Goal: Task Accomplishment & Management: Use online tool/utility

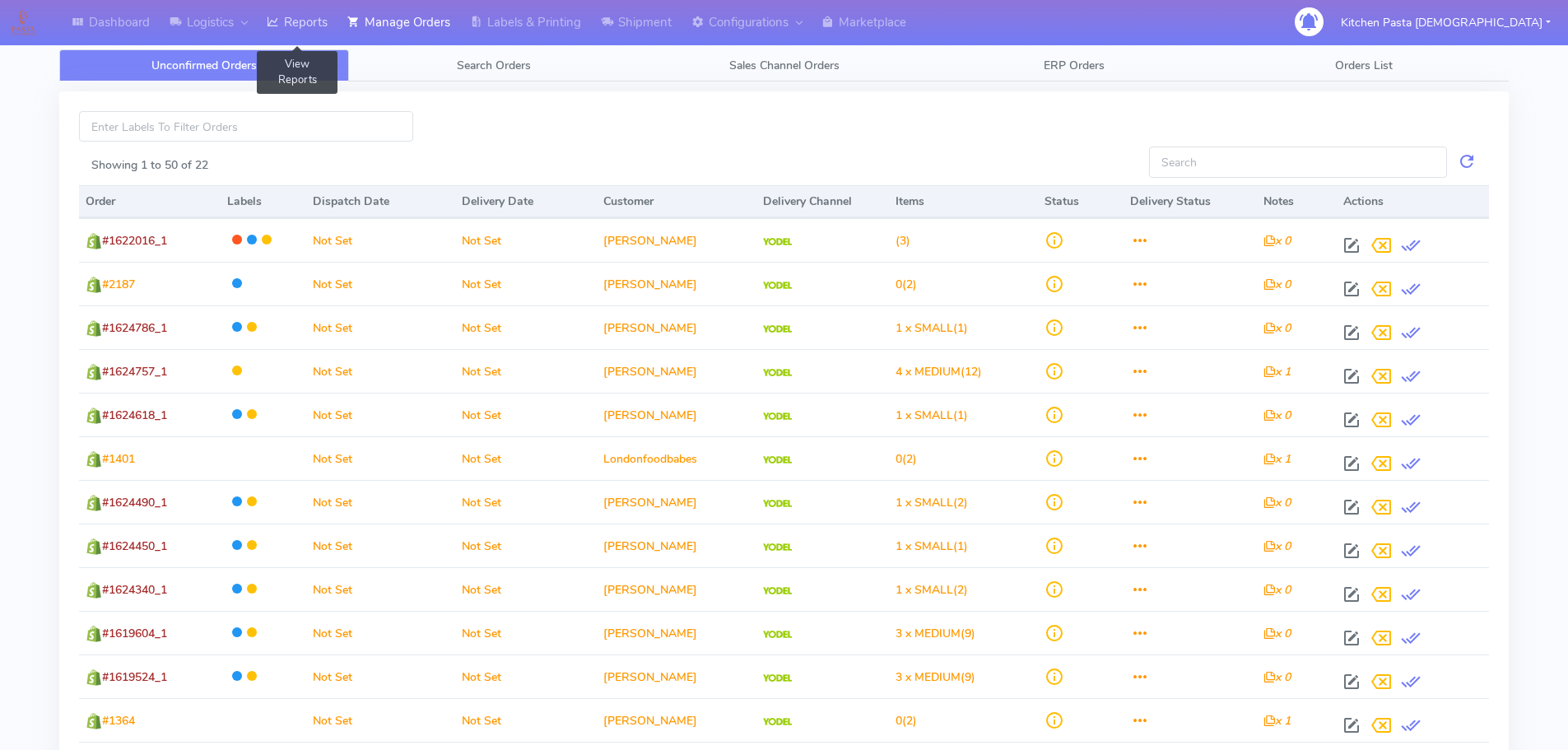
click at [315, 15] on link "Reports" at bounding box center [297, 22] width 81 height 45
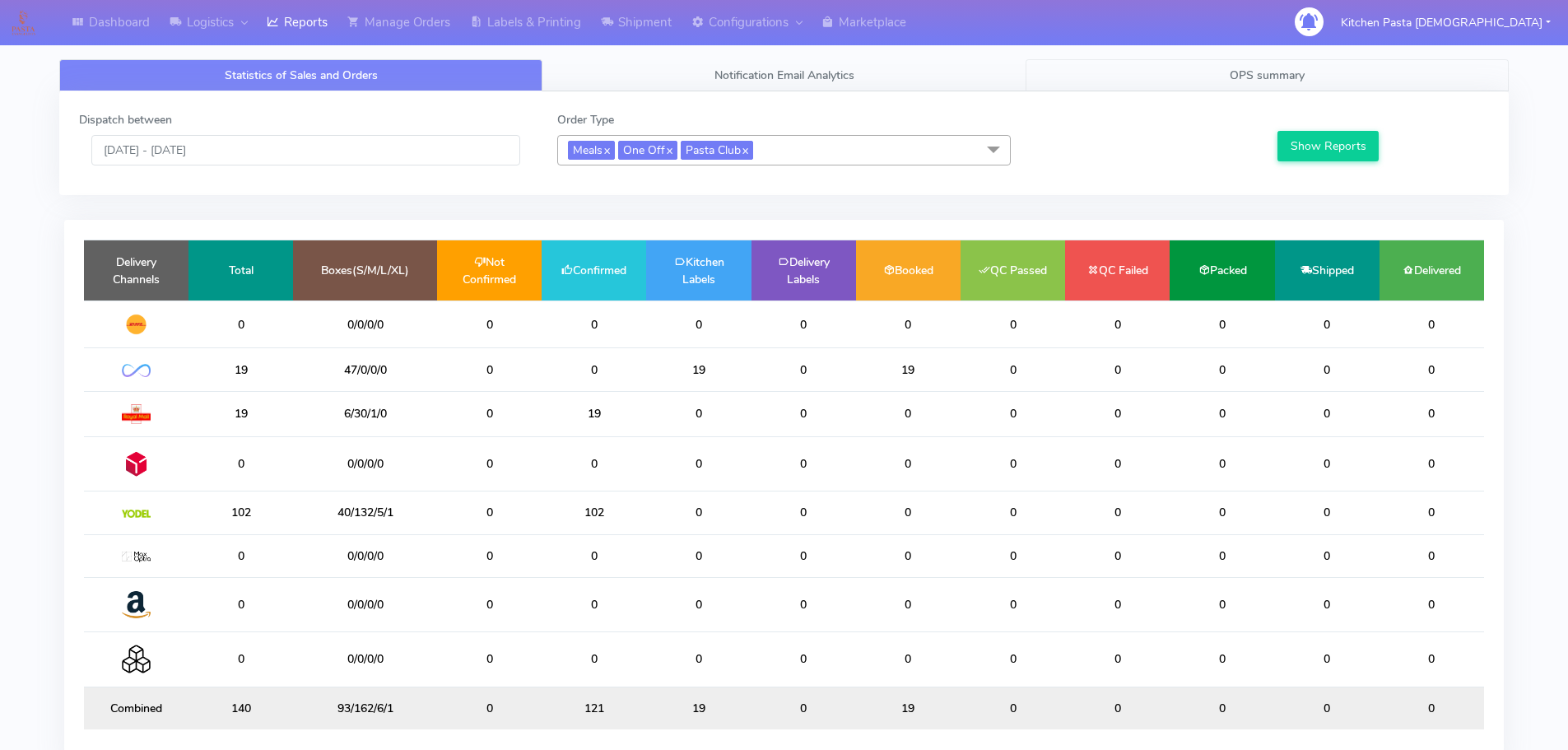
click at [1232, 74] on span "OPS summary" at bounding box center [1267, 75] width 75 height 15
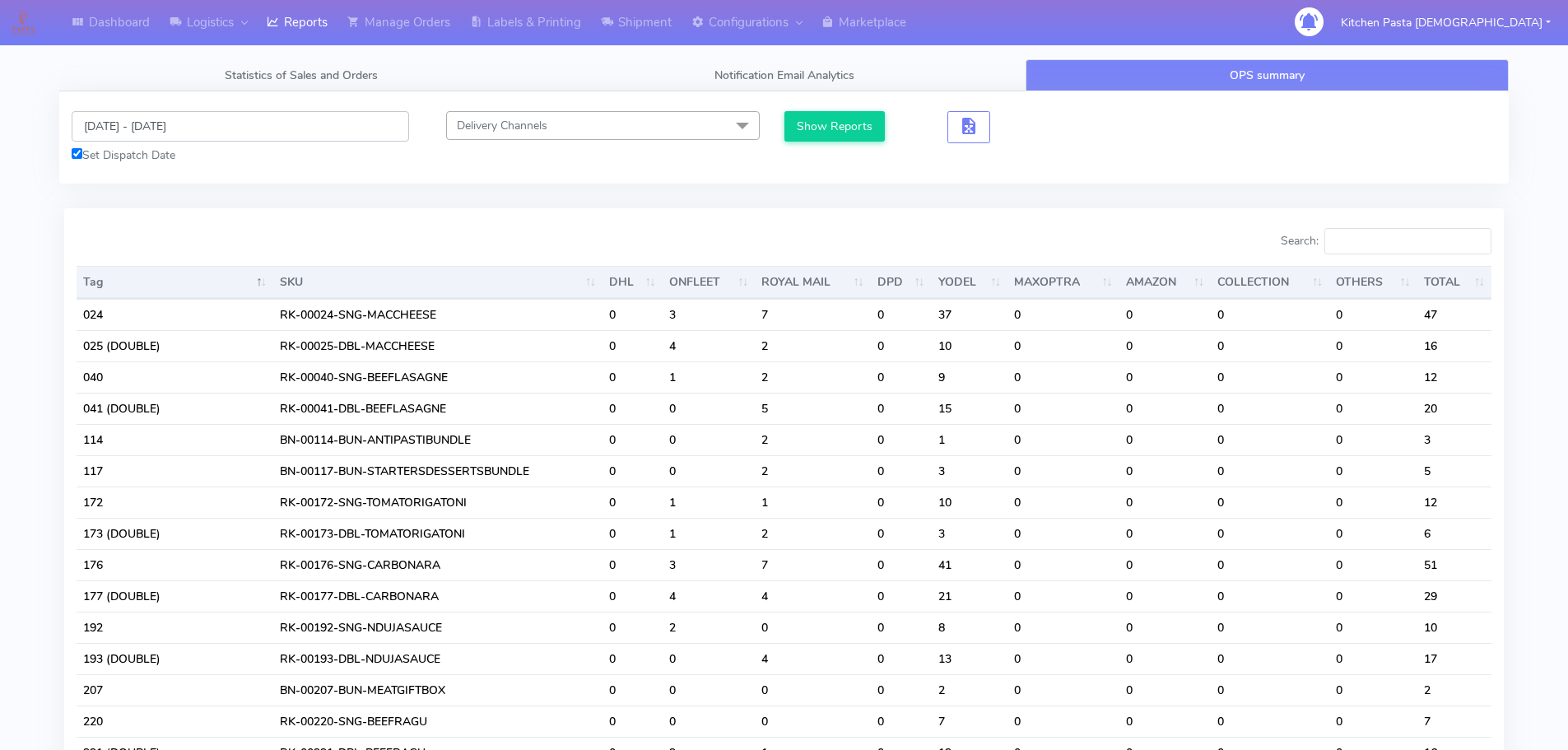
click at [164, 134] on input "[DATE] - [DATE]" at bounding box center [240, 127] width 338 height 31
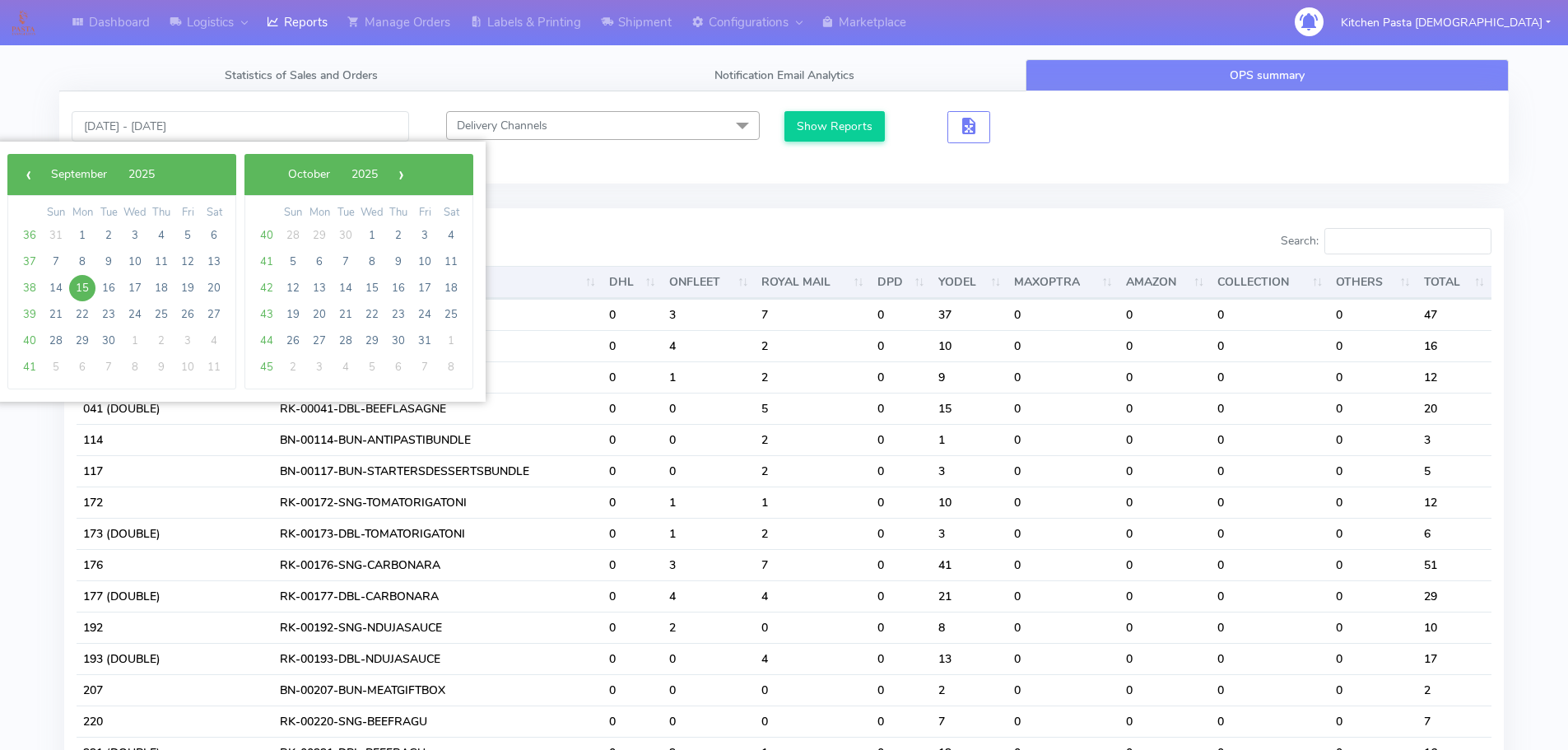
click at [78, 287] on span "15" at bounding box center [82, 287] width 26 height 26
click at [114, 291] on span "16" at bounding box center [108, 287] width 26 height 26
type input "[DATE] - [DATE]"
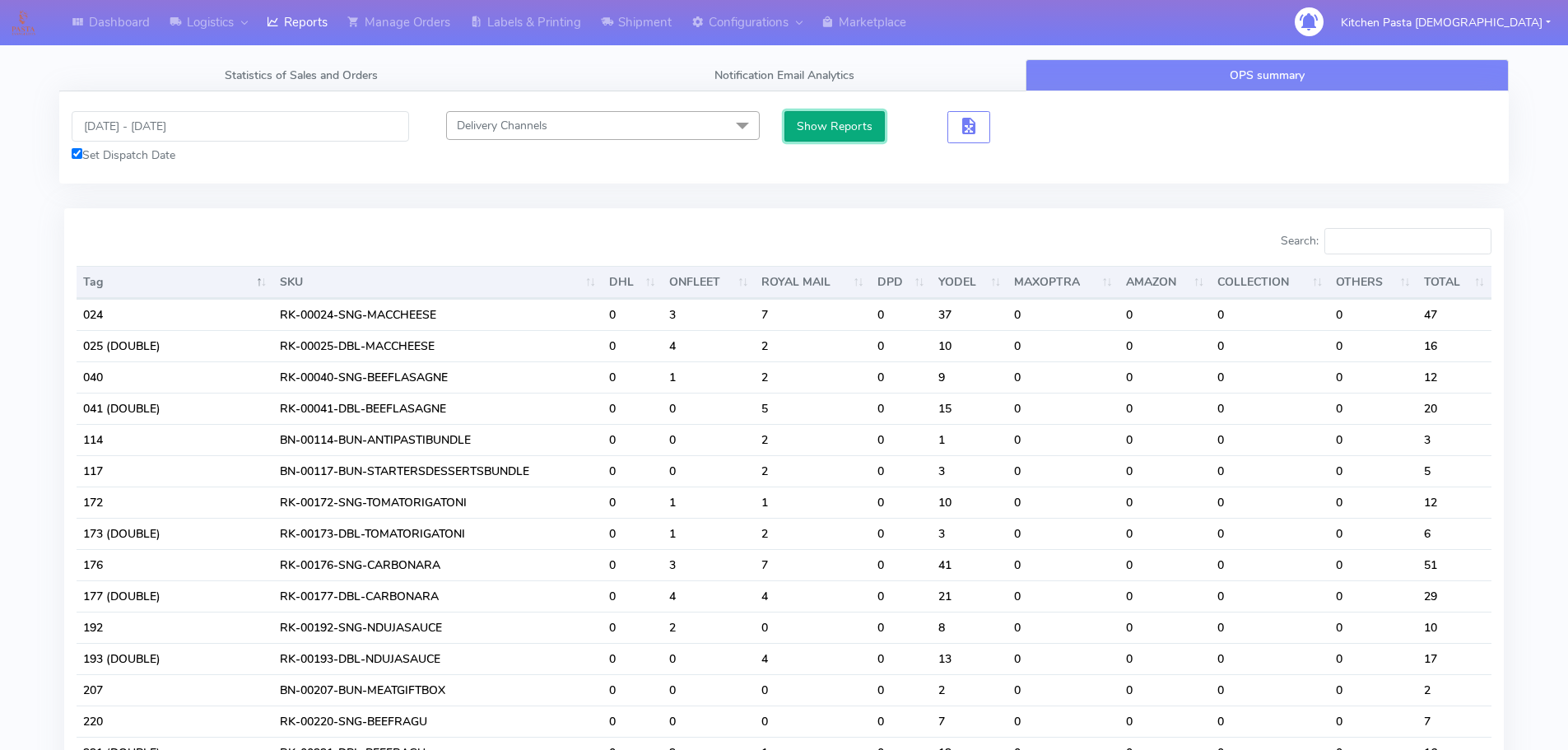
click at [853, 133] on button "Show Reports" at bounding box center [835, 127] width 101 height 31
click at [1412, 244] on input "Search:" at bounding box center [1408, 241] width 168 height 26
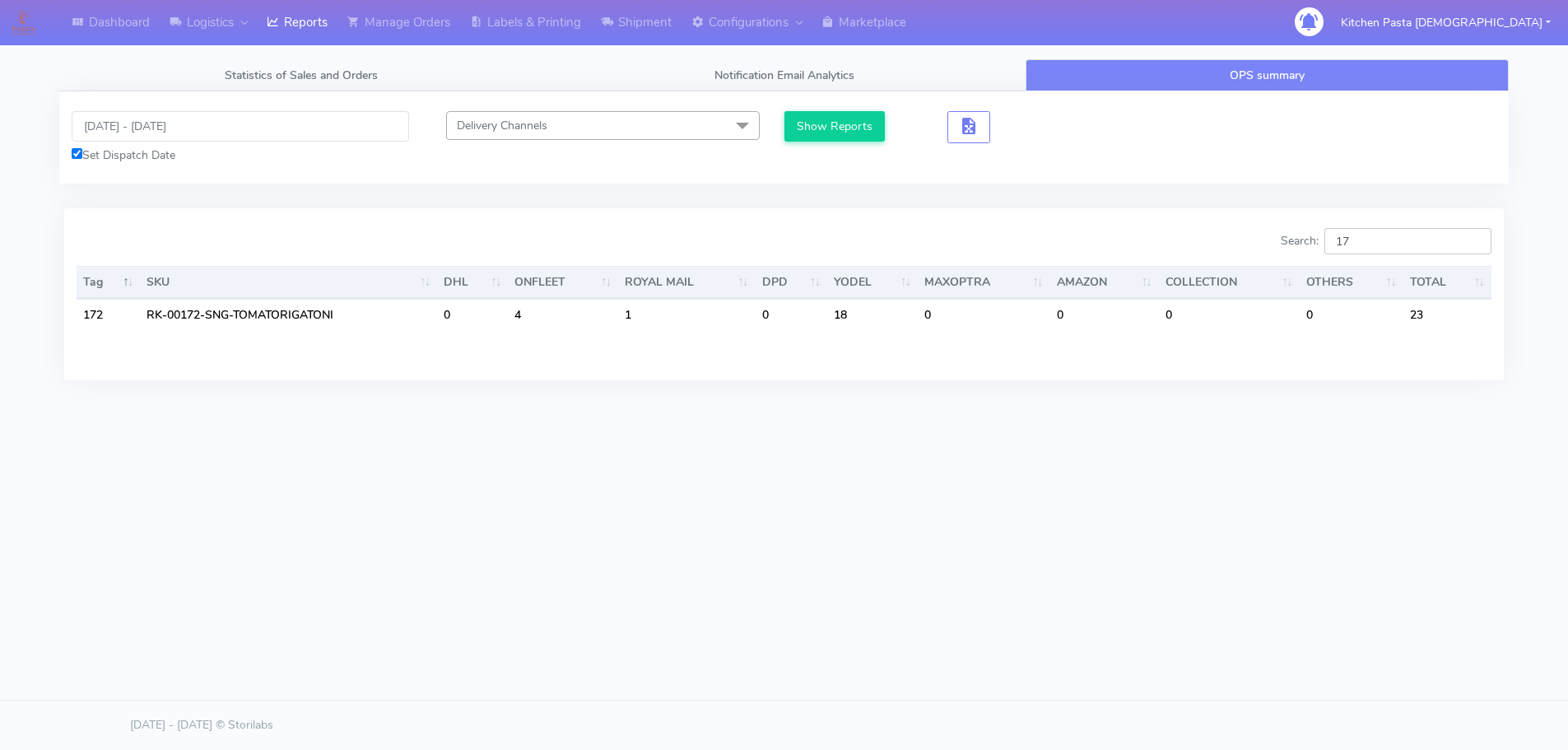
type input "173"
drag, startPoint x: 1402, startPoint y: 238, endPoint x: 1330, endPoint y: 236, distance: 72.0
click at [1330, 236] on label "Search: 173" at bounding box center [1399, 241] width 211 height 26
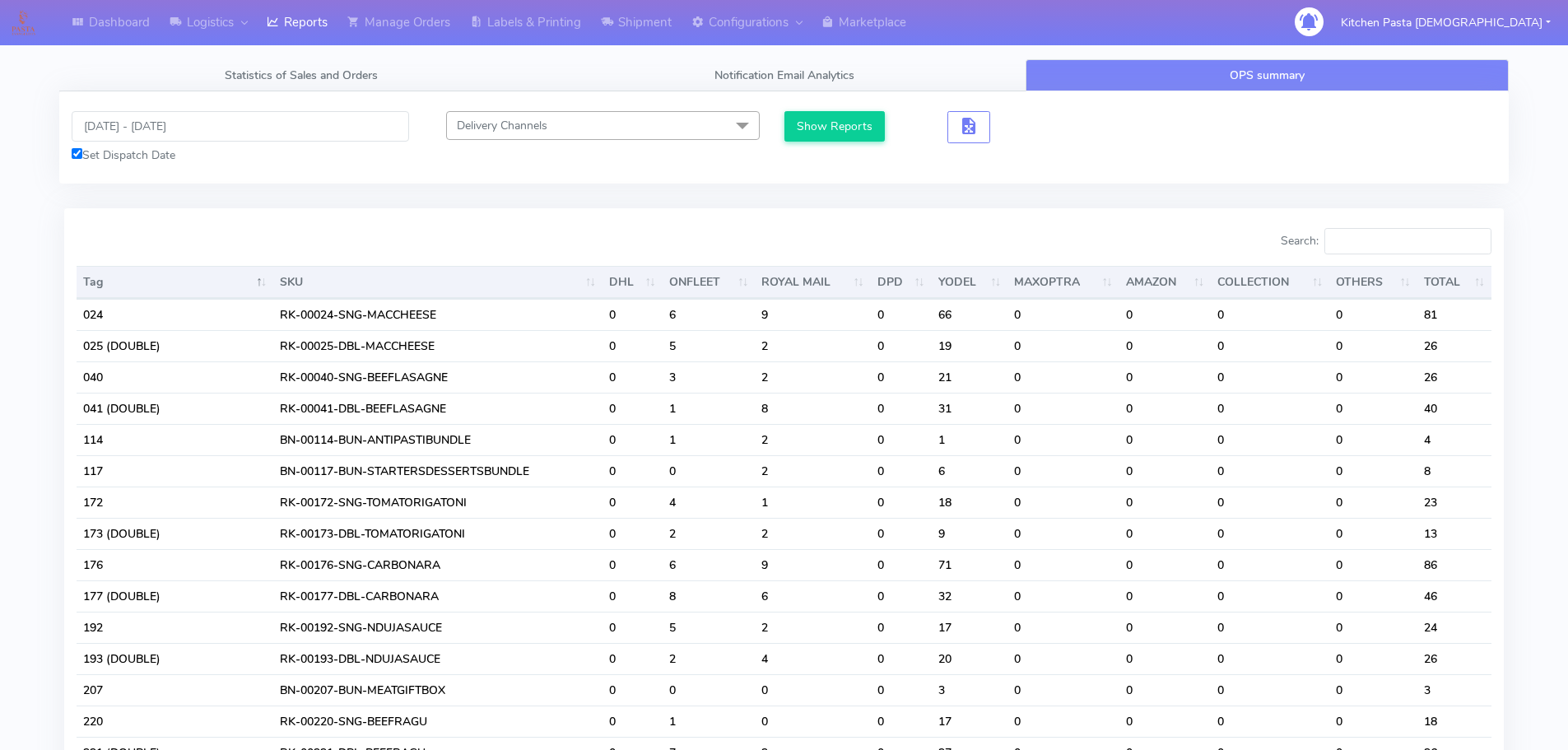
click at [1426, 243] on input "Search:" at bounding box center [1408, 241] width 168 height 26
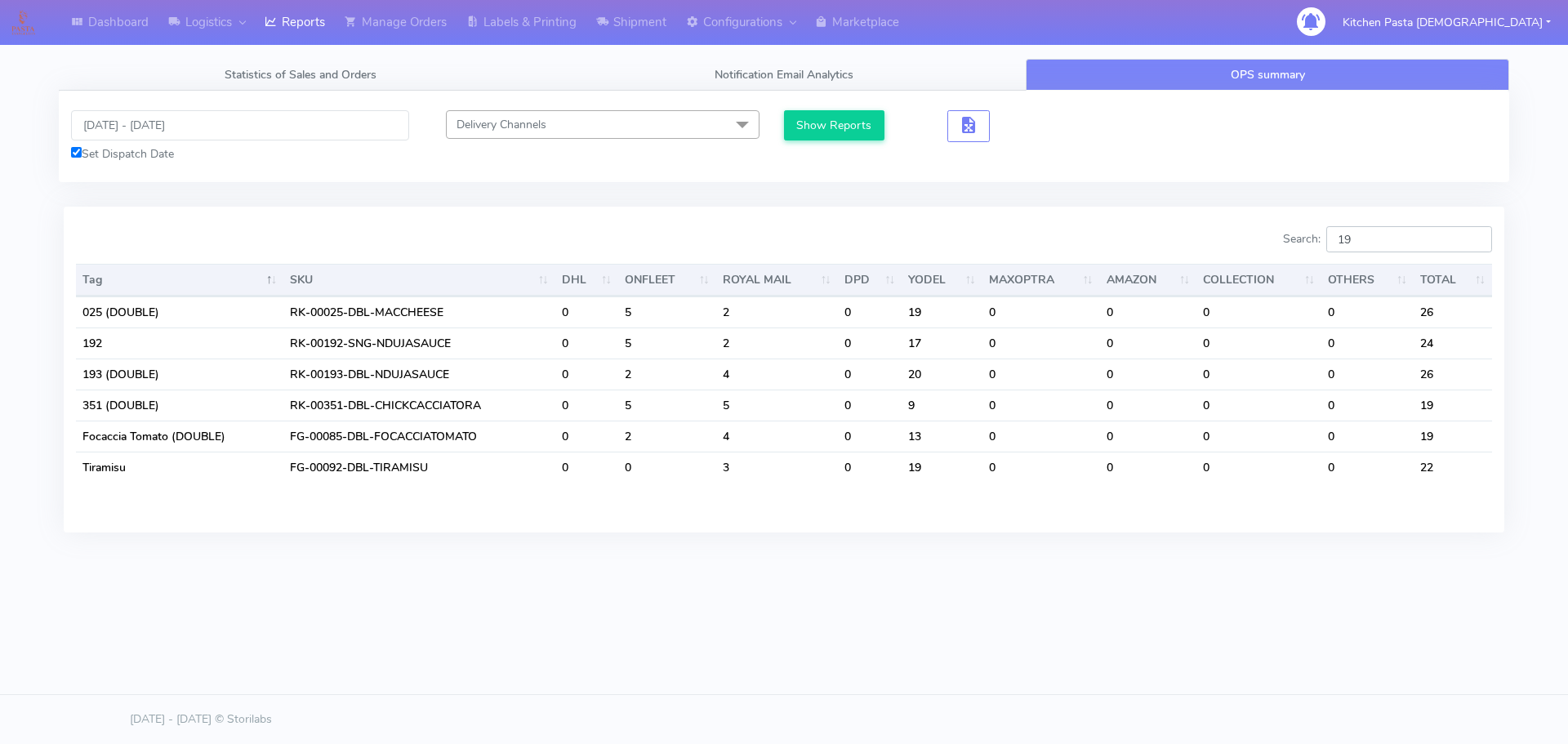
type input "1"
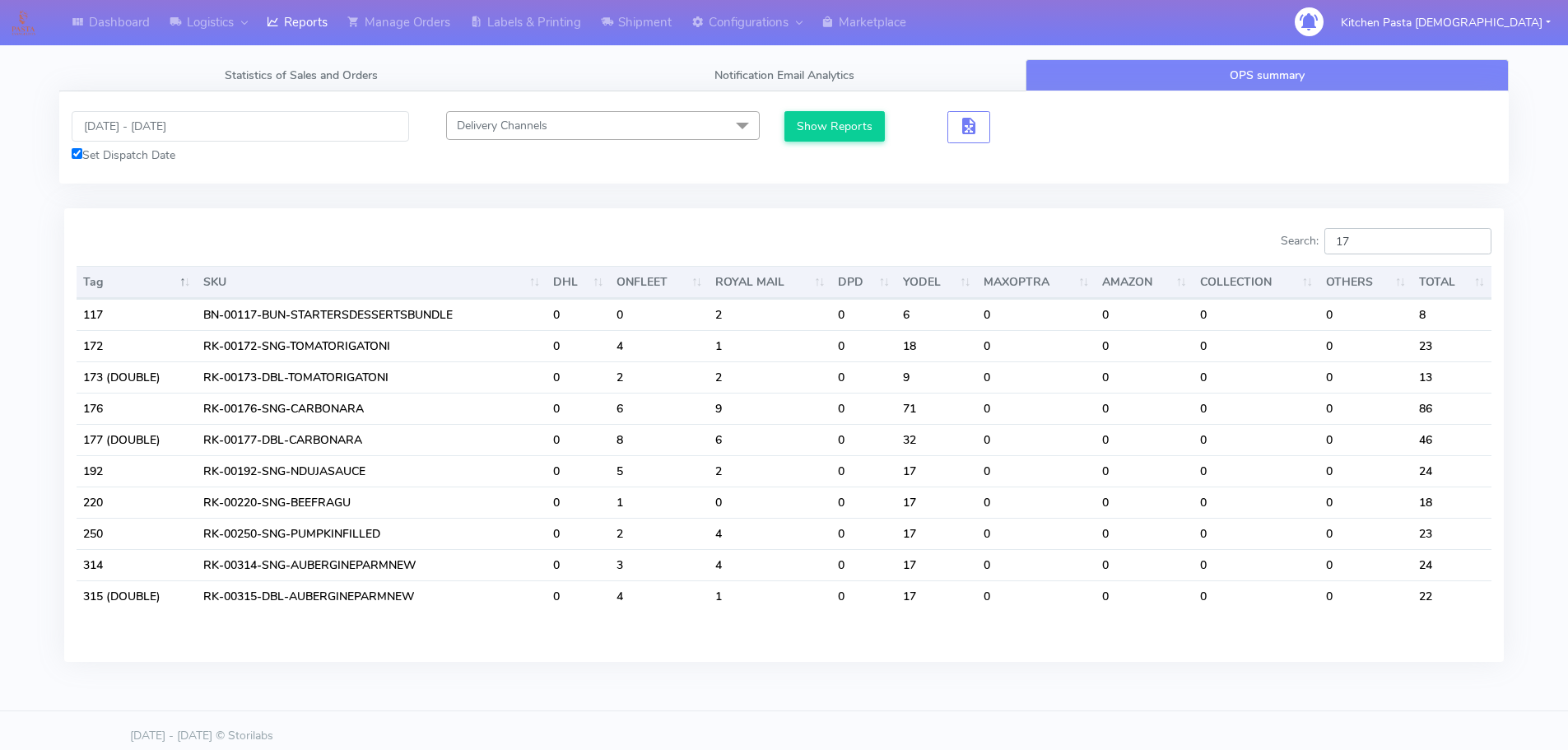
type input "177"
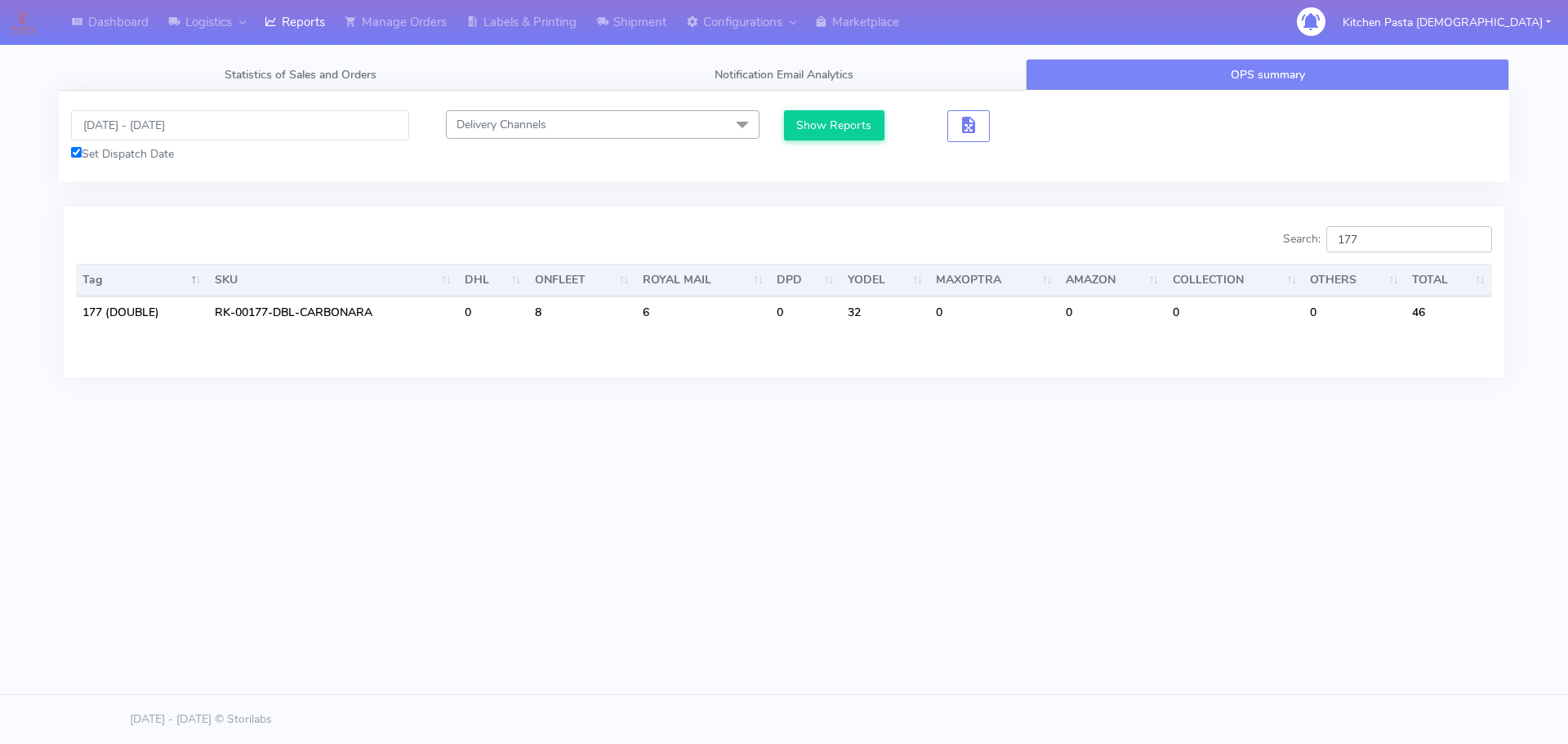
drag, startPoint x: 1382, startPoint y: 245, endPoint x: 1319, endPoint y: 240, distance: 63.2
click at [1319, 240] on label "Search: 177" at bounding box center [1387, 239] width 209 height 26
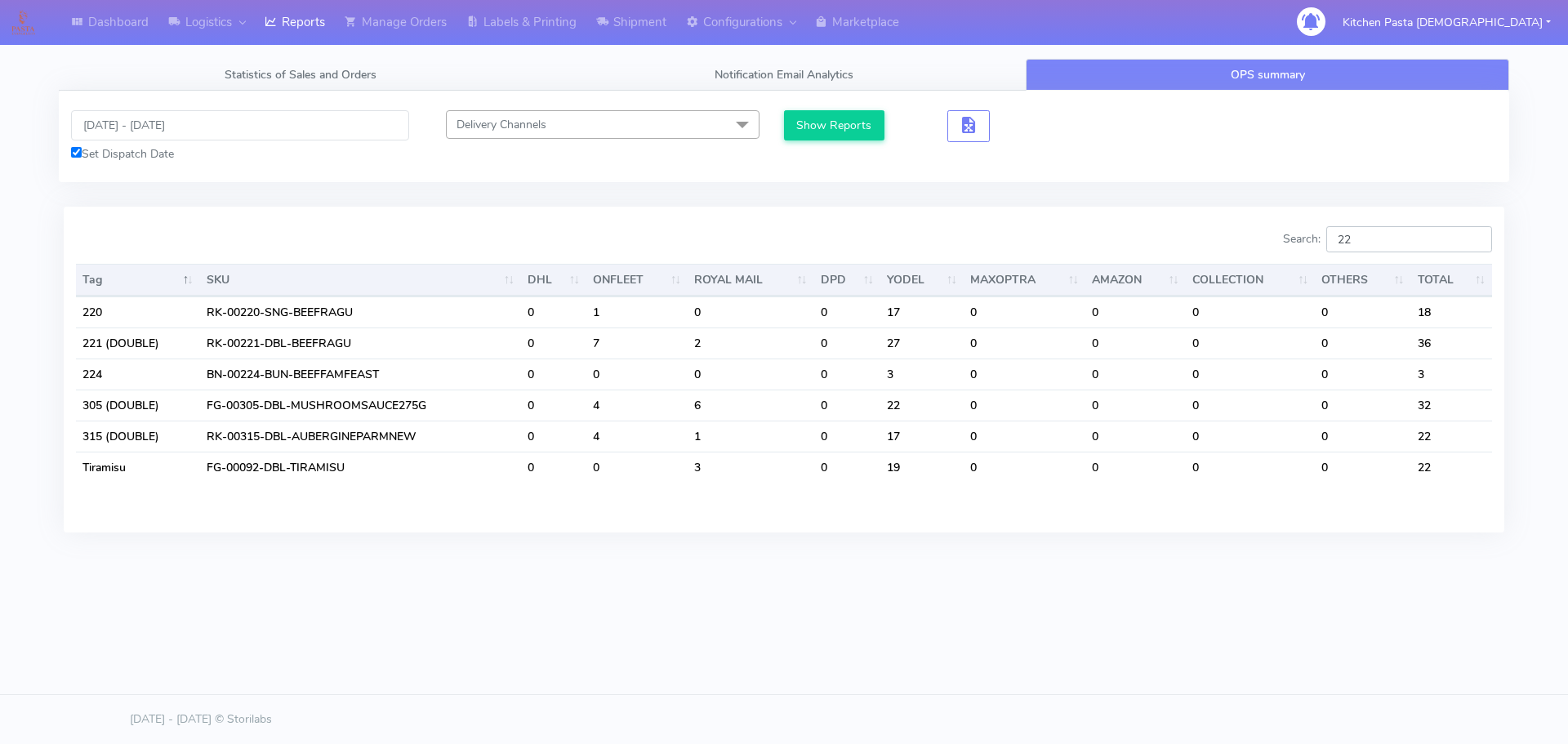
type input "2"
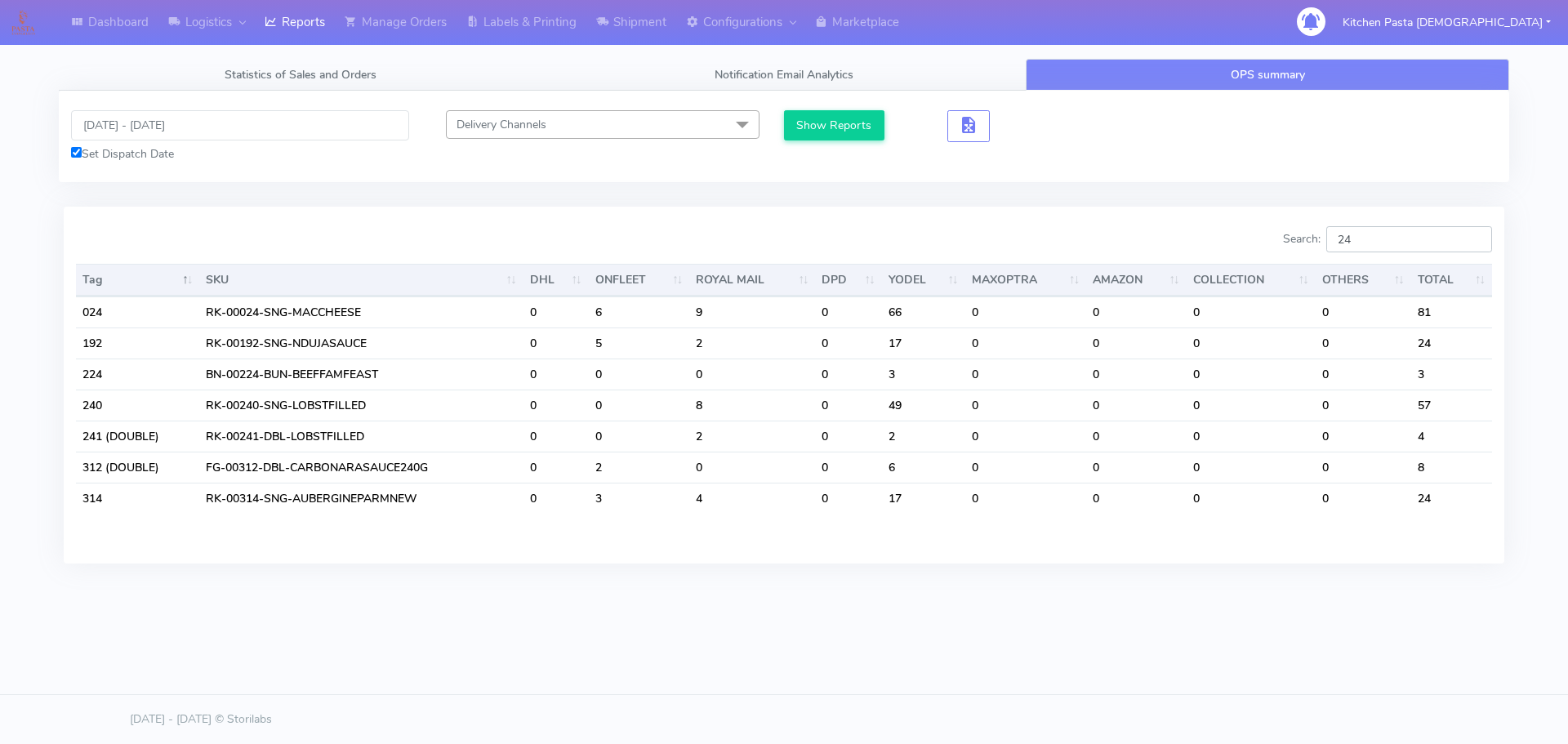
type input "2"
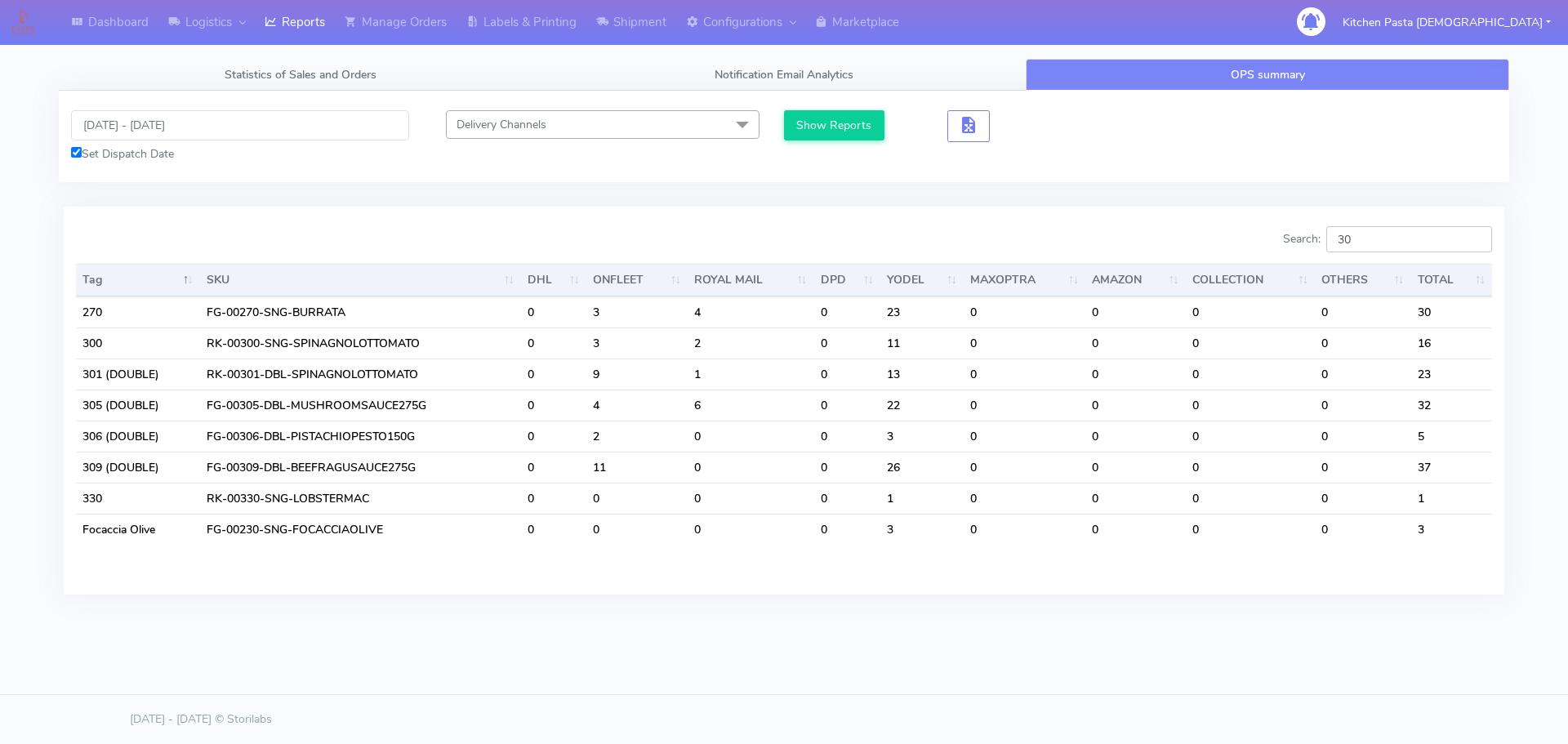
type input "3"
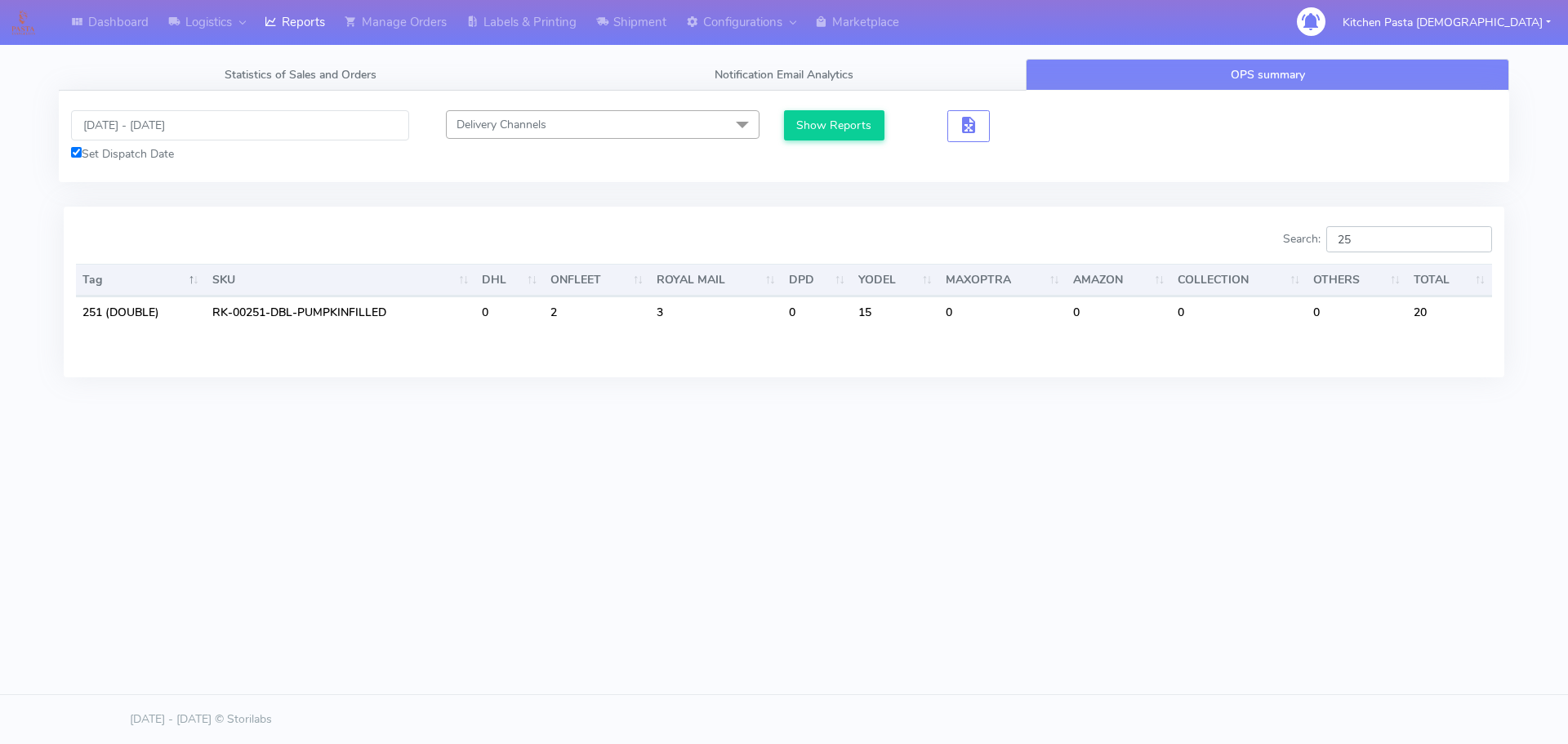
type input "2"
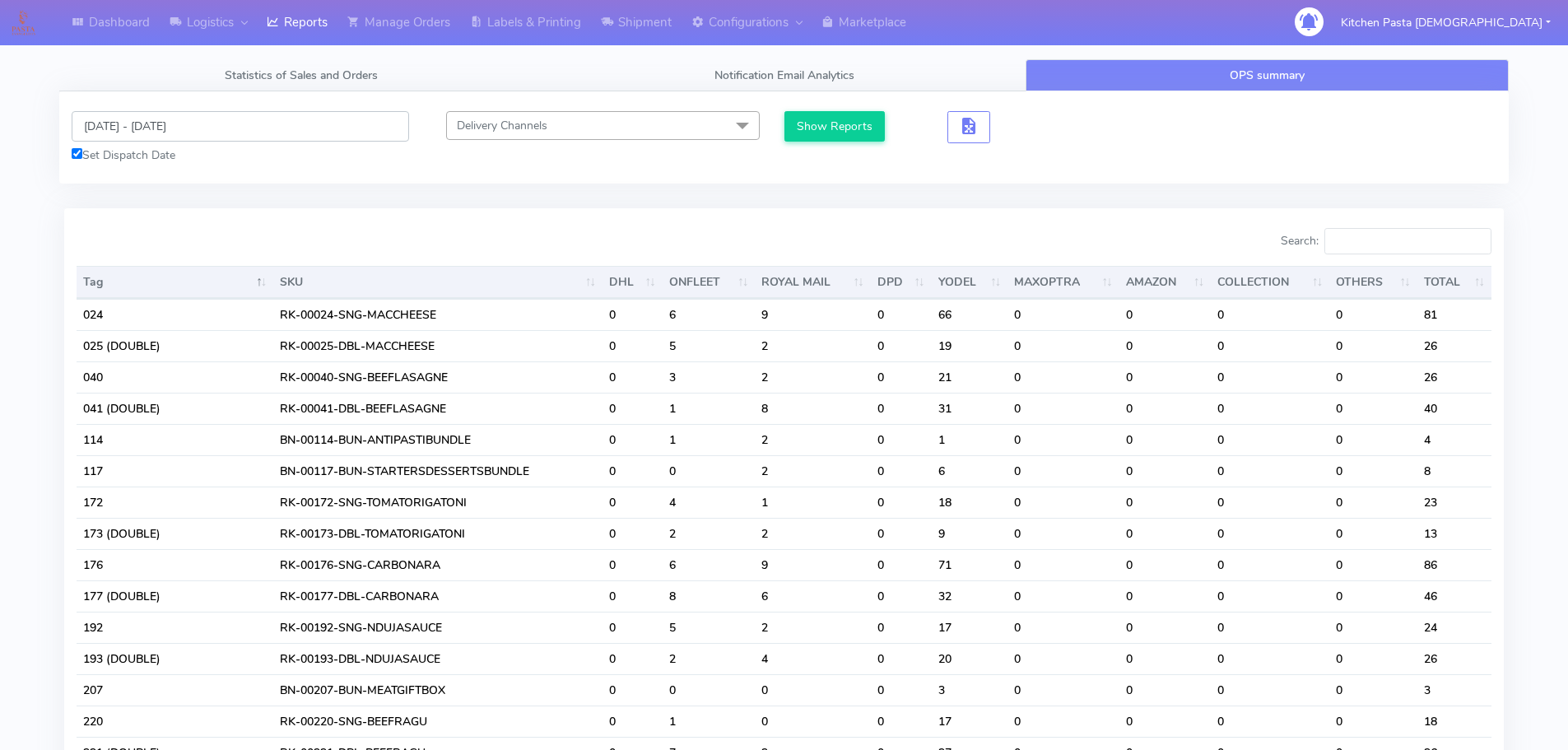
click at [142, 138] on input "[DATE] - [DATE]" at bounding box center [240, 127] width 338 height 31
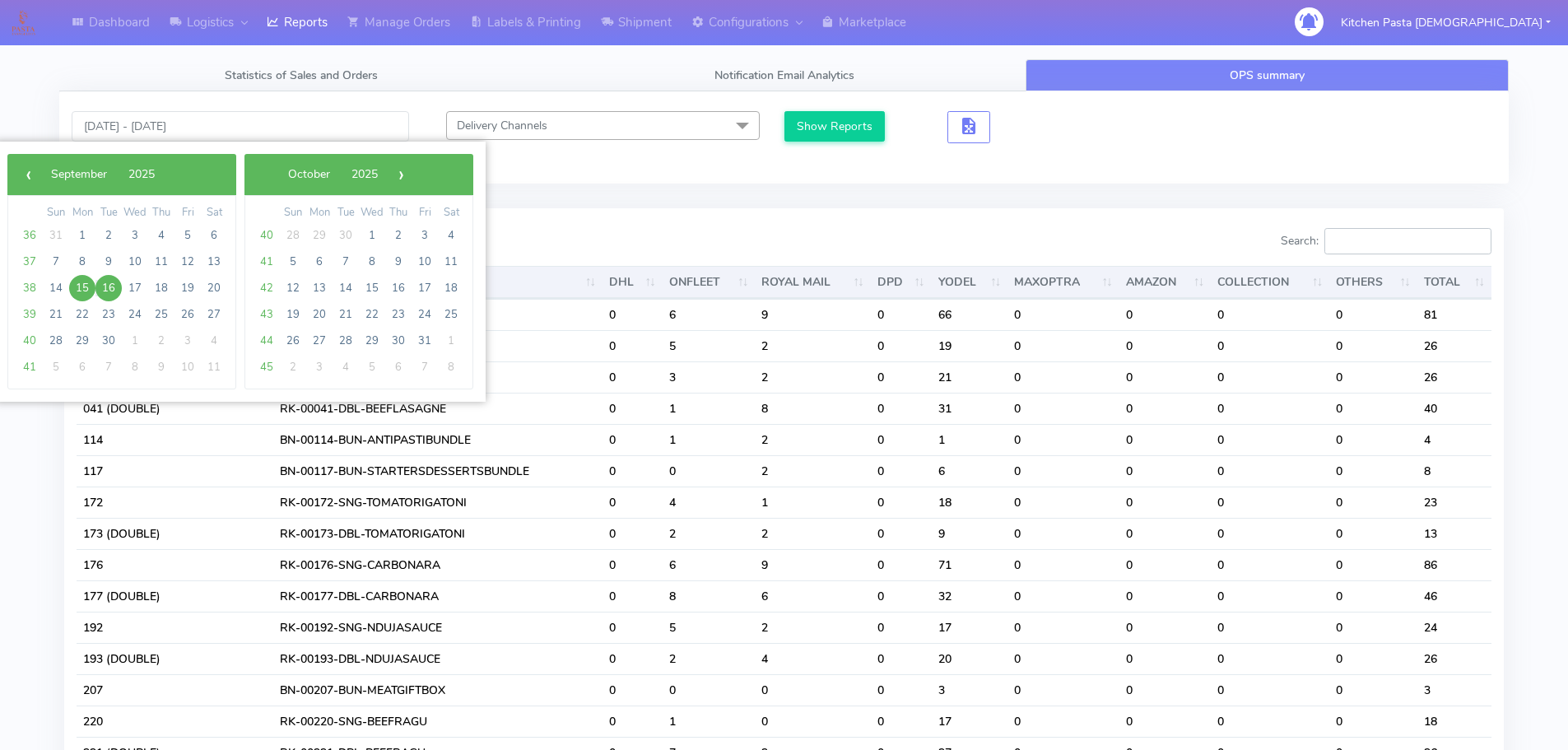
click at [1377, 245] on input "Search:" at bounding box center [1408, 241] width 168 height 26
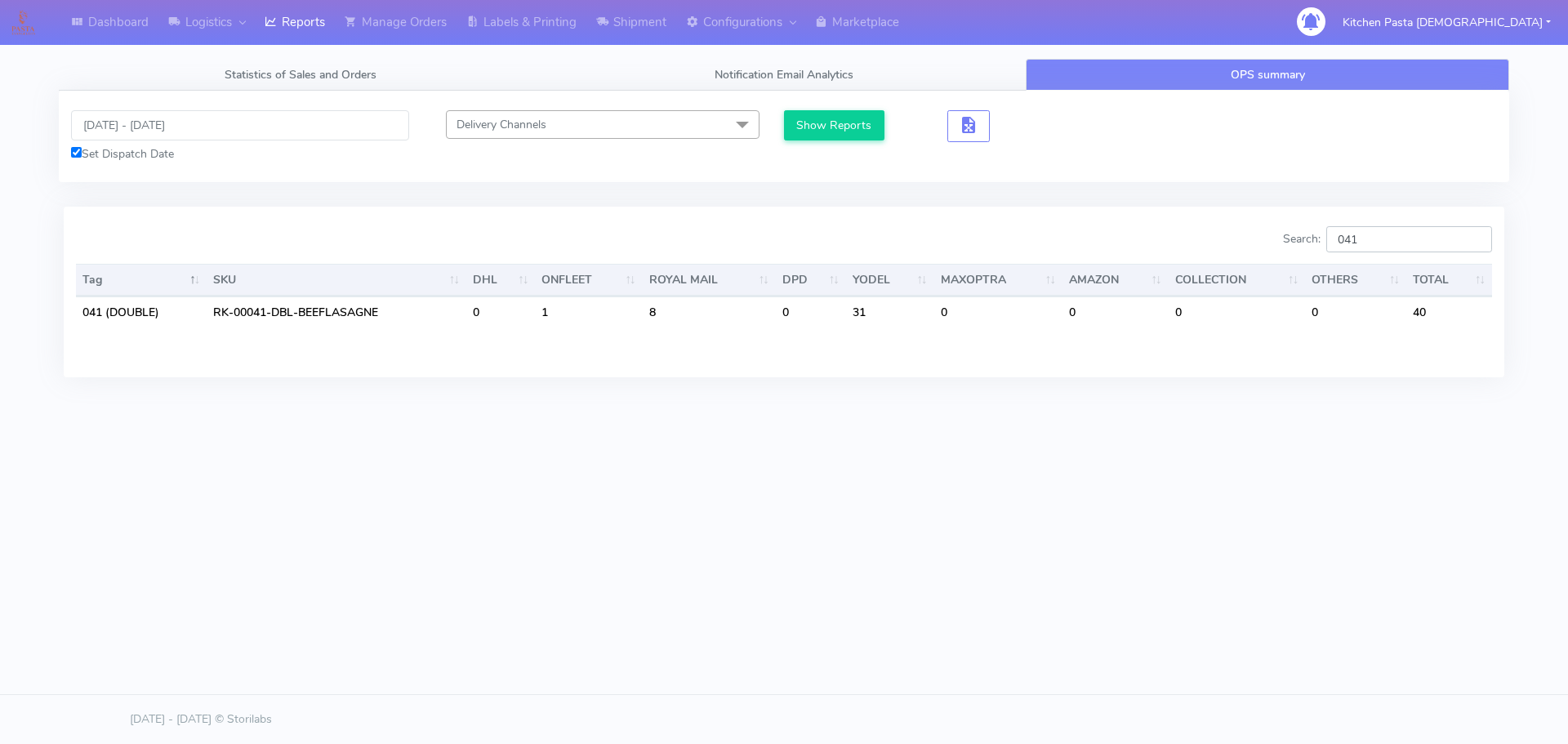
type input "041"
click at [196, 129] on input "[DATE] - [DATE]" at bounding box center [240, 126] width 338 height 30
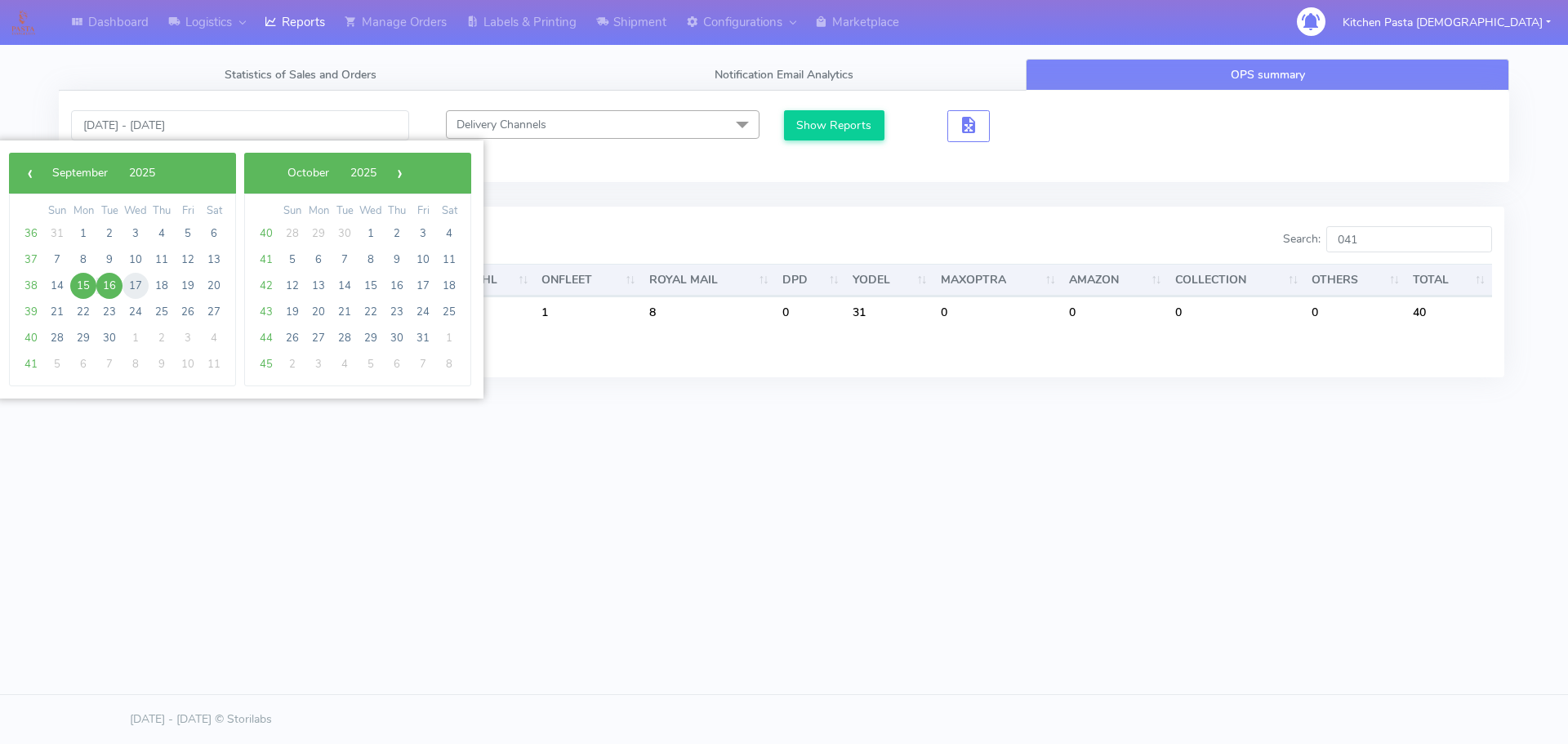
click at [138, 288] on span "17" at bounding box center [135, 285] width 26 height 26
click at [64, 310] on span "21" at bounding box center [57, 311] width 26 height 26
type input "[DATE] - [DATE]"
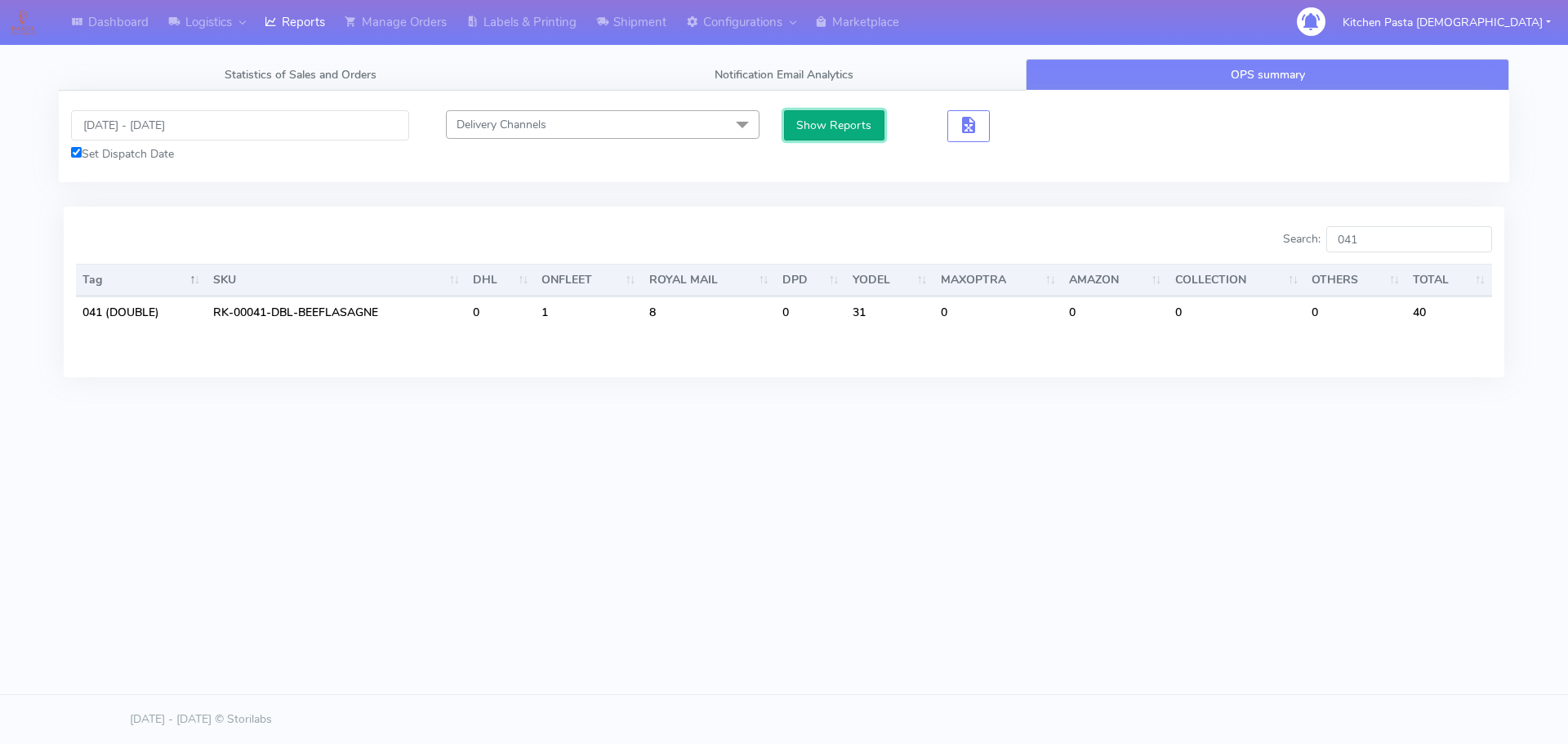
click at [789, 121] on button "Show Reports" at bounding box center [833, 126] width 100 height 30
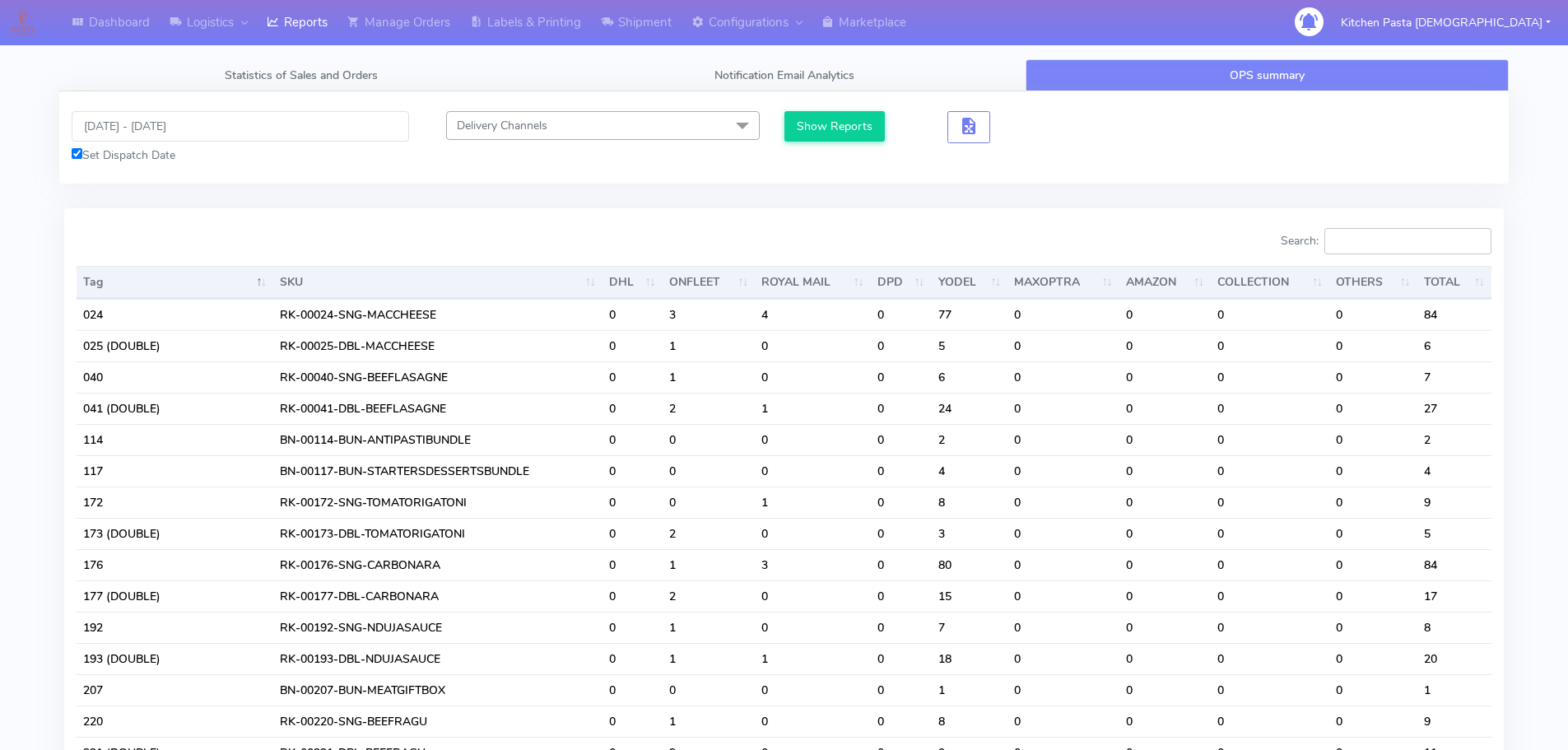
click at [1377, 248] on input "Search:" at bounding box center [1408, 241] width 168 height 26
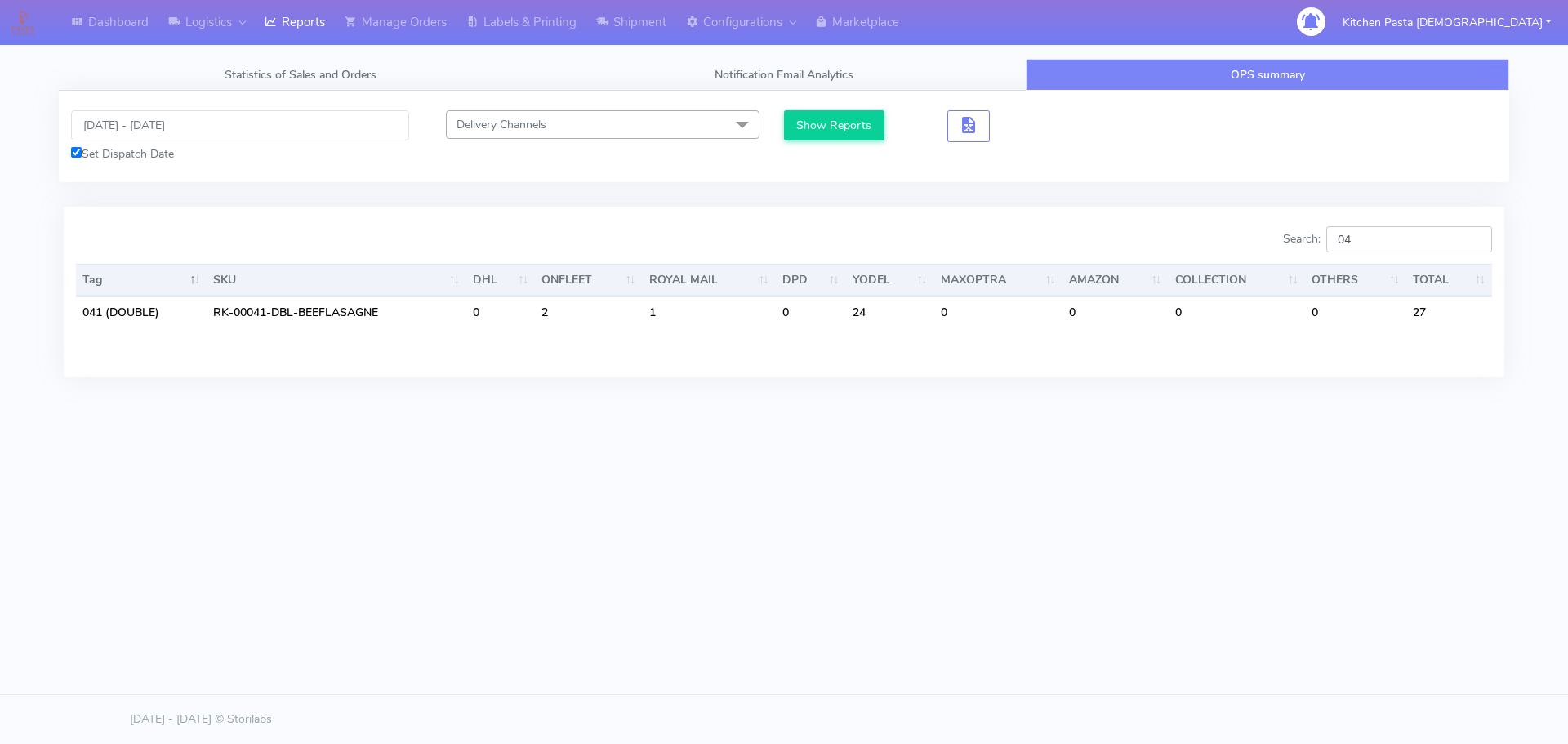
type input "0"
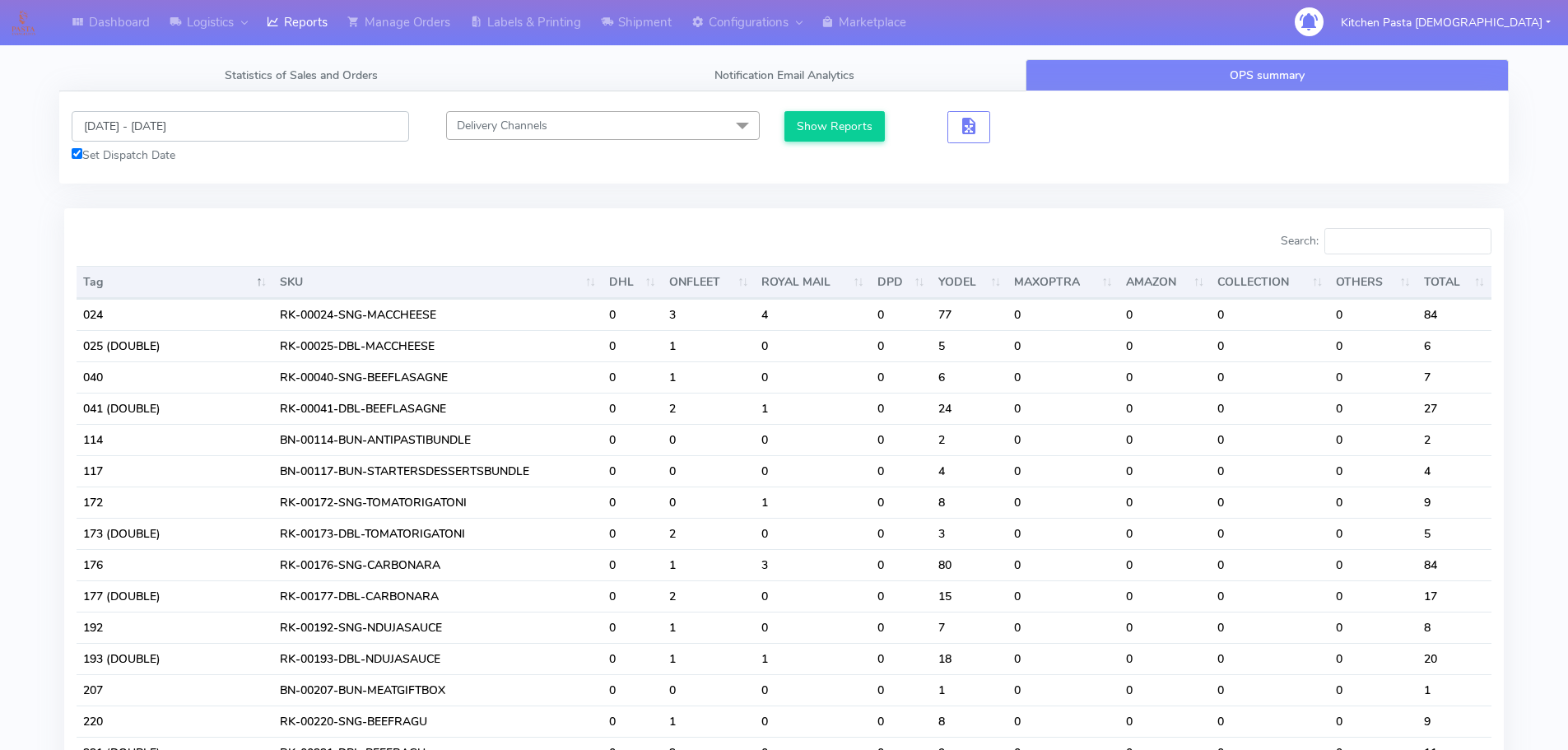
click at [136, 123] on input "[DATE] - [DATE]" at bounding box center [240, 127] width 338 height 31
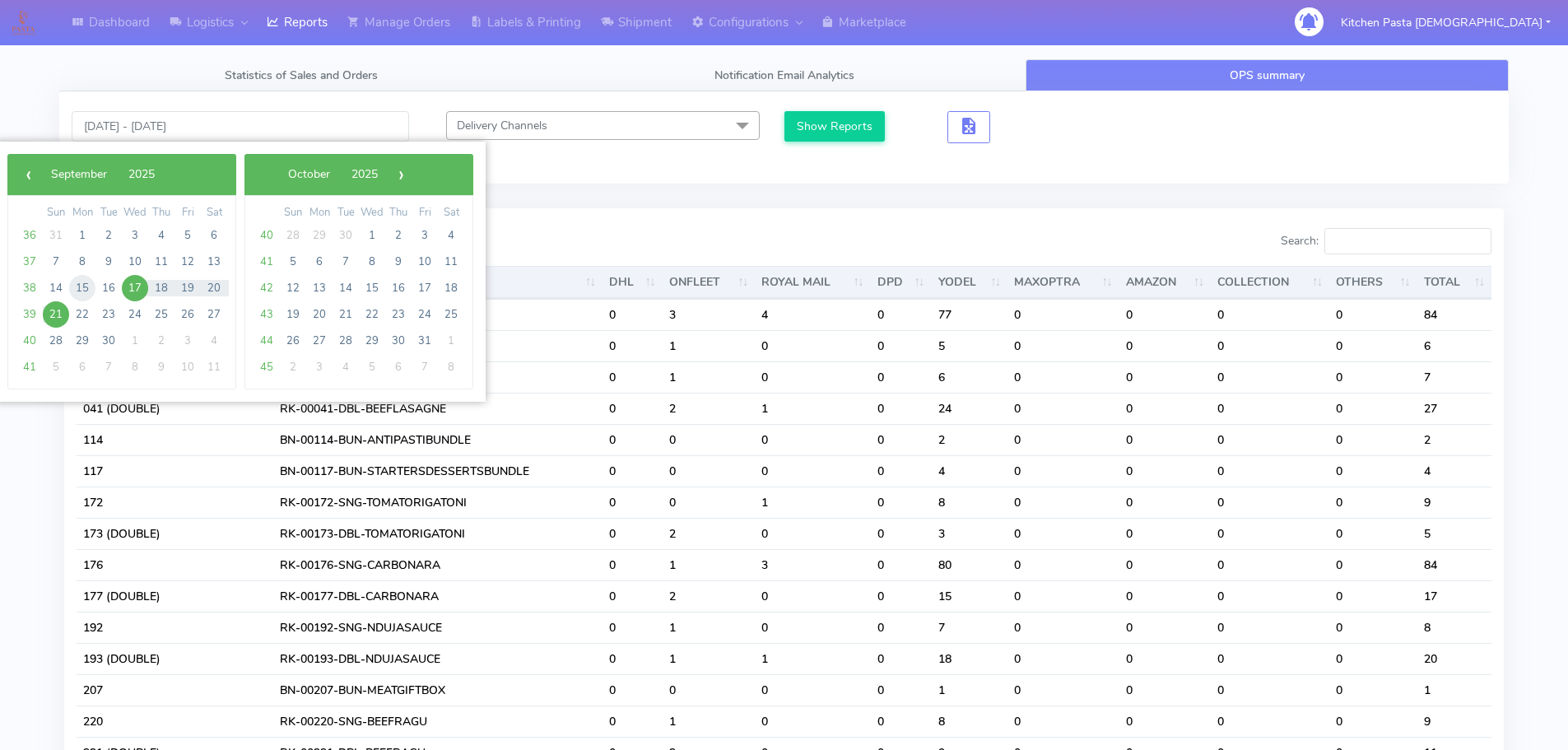
click at [75, 291] on span "15" at bounding box center [82, 287] width 26 height 26
click at [112, 291] on span "16" at bounding box center [108, 287] width 26 height 26
type input "[DATE] - [DATE]"
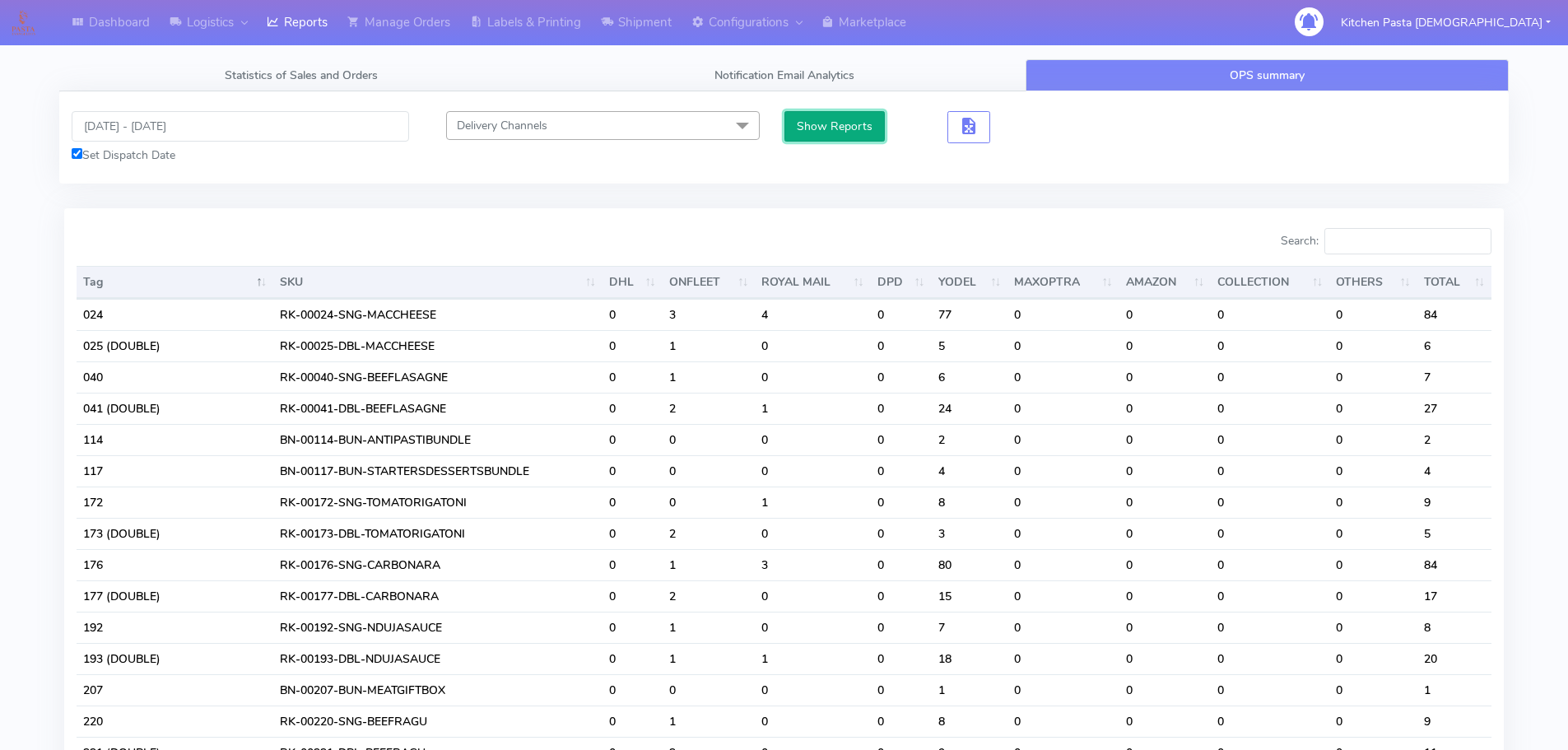
click at [820, 116] on button "Show Reports" at bounding box center [835, 127] width 101 height 31
click at [1389, 247] on input "Search:" at bounding box center [1408, 241] width 168 height 26
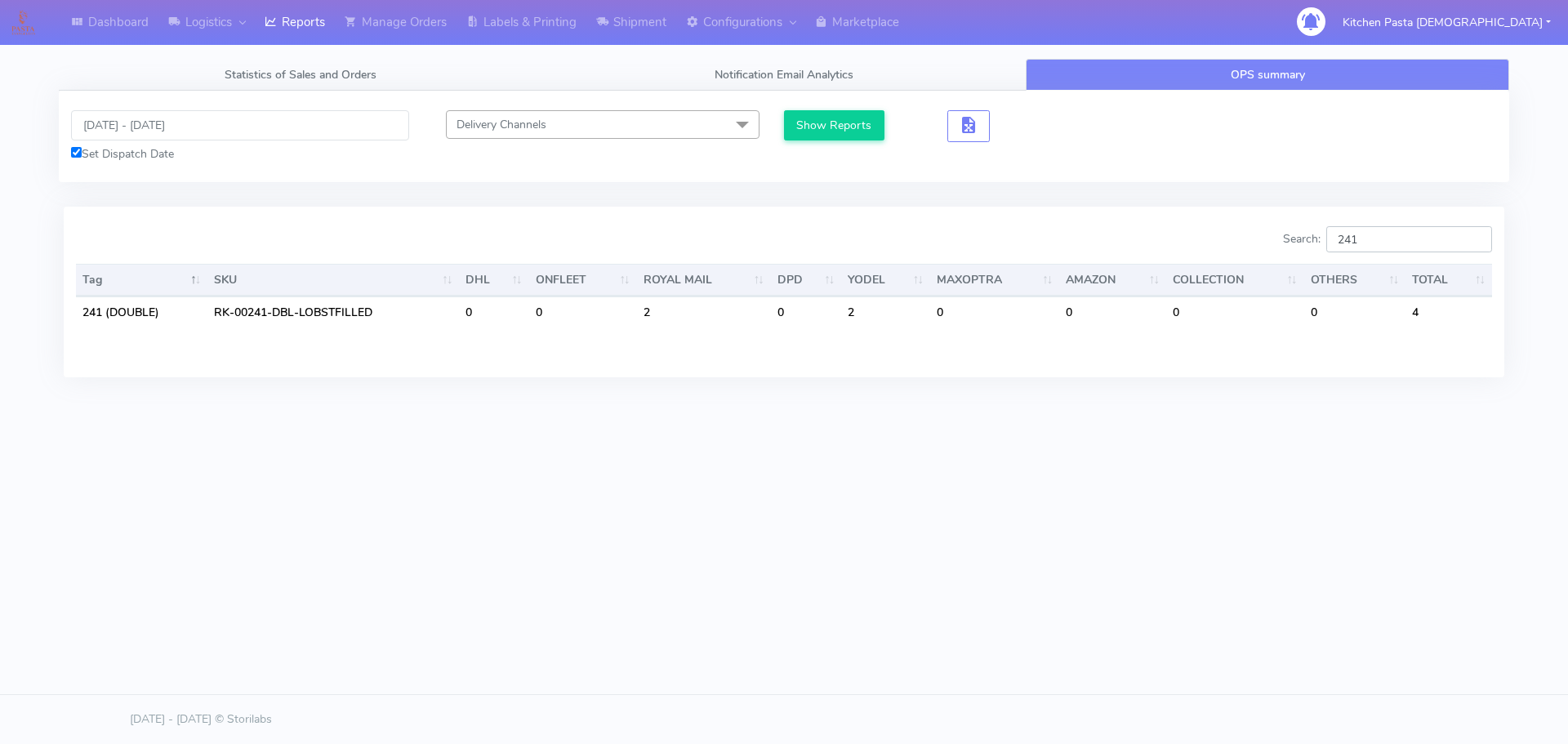
type input "241"
click at [566, 36] on link "Labels & Printing" at bounding box center [521, 22] width 130 height 45
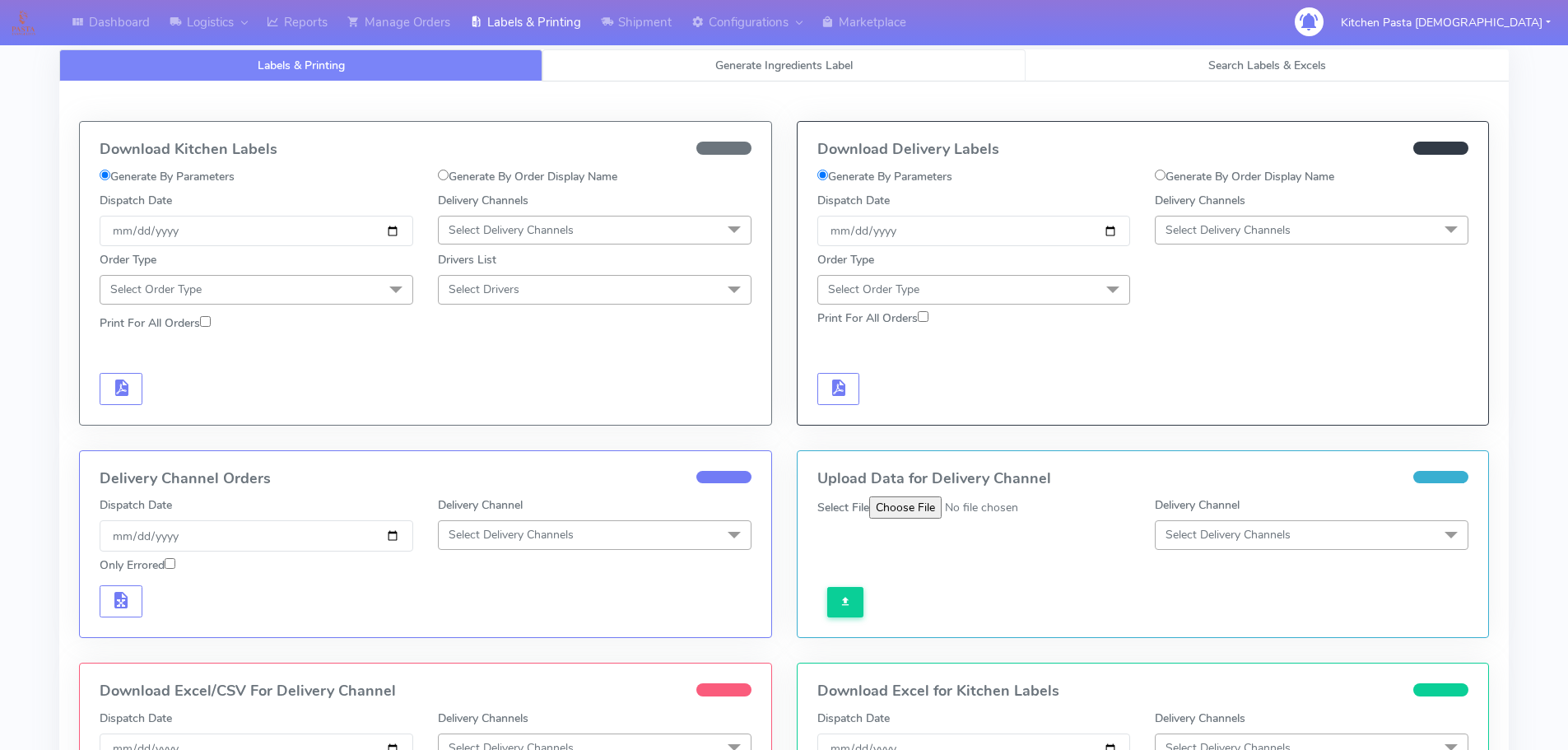
select select
click at [656, 65] on link "Generate Ingredients Label" at bounding box center [784, 65] width 483 height 32
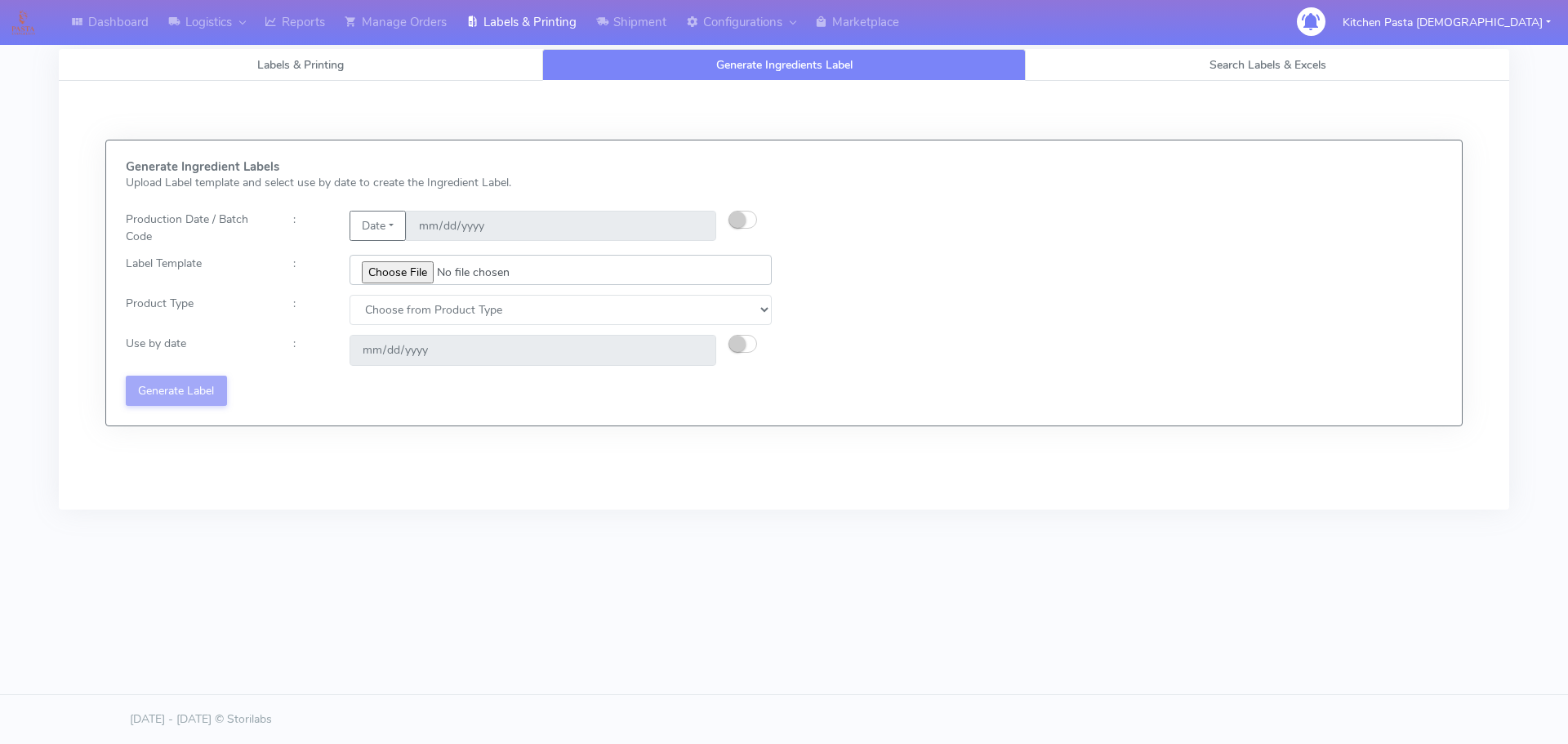
click at [418, 272] on input "file" at bounding box center [560, 270] width 422 height 30
type input "C:\fakepath\Ecom_176 _v6.jpg"
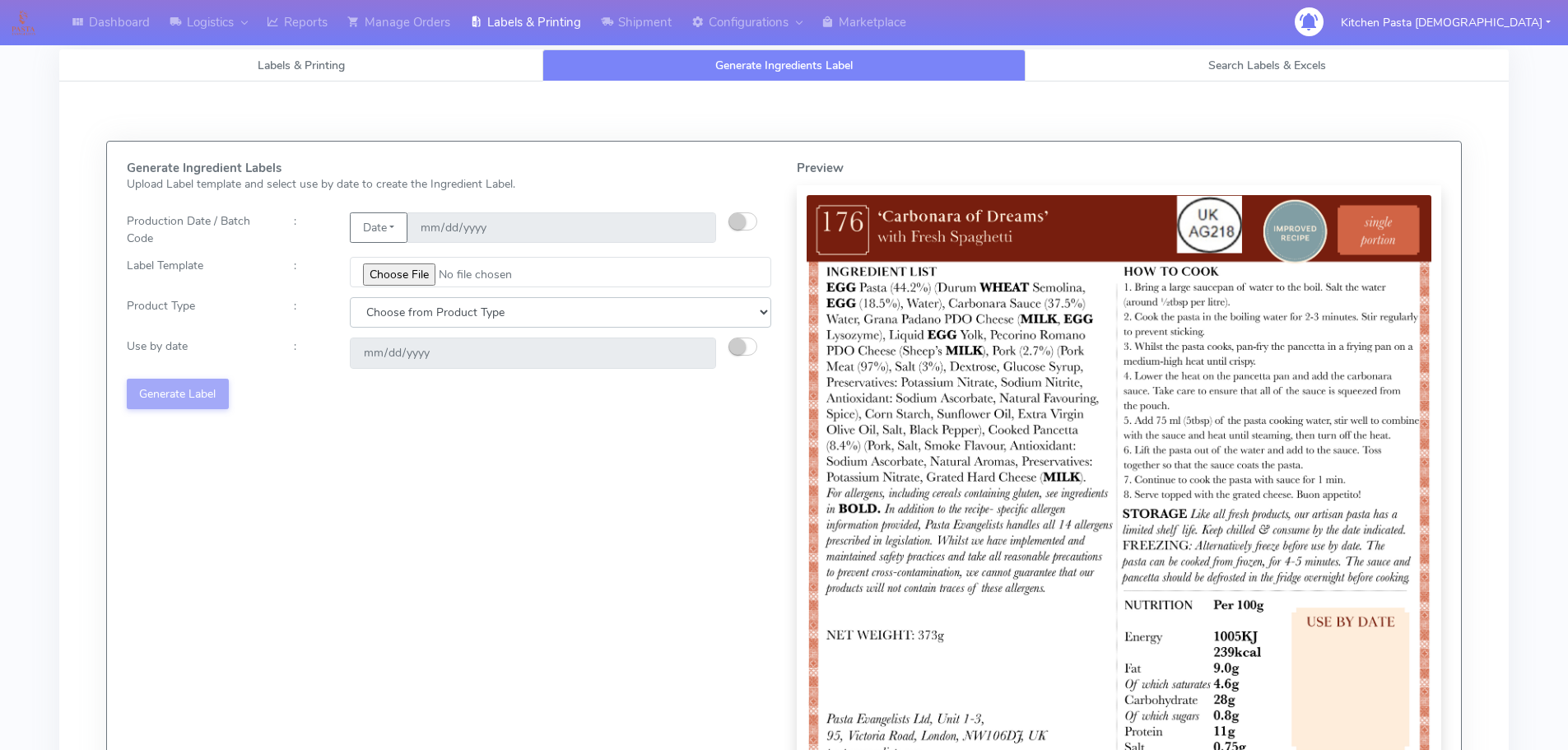
drag, startPoint x: 440, startPoint y: 303, endPoint x: 426, endPoint y: 318, distance: 20.5
click at [440, 304] on select "Choose from Product Type ECOM ERETAIL CIRCULAR CIRC_DESERTS LASAGNE" at bounding box center [560, 312] width 422 height 31
select select "0"
click at [349, 297] on select "Choose from Product Type ECOM ERETAIL CIRCULAR CIRC_DESERTS LASAGNE" at bounding box center [560, 312] width 422 height 31
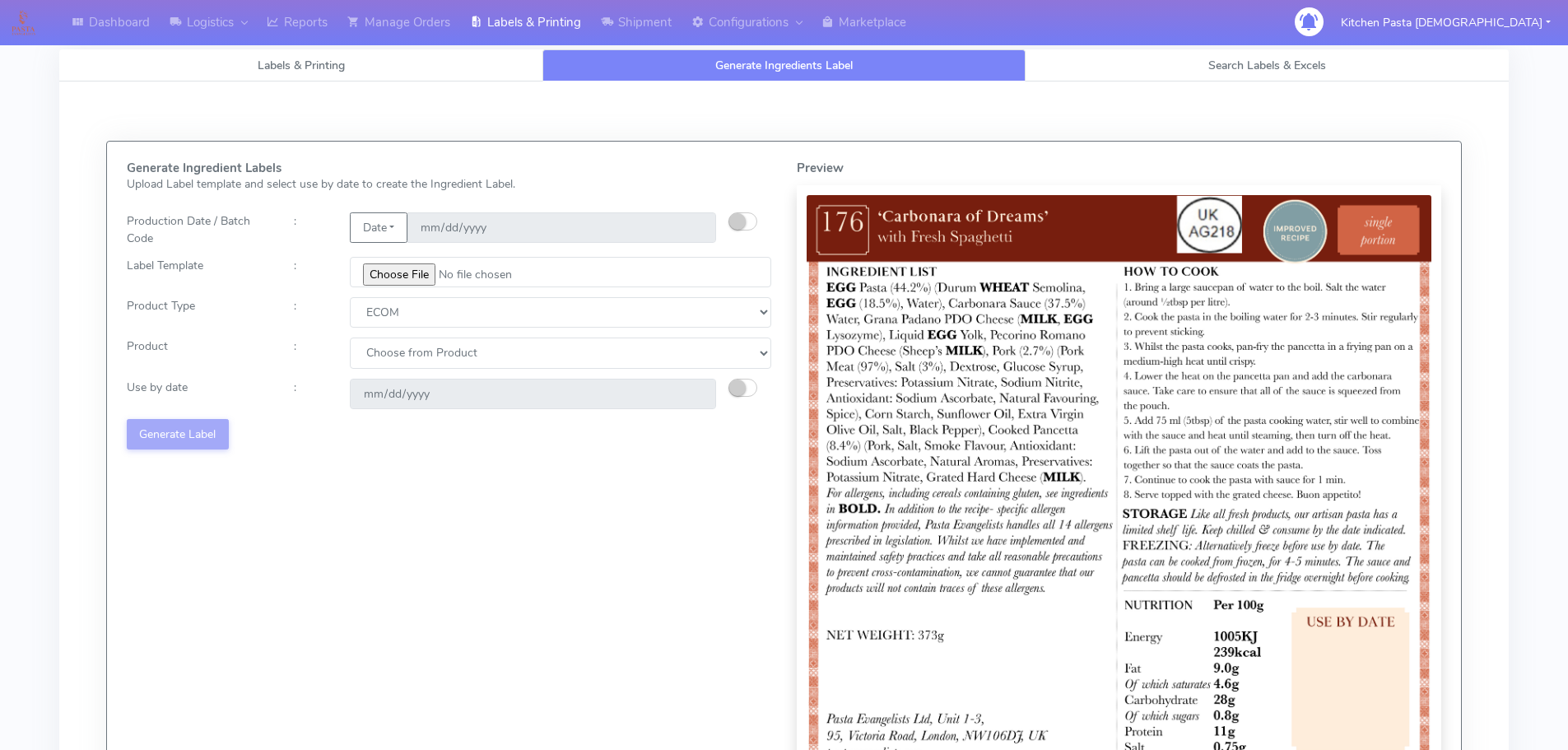
select select "0"
click at [349, 338] on select "Choose from Product PLAIN PASTA (EXCEPT HURRA) HURRA FILLED PASTA BUTTER (INTER…" at bounding box center [560, 353] width 422 height 31
click at [747, 388] on button "button" at bounding box center [743, 387] width 29 height 18
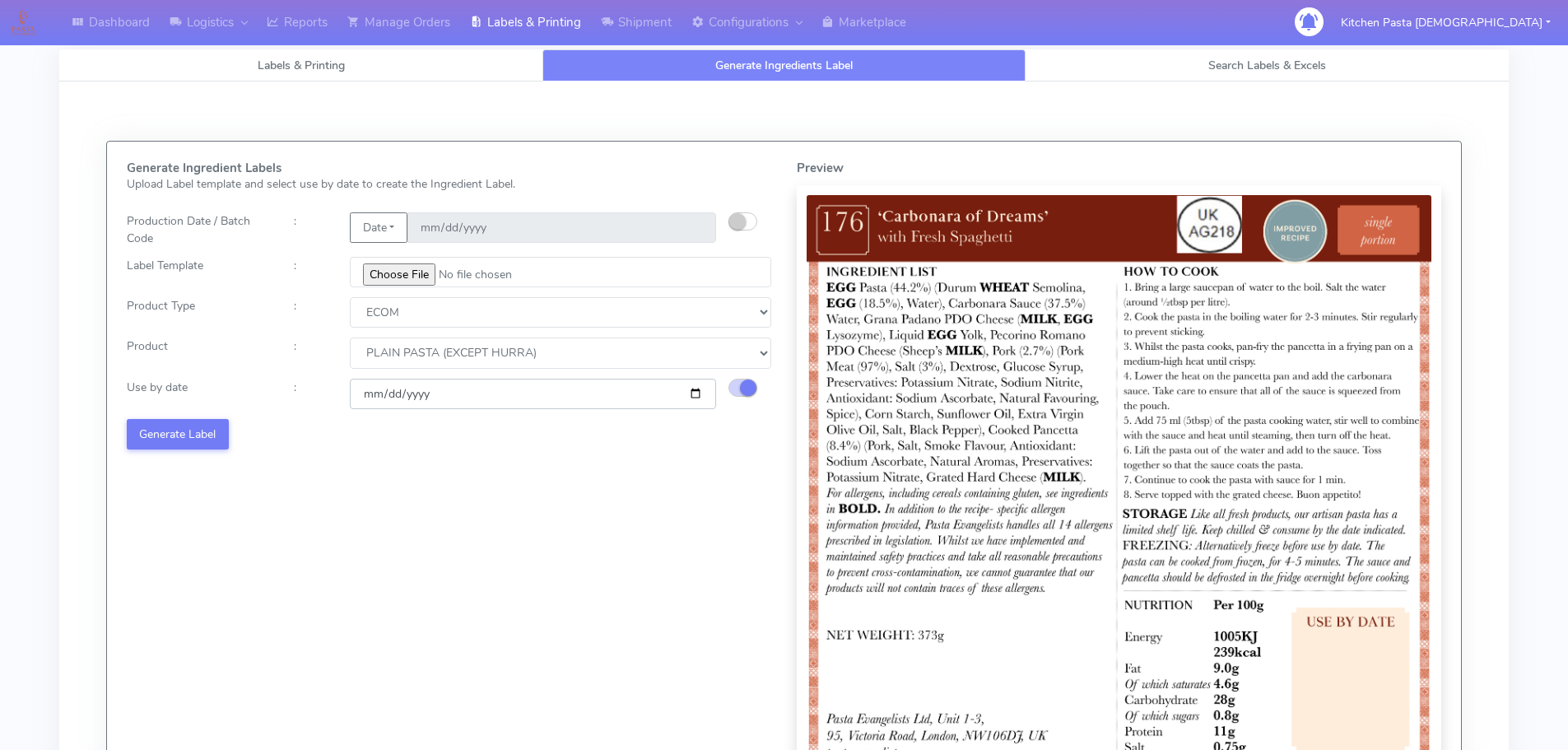
click at [692, 393] on input "[DATE]" at bounding box center [532, 394] width 366 height 31
type input "[DATE]"
click at [190, 425] on button "Generate Label" at bounding box center [178, 435] width 102 height 31
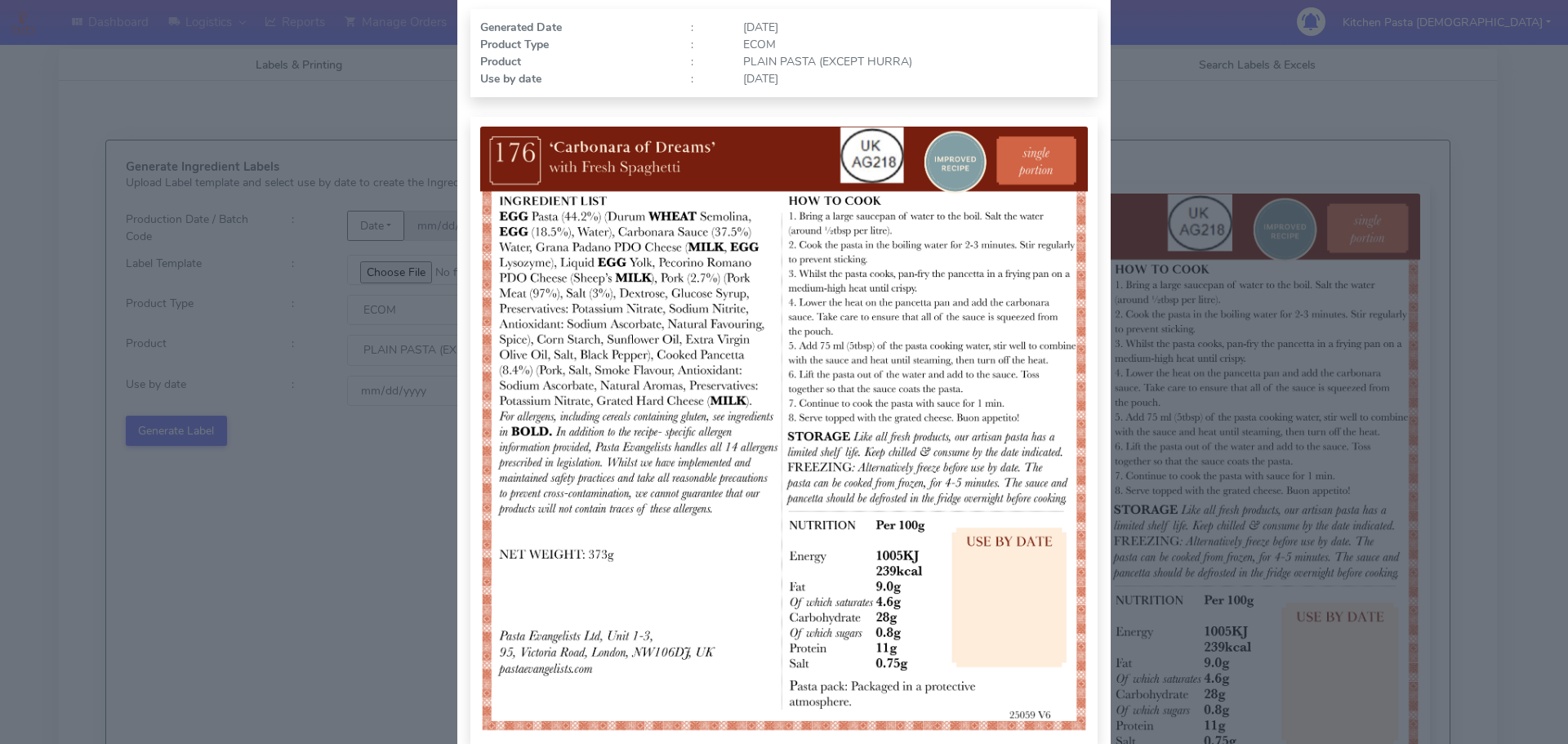
scroll to position [169, 0]
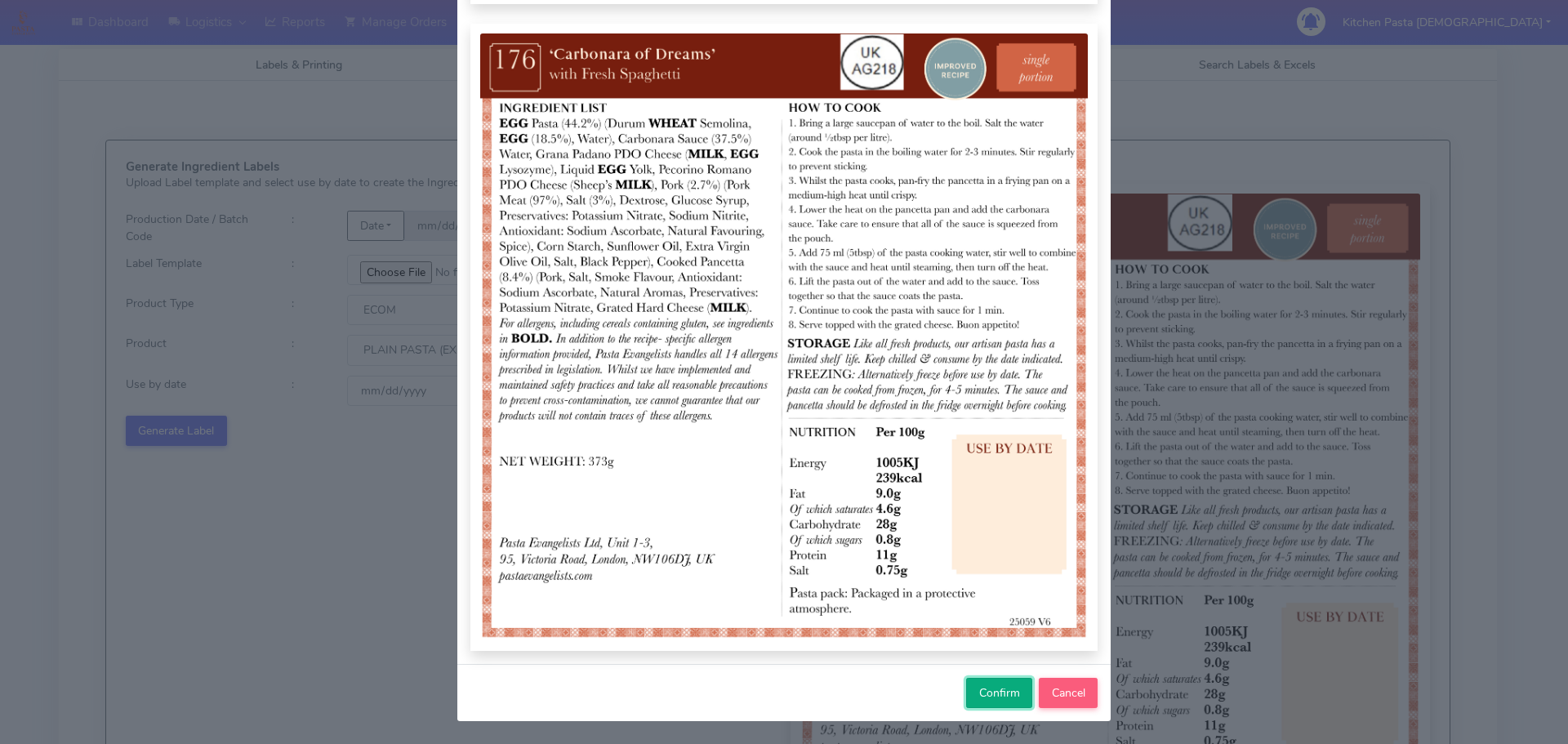
click at [1019, 698] on button "Confirm" at bounding box center [999, 693] width 66 height 30
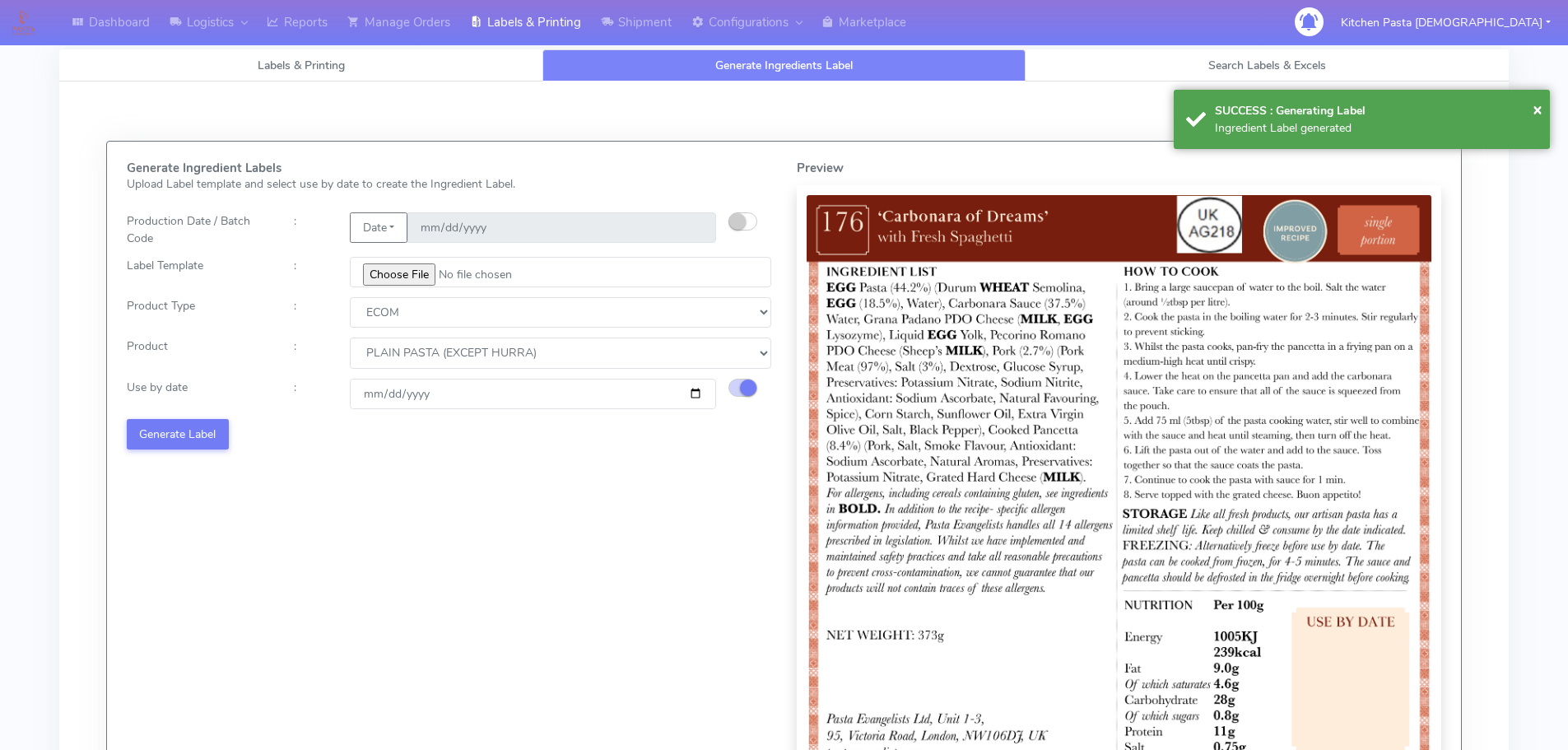
select select
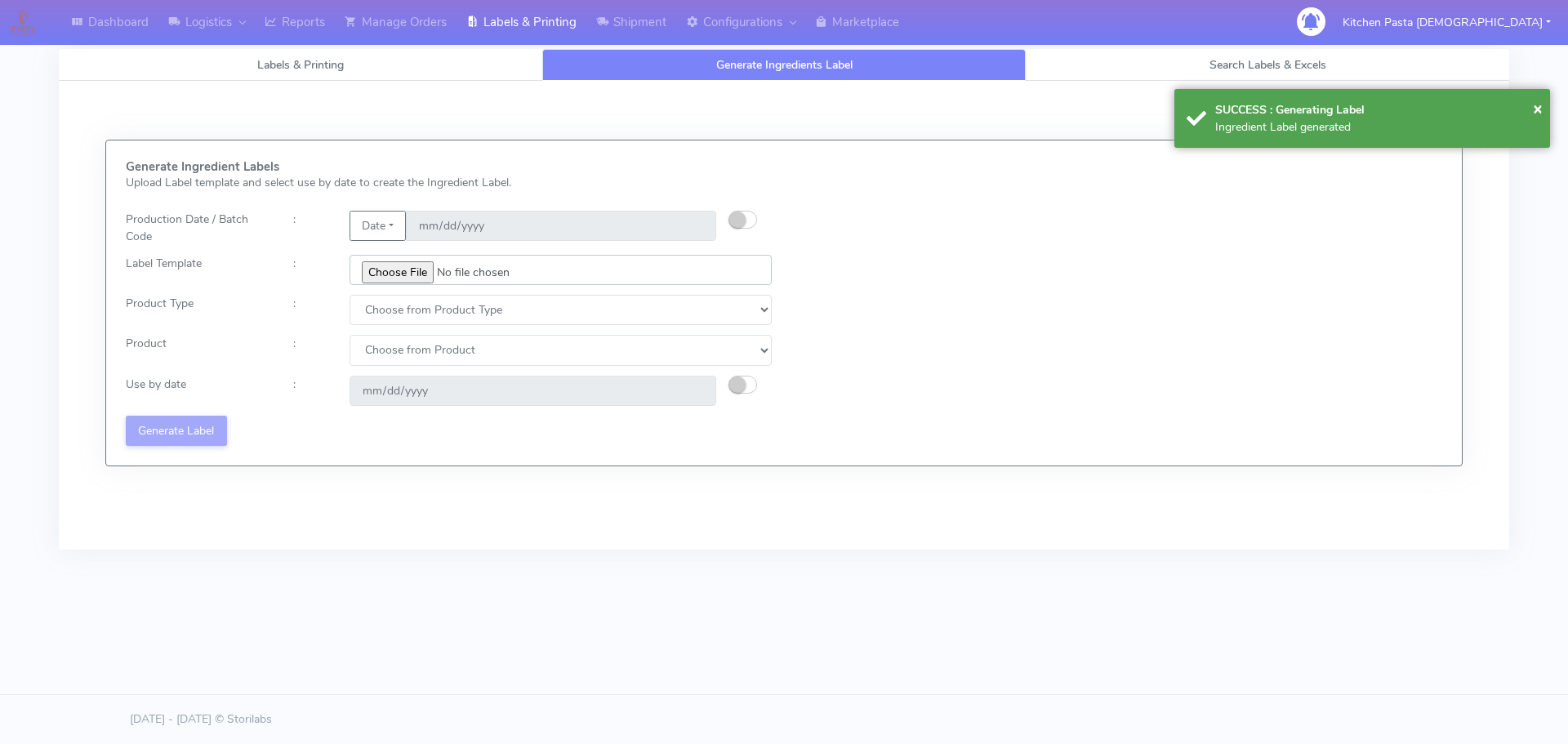
click at [400, 268] on input "file" at bounding box center [560, 270] width 422 height 30
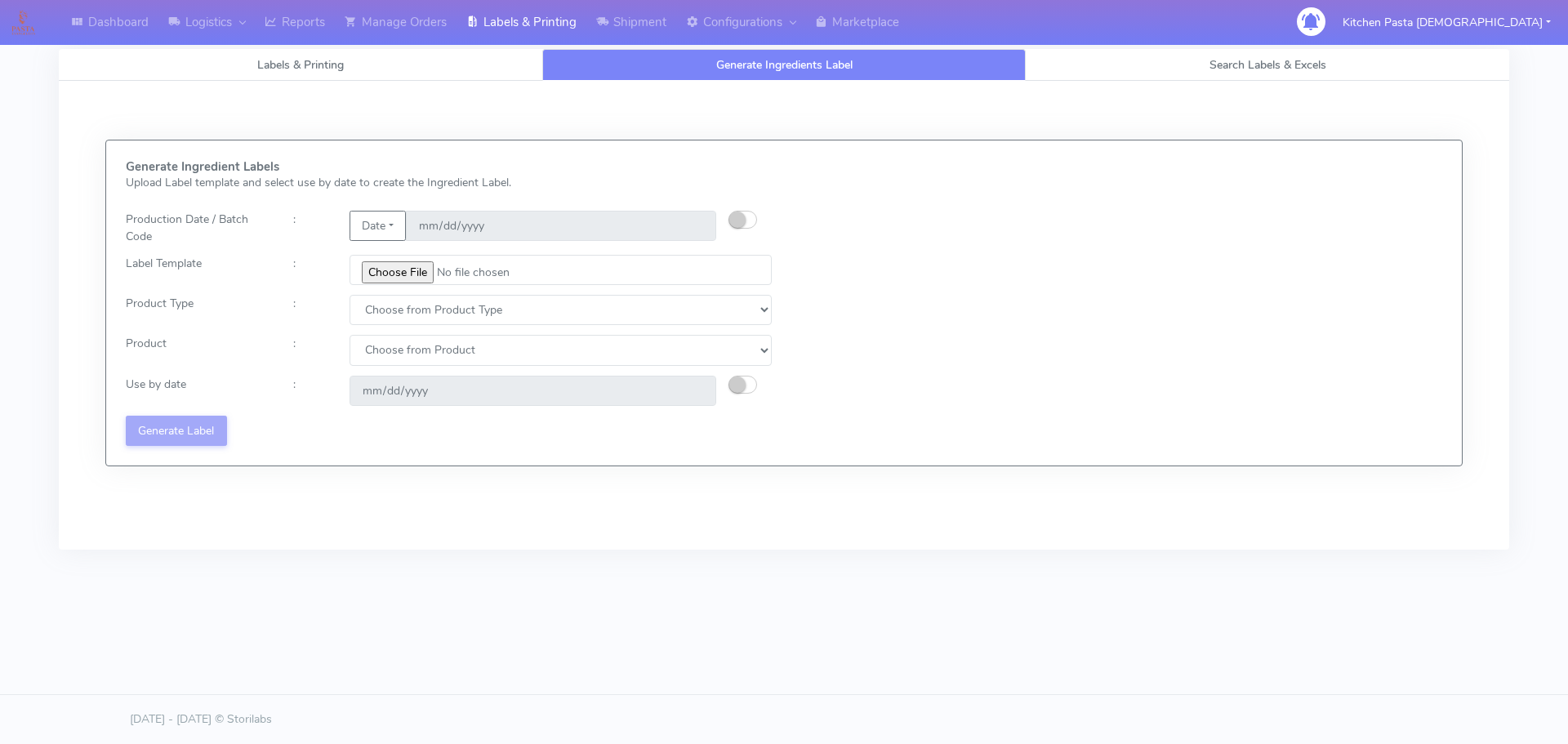
type input "C:\fakepath\Ecom_177 _v6.jpg"
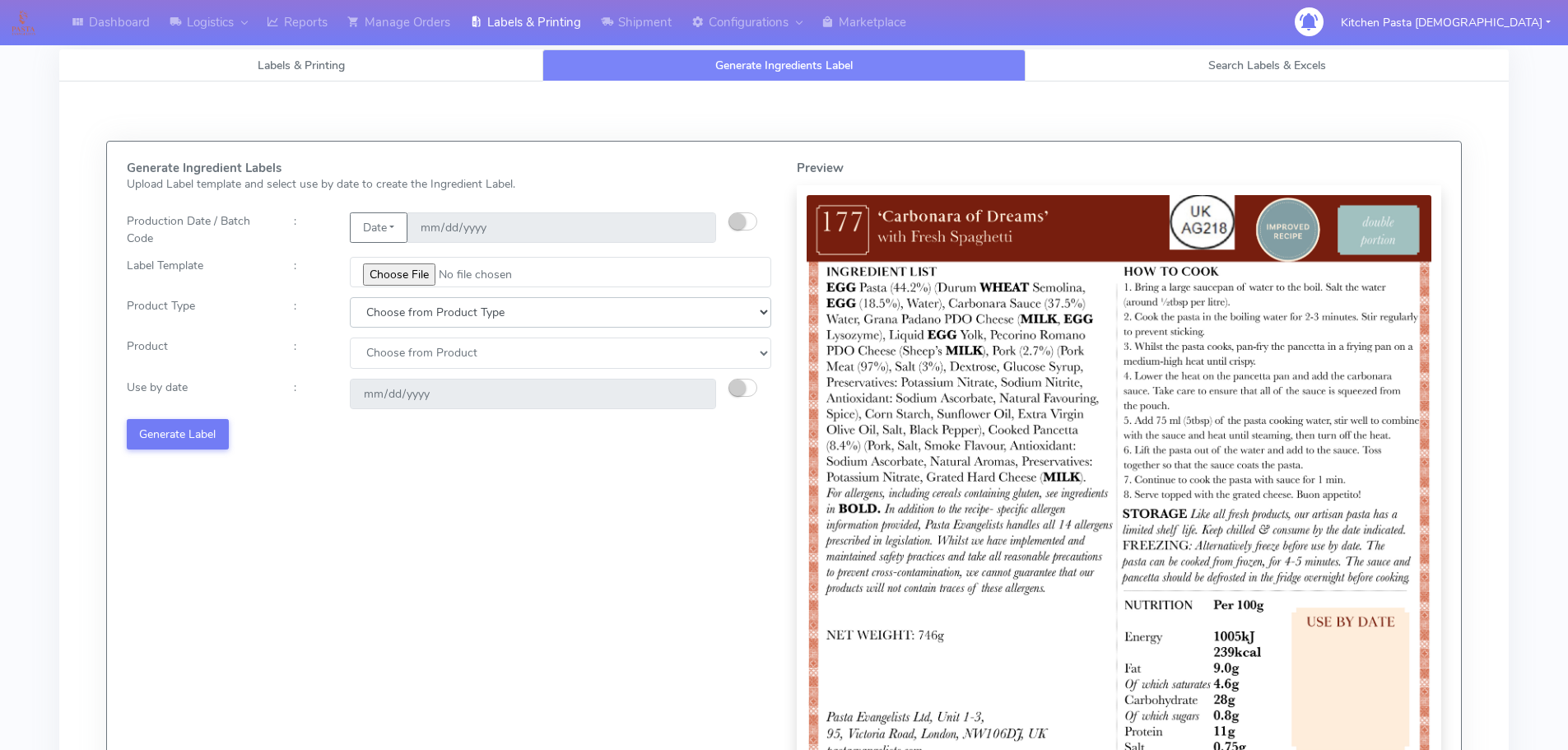
click at [384, 299] on select "Choose from Product Type ECOM ERETAIL CIRCULAR CIRC_DESERTS LASAGNE" at bounding box center [560, 312] width 422 height 31
select select "0"
click at [349, 297] on select "Choose from Product Type ECOM ERETAIL CIRCULAR CIRC_DESERTS LASAGNE" at bounding box center [560, 312] width 422 height 31
drag, startPoint x: 382, startPoint y: 352, endPoint x: 382, endPoint y: 366, distance: 14.0
click at [382, 358] on select "Choose from Product PLAIN PASTA (EXCEPT HURRA) HURRA FILLED PASTA BUTTER (INTER…" at bounding box center [560, 353] width 422 height 31
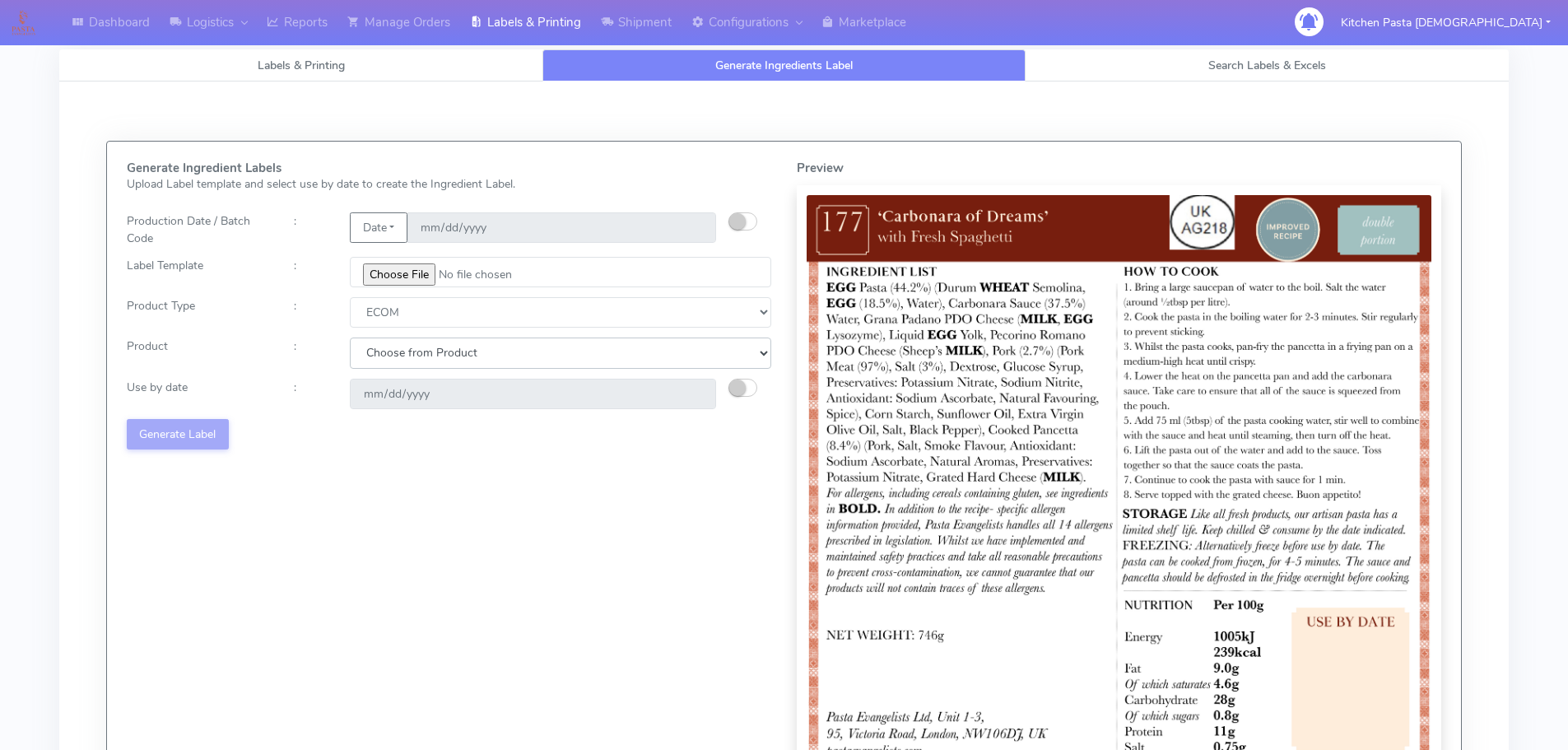
select select "0"
click at [349, 338] on select "Choose from Product PLAIN PASTA (EXCEPT HURRA) HURRA FILLED PASTA BUTTER (INTER…" at bounding box center [560, 353] width 422 height 31
click at [736, 388] on small "button" at bounding box center [737, 387] width 16 height 16
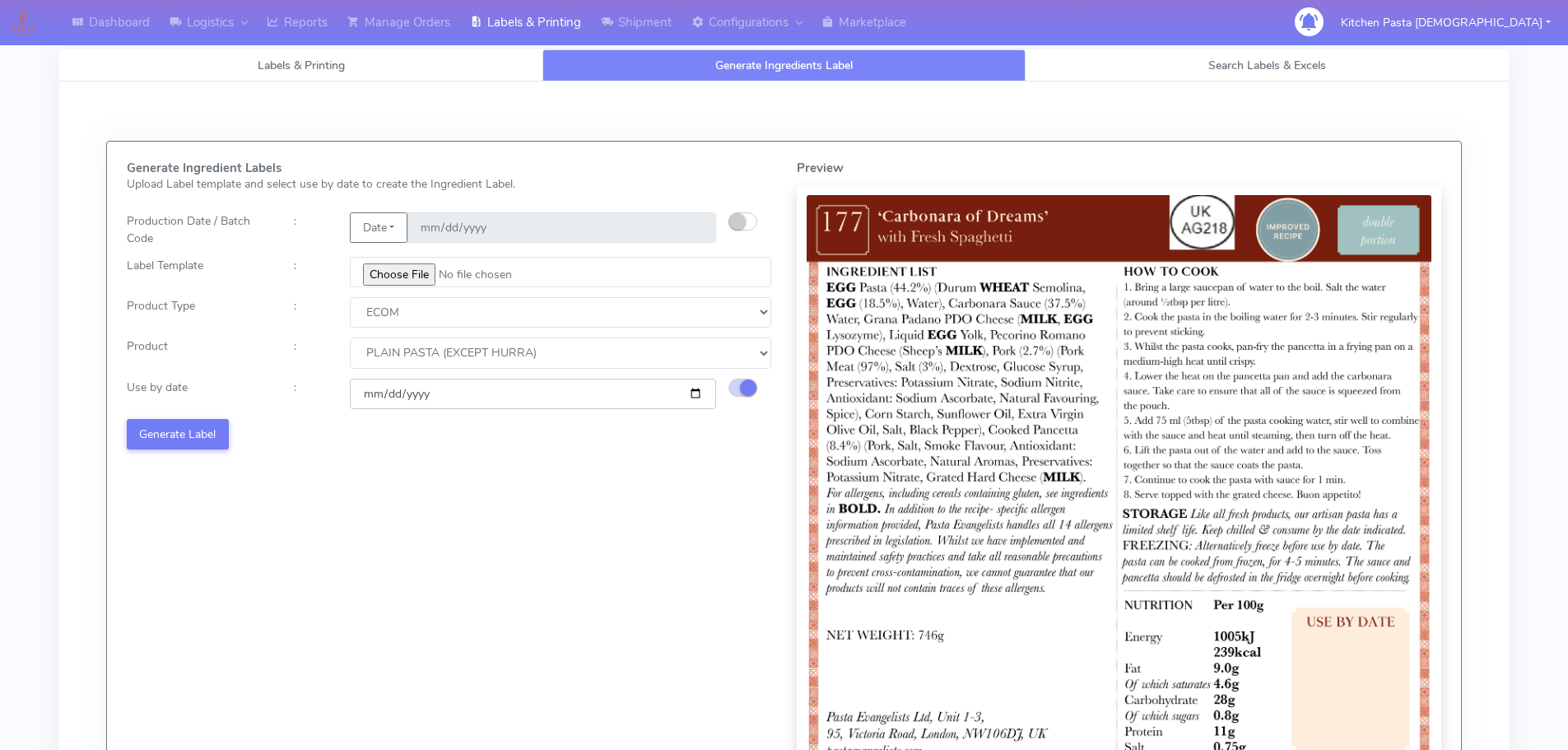
click at [685, 392] on input "[DATE]" at bounding box center [532, 394] width 366 height 31
click at [690, 393] on input "[DATE]" at bounding box center [532, 394] width 366 height 31
type input "[DATE]"
click at [207, 436] on button "Generate Label" at bounding box center [178, 435] width 102 height 31
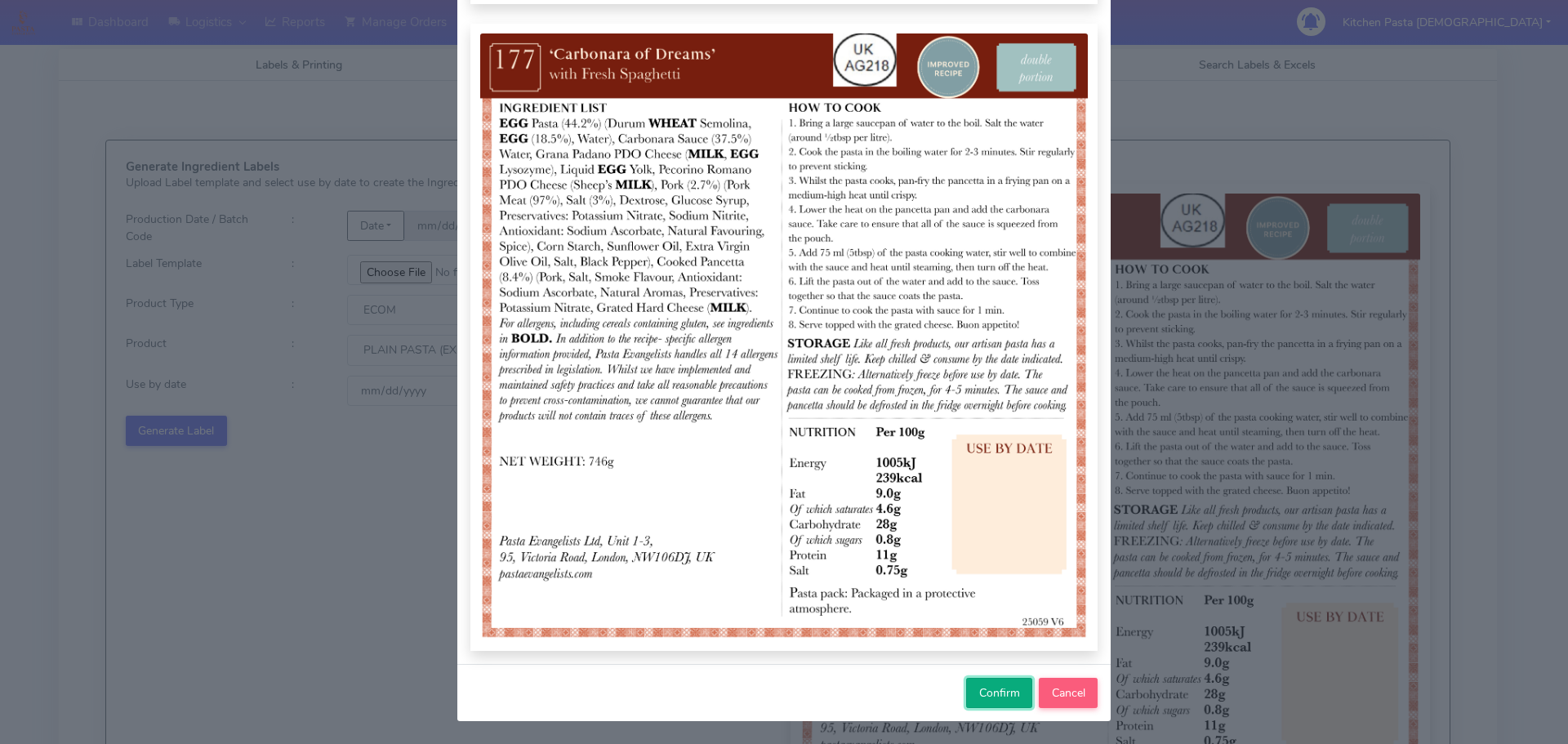
click at [999, 698] on span "Confirm" at bounding box center [1000, 693] width 40 height 15
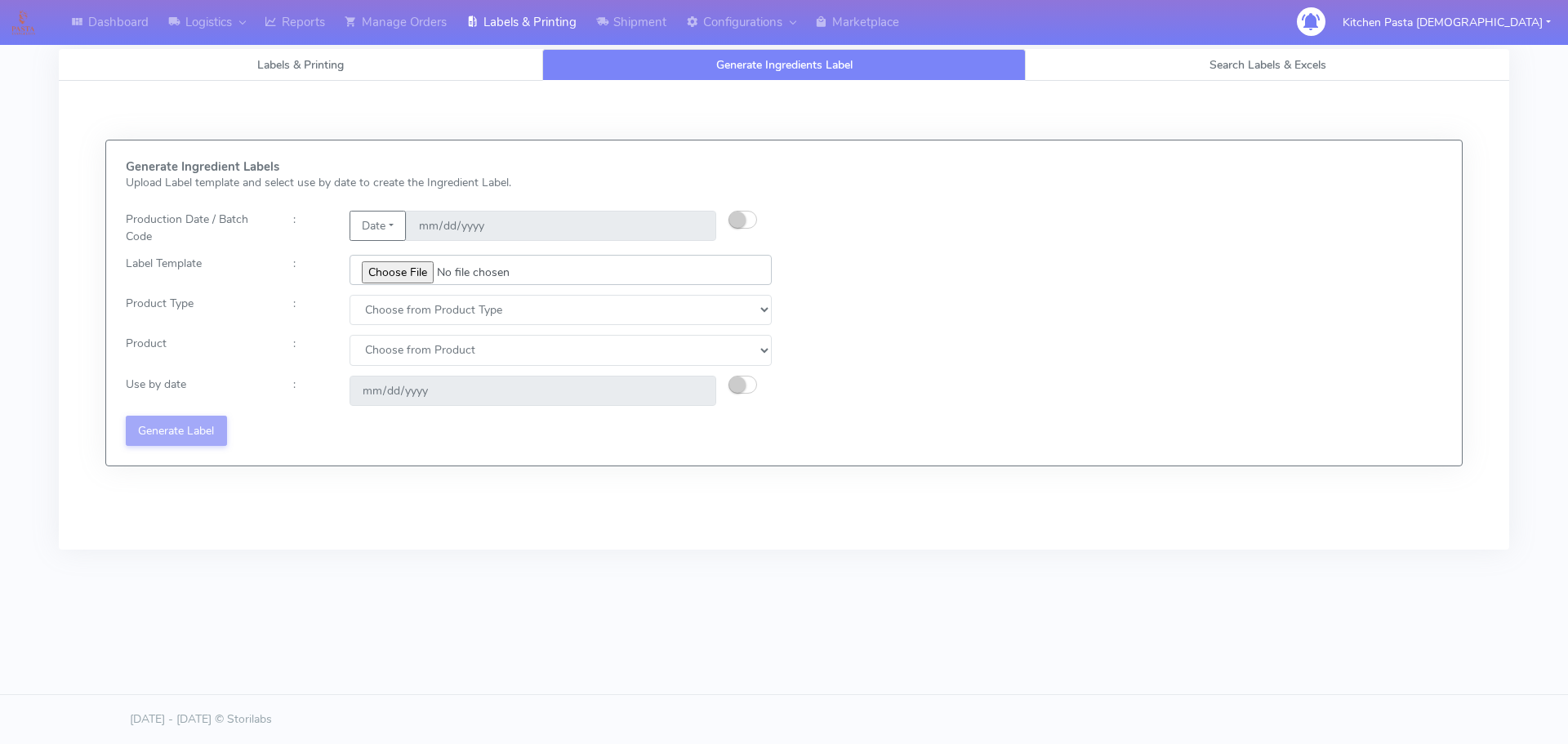
type input "C:\fakepath\Ecom_240_V3.jpg"
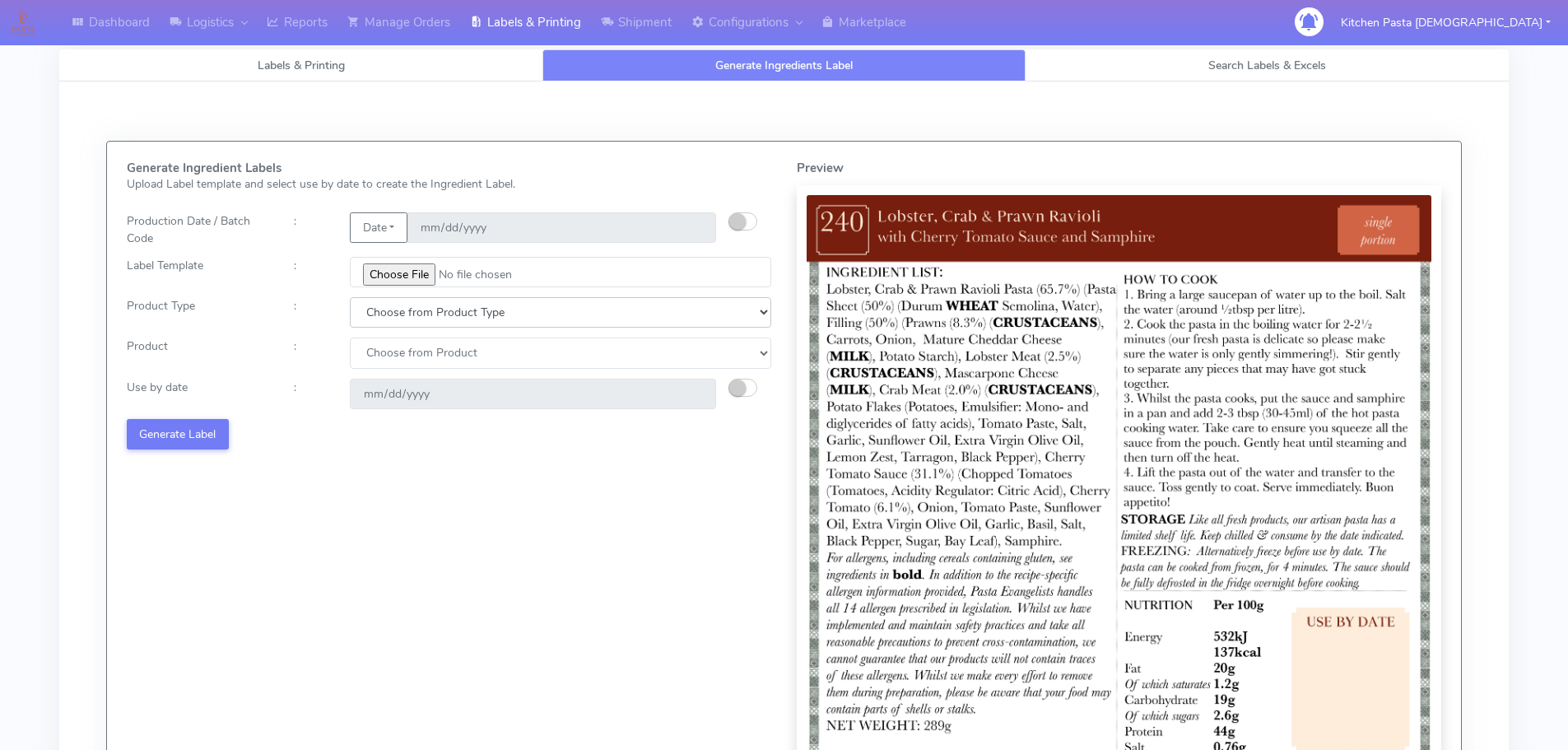
drag, startPoint x: 401, startPoint y: 309, endPoint x: 411, endPoint y: 325, distance: 18.9
click at [401, 309] on select "Choose from Product Type ECOM ERETAIL CIRCULAR CIRC_DESERTS LASAGNE" at bounding box center [560, 312] width 422 height 31
select select "0"
click at [349, 297] on select "Choose from Product Type ECOM ERETAIL CIRCULAR CIRC_DESERTS LASAGNE" at bounding box center [560, 312] width 422 height 31
click at [422, 366] on select "Choose from Product PLAIN PASTA (EXCEPT HURRA) HURRA FILLED PASTA BUTTER (INTER…" at bounding box center [560, 353] width 422 height 31
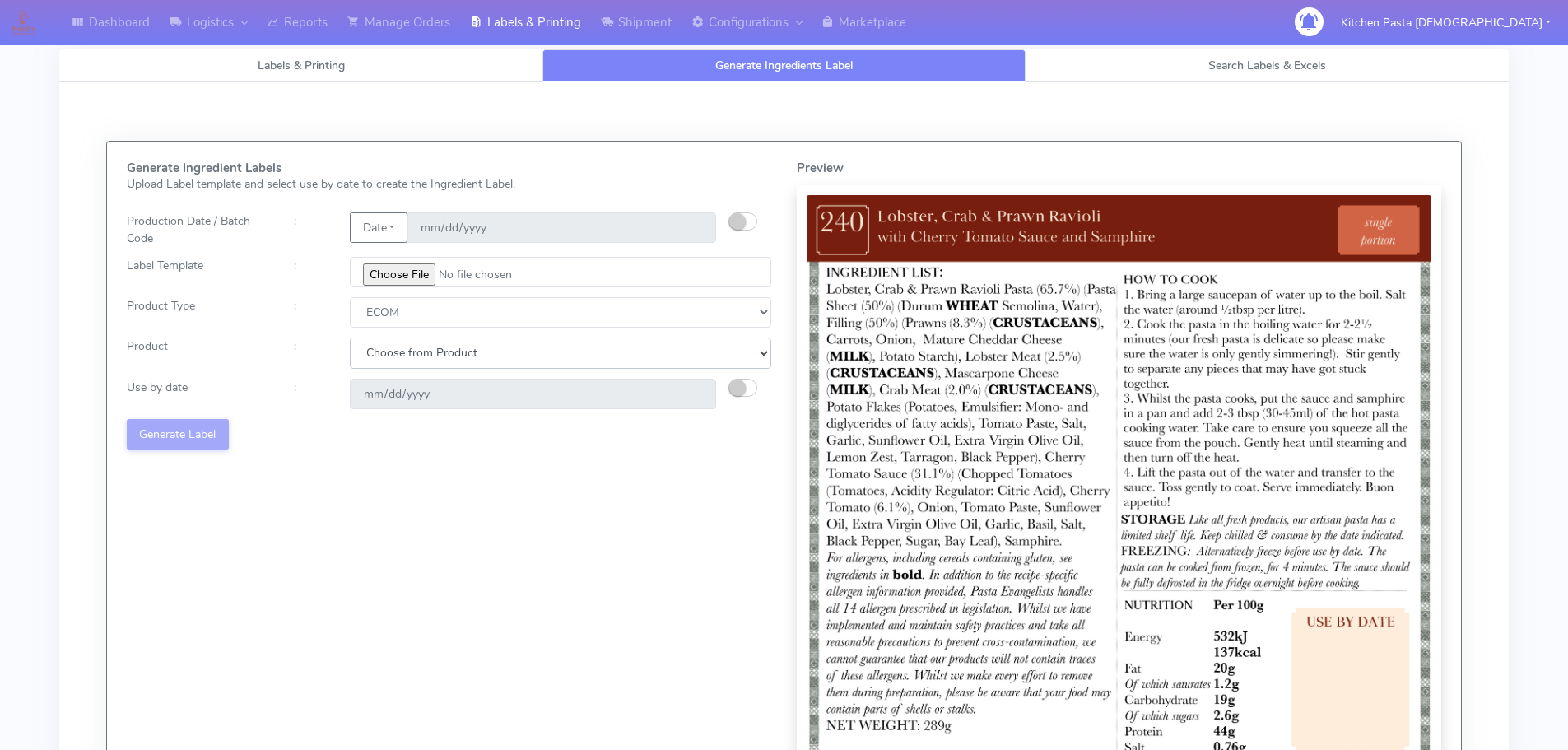
select select "0"
click at [349, 338] on select "Choose from Product PLAIN PASTA (EXCEPT HURRA) HURRA FILLED PASTA BUTTER (INTER…" at bounding box center [560, 353] width 422 height 31
click at [733, 390] on small "button" at bounding box center [737, 387] width 16 height 16
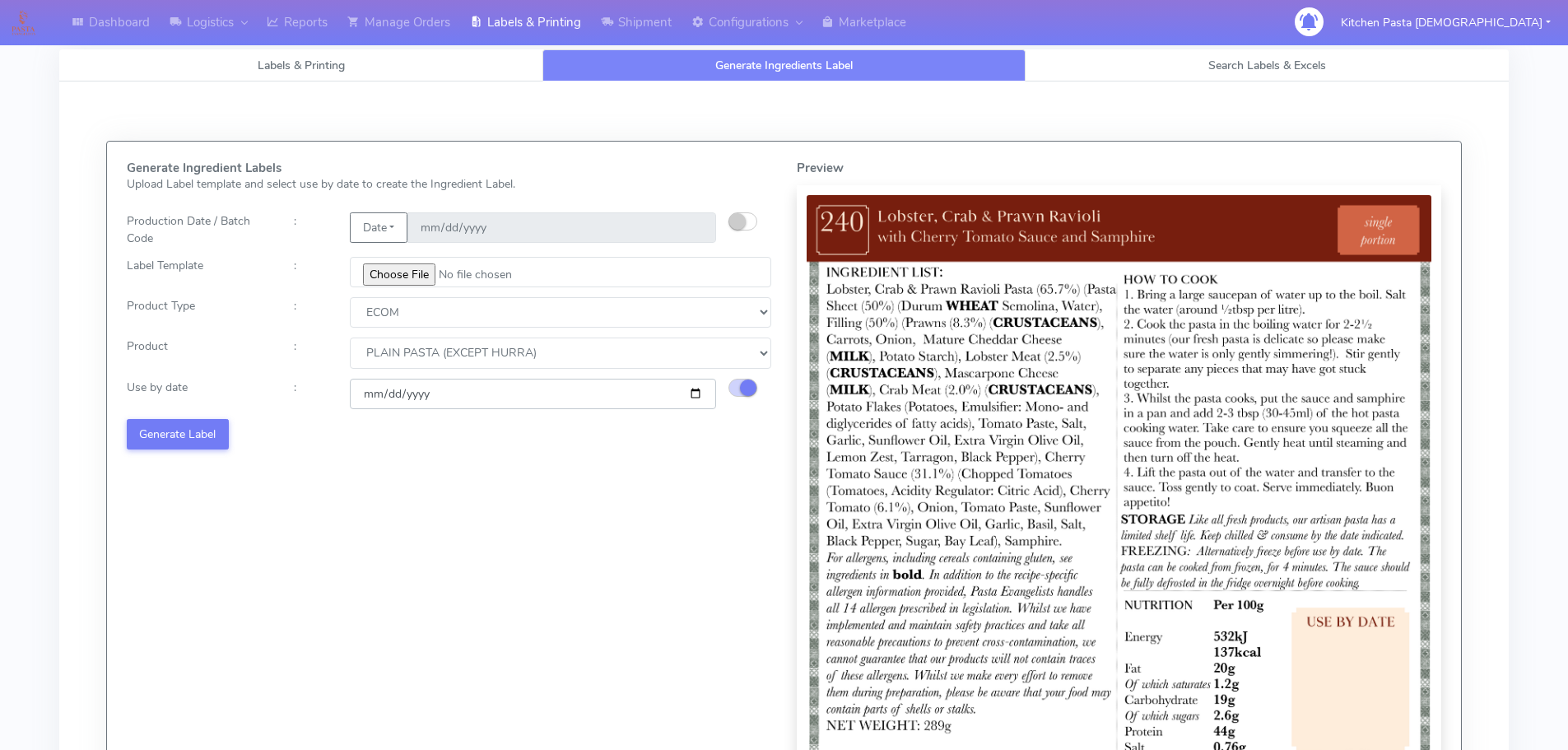
click at [694, 393] on input "[DATE]" at bounding box center [532, 394] width 366 height 31
type input "[DATE]"
drag, startPoint x: 206, startPoint y: 429, endPoint x: 215, endPoint y: 434, distance: 10.3
click at [215, 434] on button "Generate Label" at bounding box center [178, 435] width 102 height 31
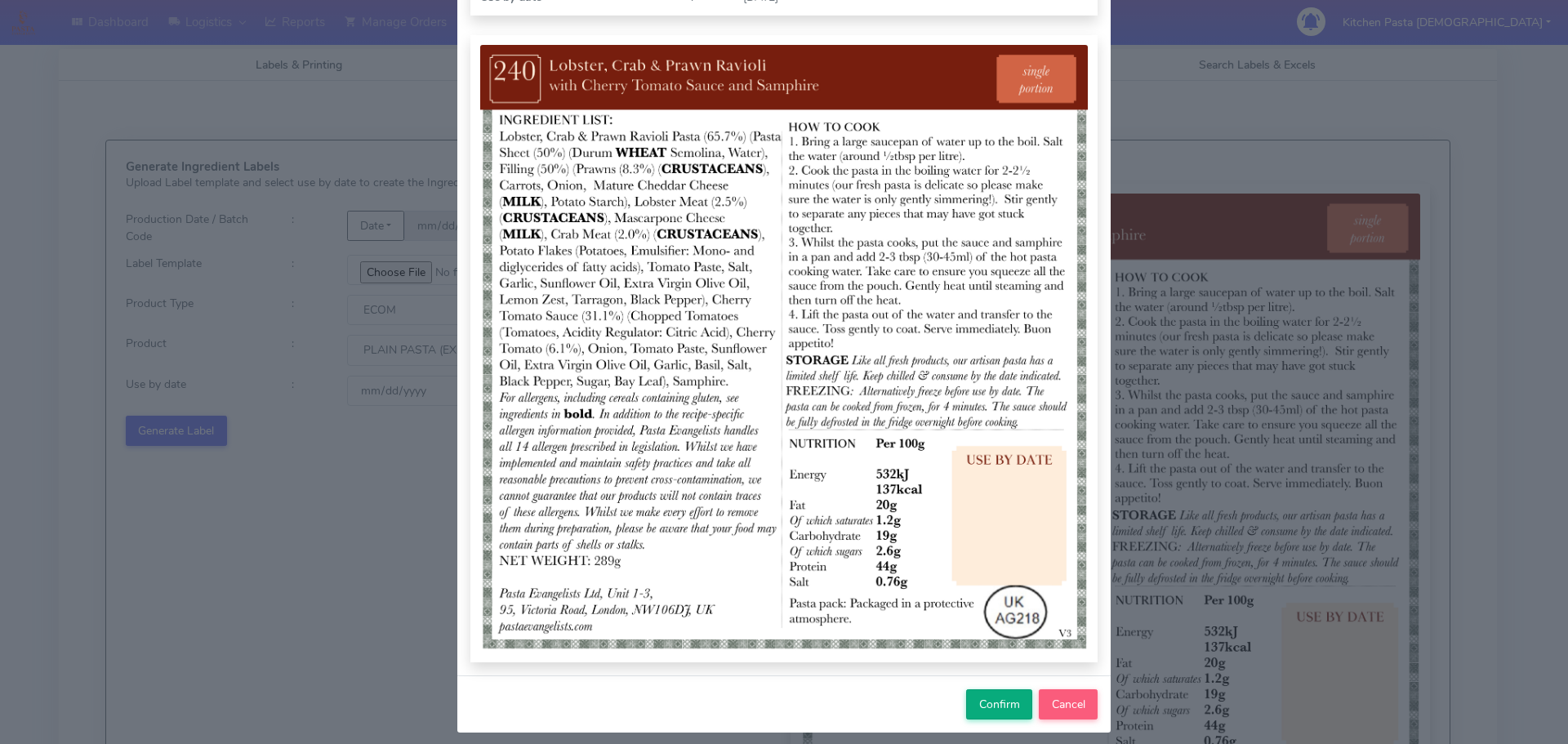
scroll to position [169, 0]
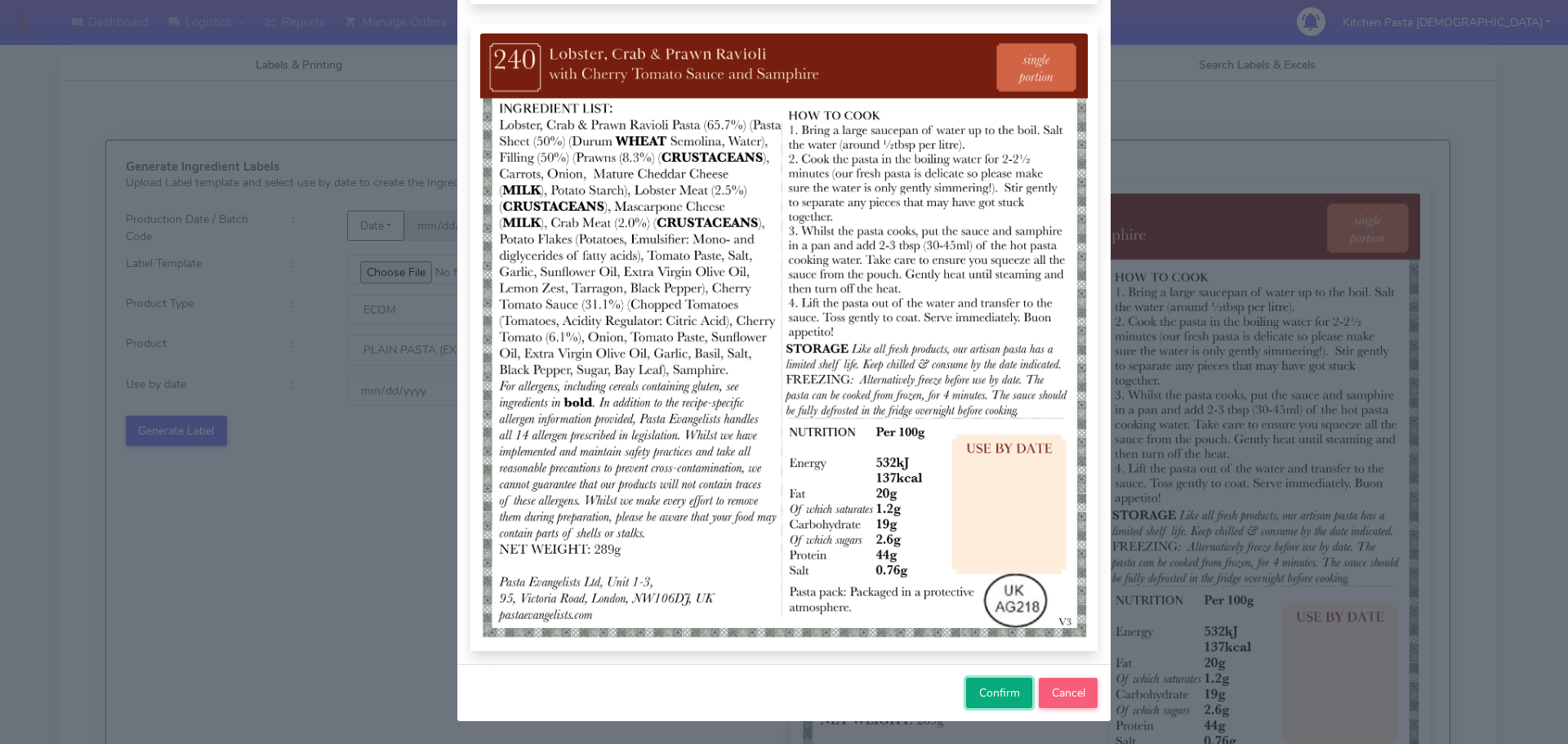
click at [968, 693] on button "Confirm" at bounding box center [999, 693] width 66 height 30
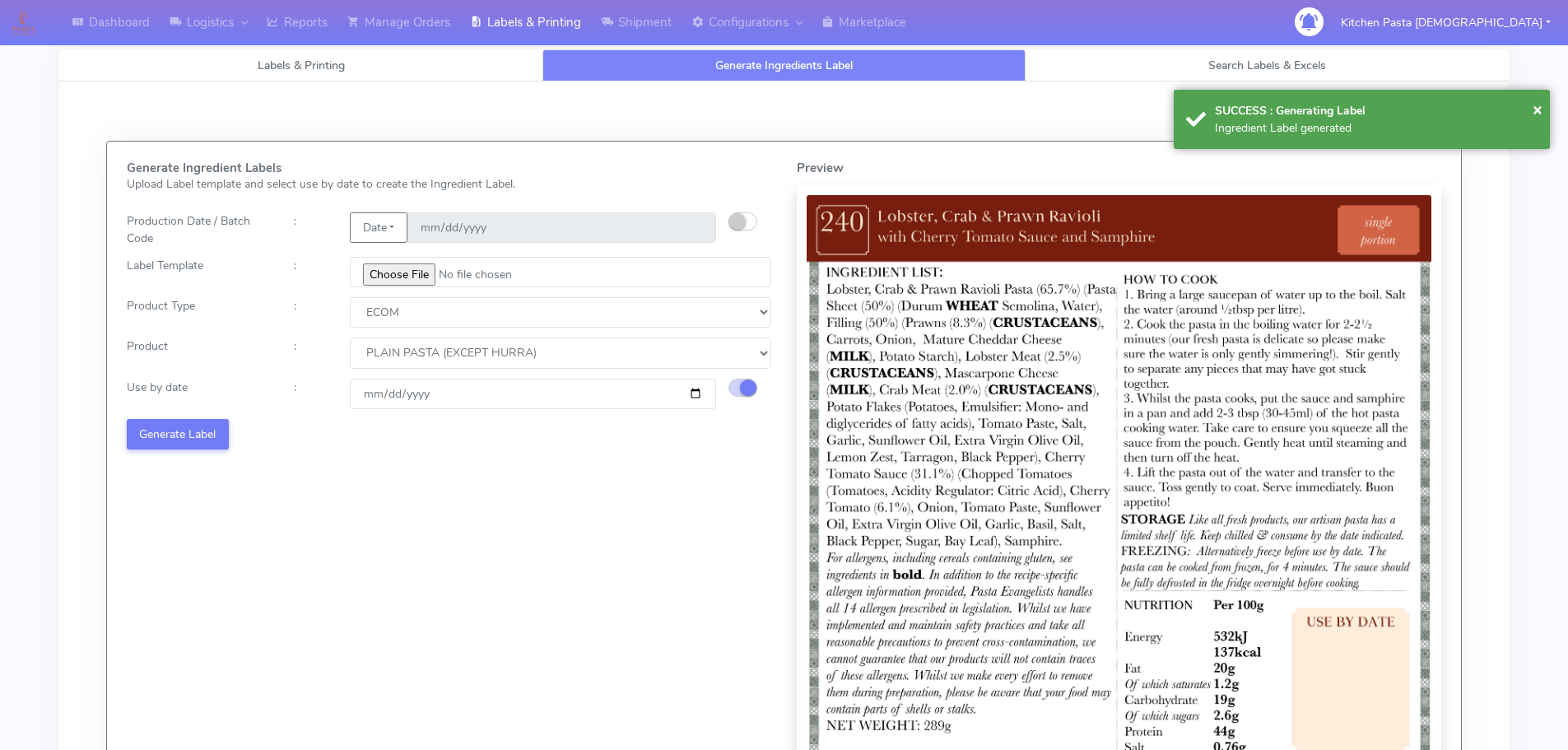
select select
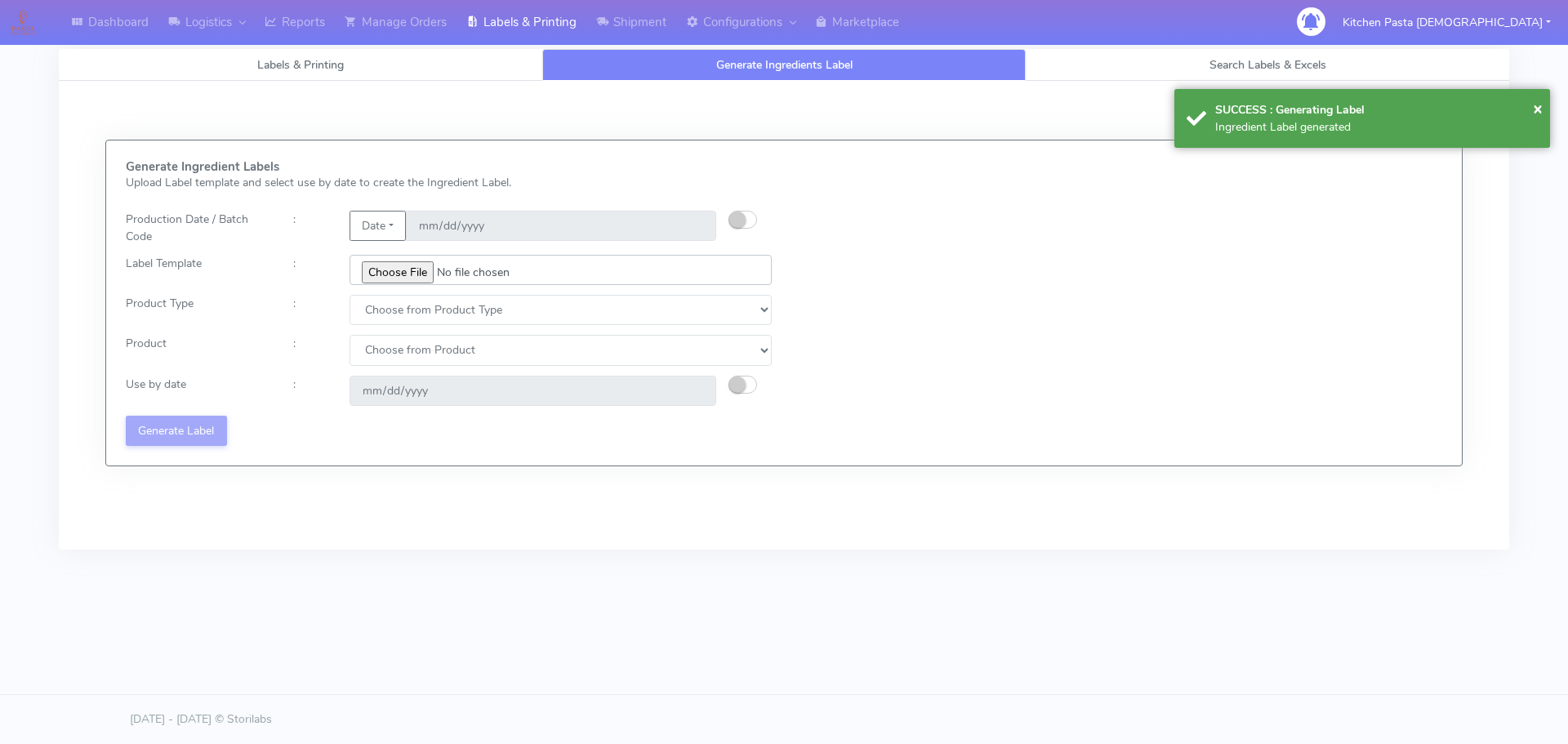
click at [406, 271] on input "file" at bounding box center [560, 270] width 422 height 30
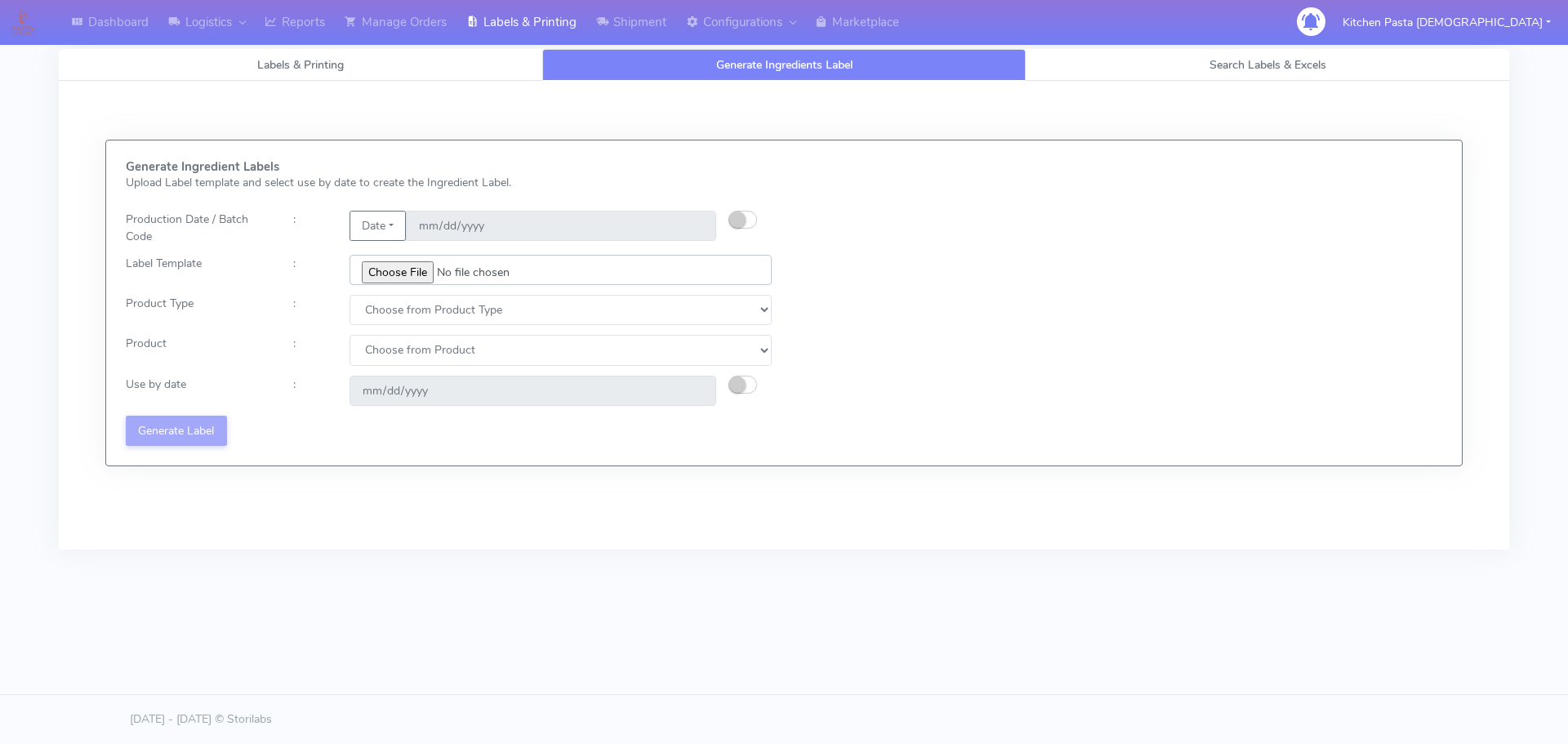
type input "C:\fakepath\Ecom_256_V4.jpg"
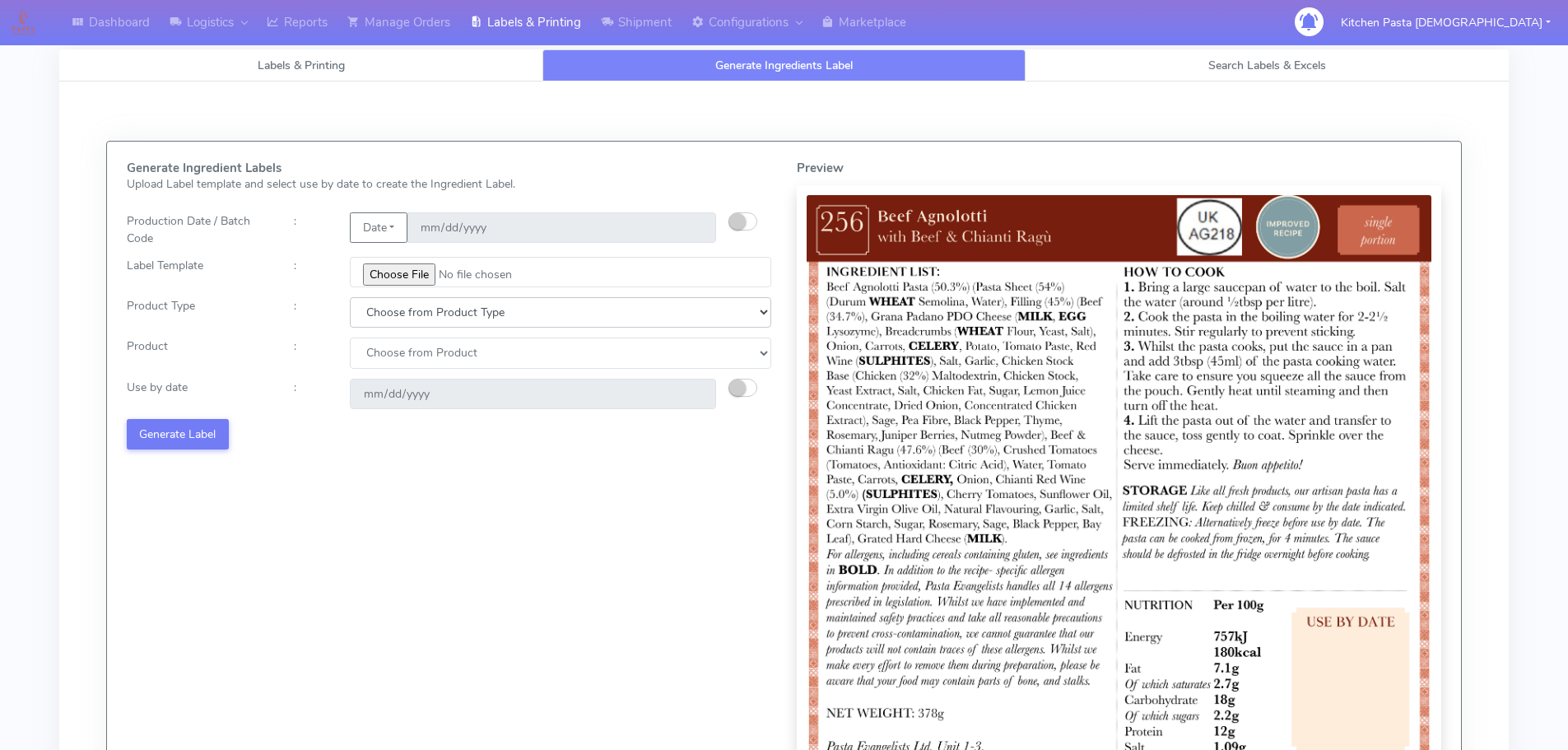
drag, startPoint x: 431, startPoint y: 309, endPoint x: 423, endPoint y: 322, distance: 15.3
click at [430, 310] on select "Choose from Product Type ECOM ERETAIL CIRCULAR CIRC_DESERTS LASAGNE" at bounding box center [560, 312] width 422 height 31
select select "0"
click at [349, 297] on select "Choose from Product Type ECOM ERETAIL CIRCULAR CIRC_DESERTS LASAGNE" at bounding box center [560, 312] width 422 height 31
drag, startPoint x: 403, startPoint y: 356, endPoint x: 403, endPoint y: 366, distance: 10.0
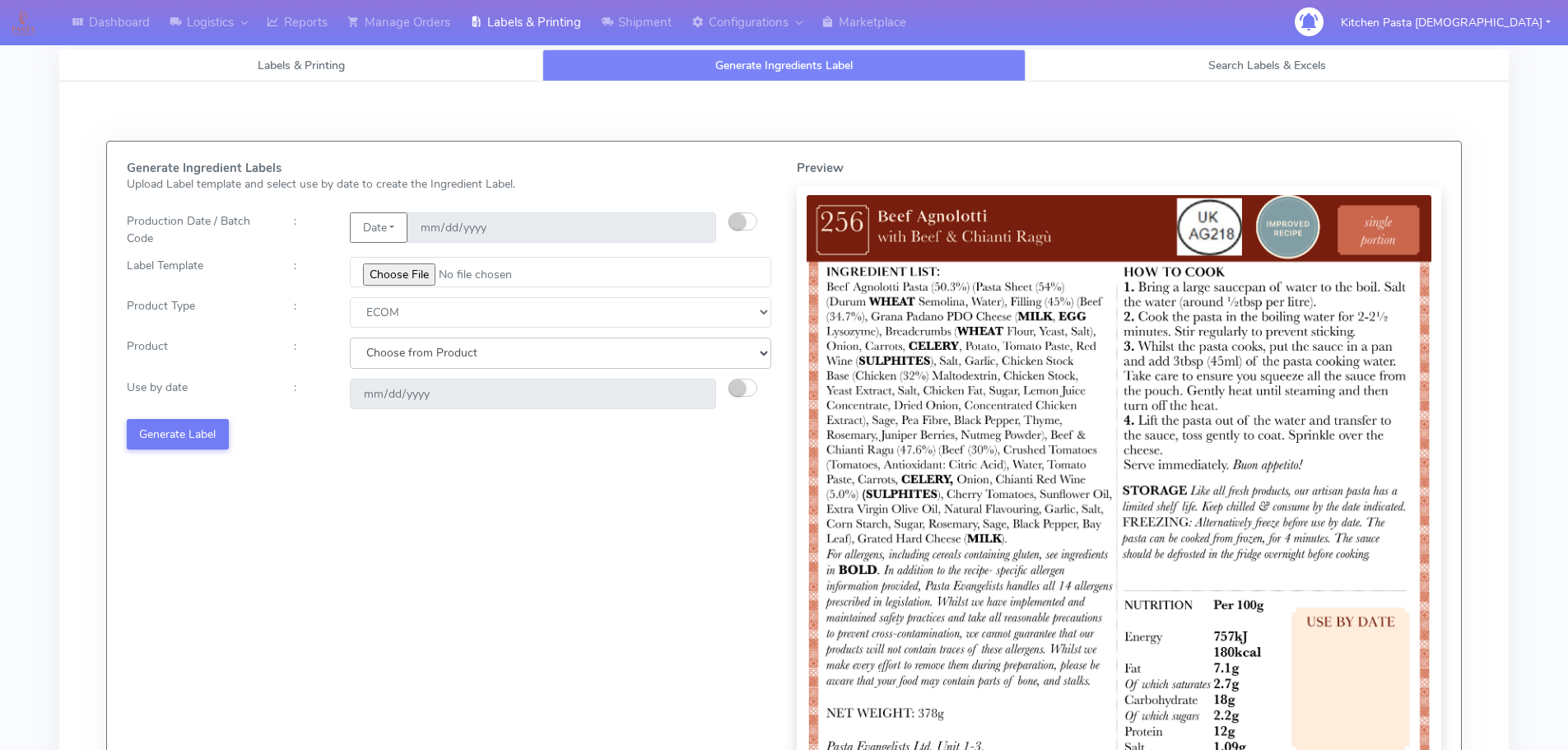
click at [403, 364] on select "Choose from Product PLAIN PASTA (EXCEPT HURRA) HURRA FILLED PASTA BUTTER (INTER…" at bounding box center [560, 353] width 422 height 31
select select "0"
click at [349, 338] on select "Choose from Product PLAIN PASTA (EXCEPT HURRA) HURRA FILLED PASTA BUTTER (INTER…" at bounding box center [560, 353] width 422 height 31
click at [746, 392] on button "button" at bounding box center [743, 387] width 29 height 18
click at [690, 392] on input "[DATE]" at bounding box center [532, 394] width 366 height 31
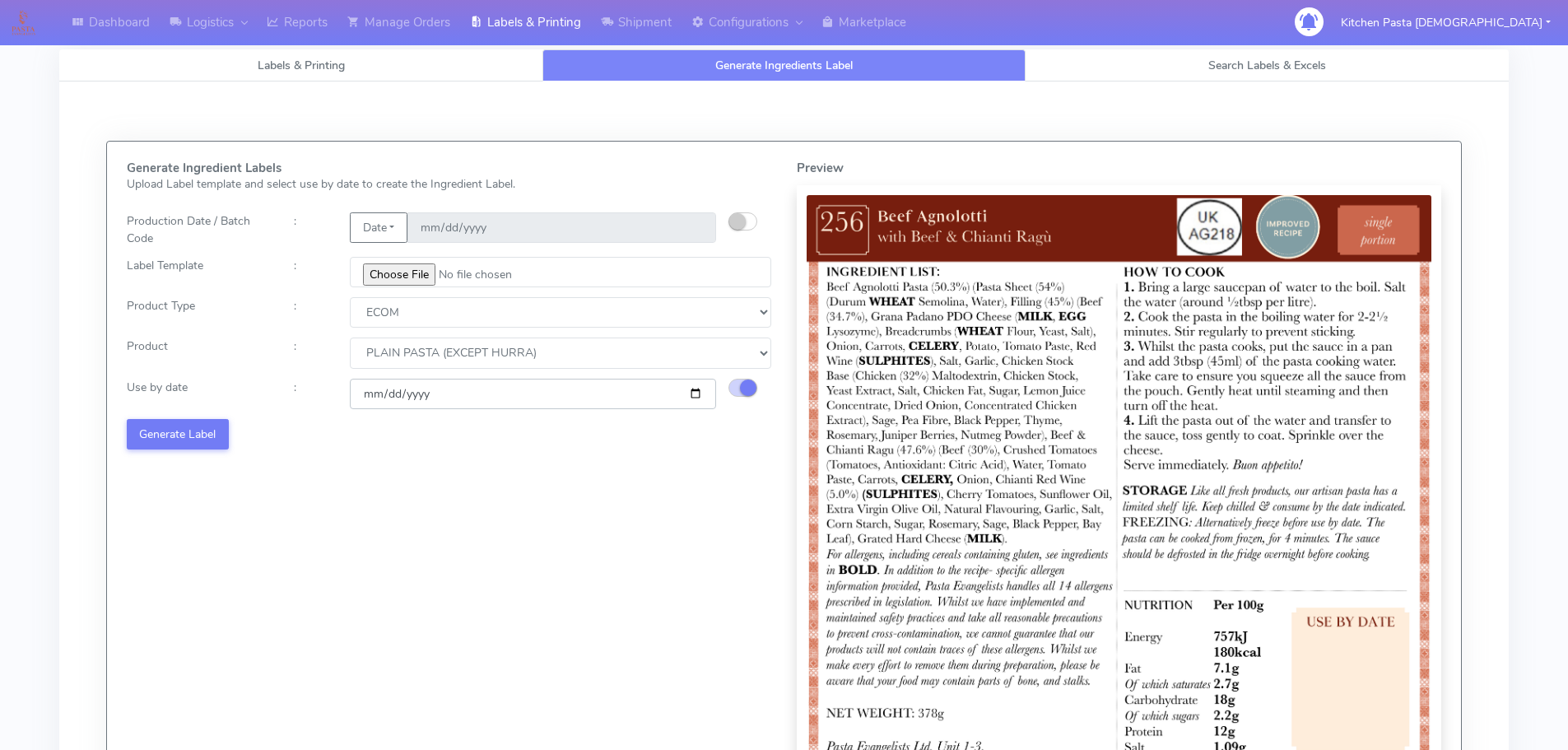
type input "2025-09-27"
click at [208, 438] on button "Generate Label" at bounding box center [178, 435] width 102 height 31
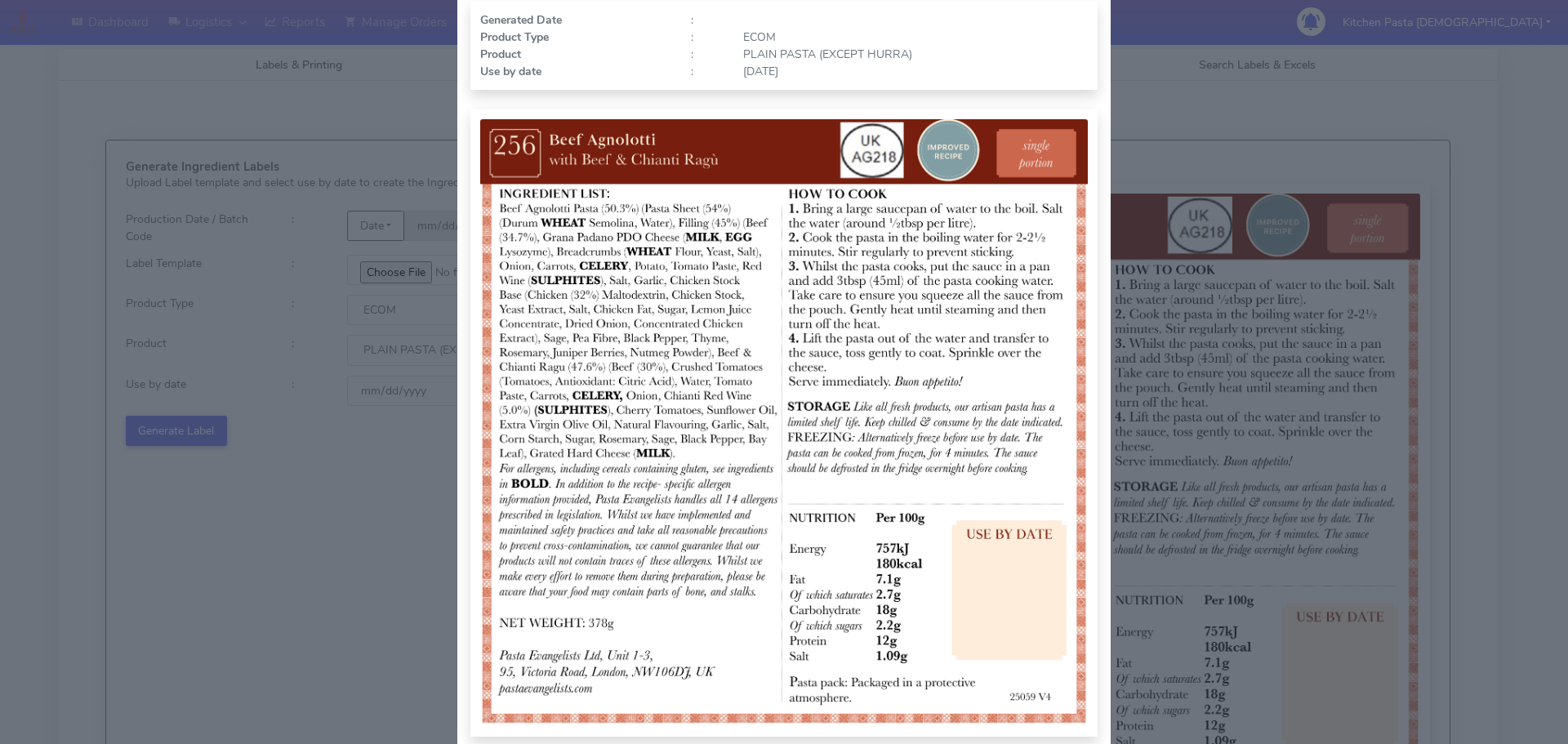
scroll to position [164, 0]
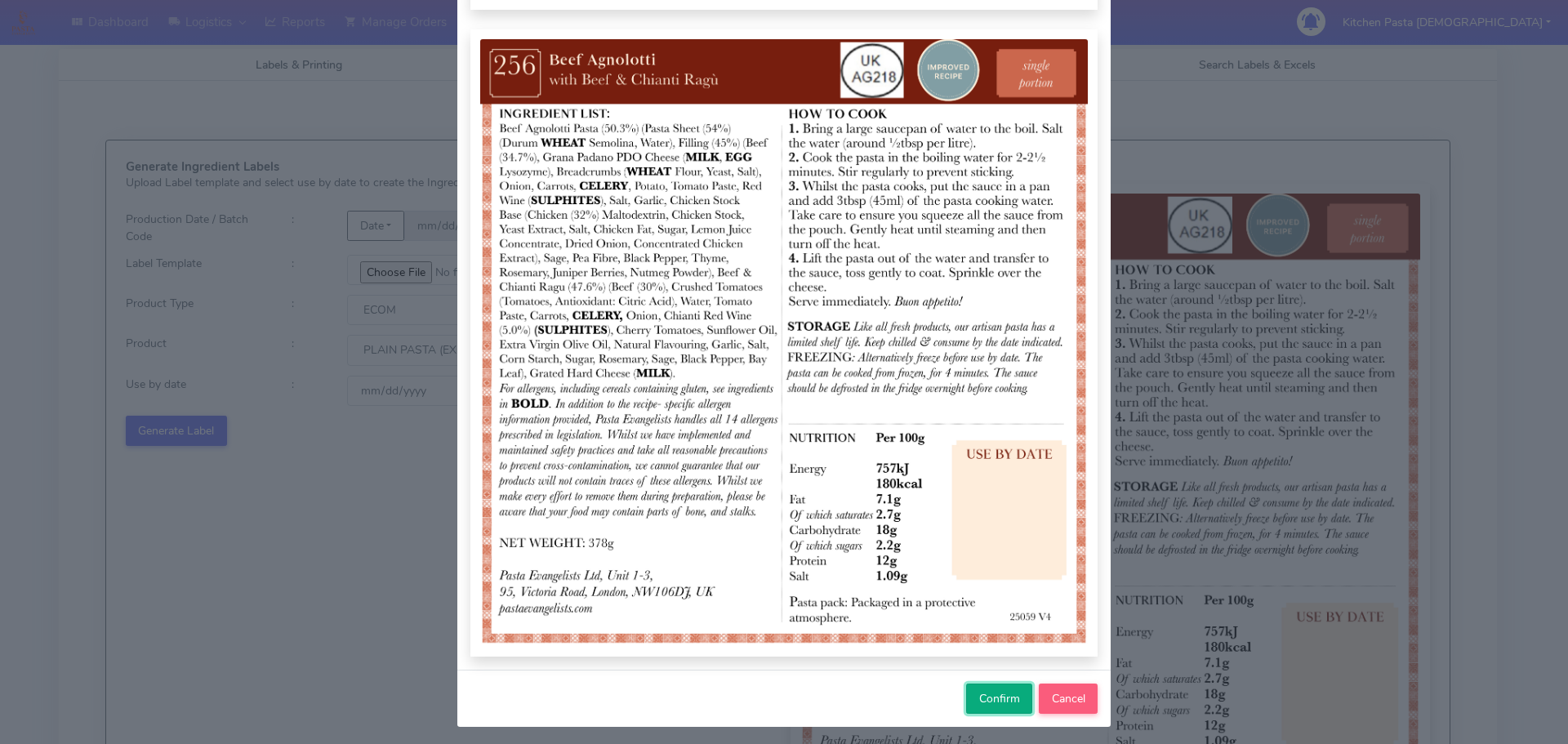
click at [991, 694] on span "Confirm" at bounding box center [1000, 698] width 40 height 15
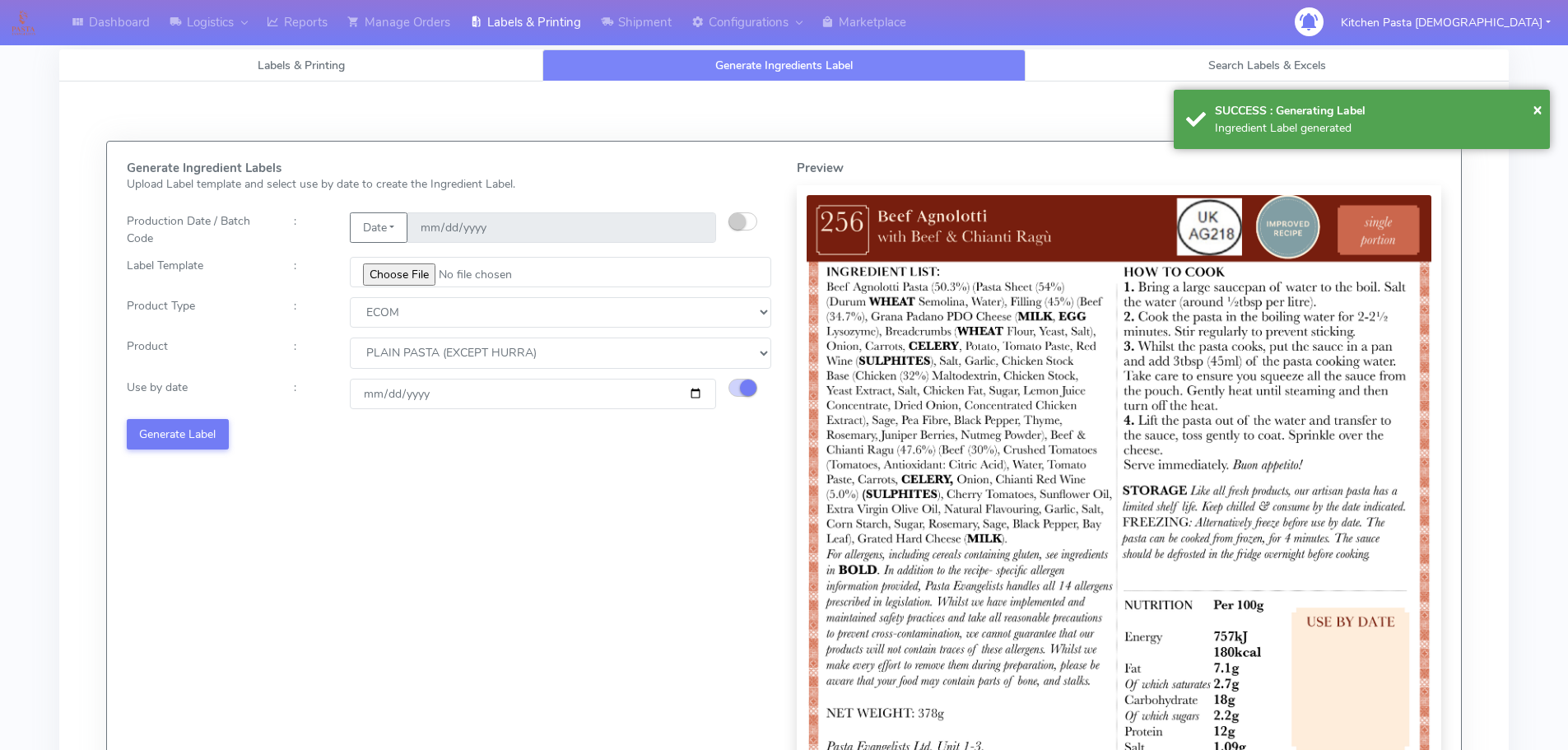
select select
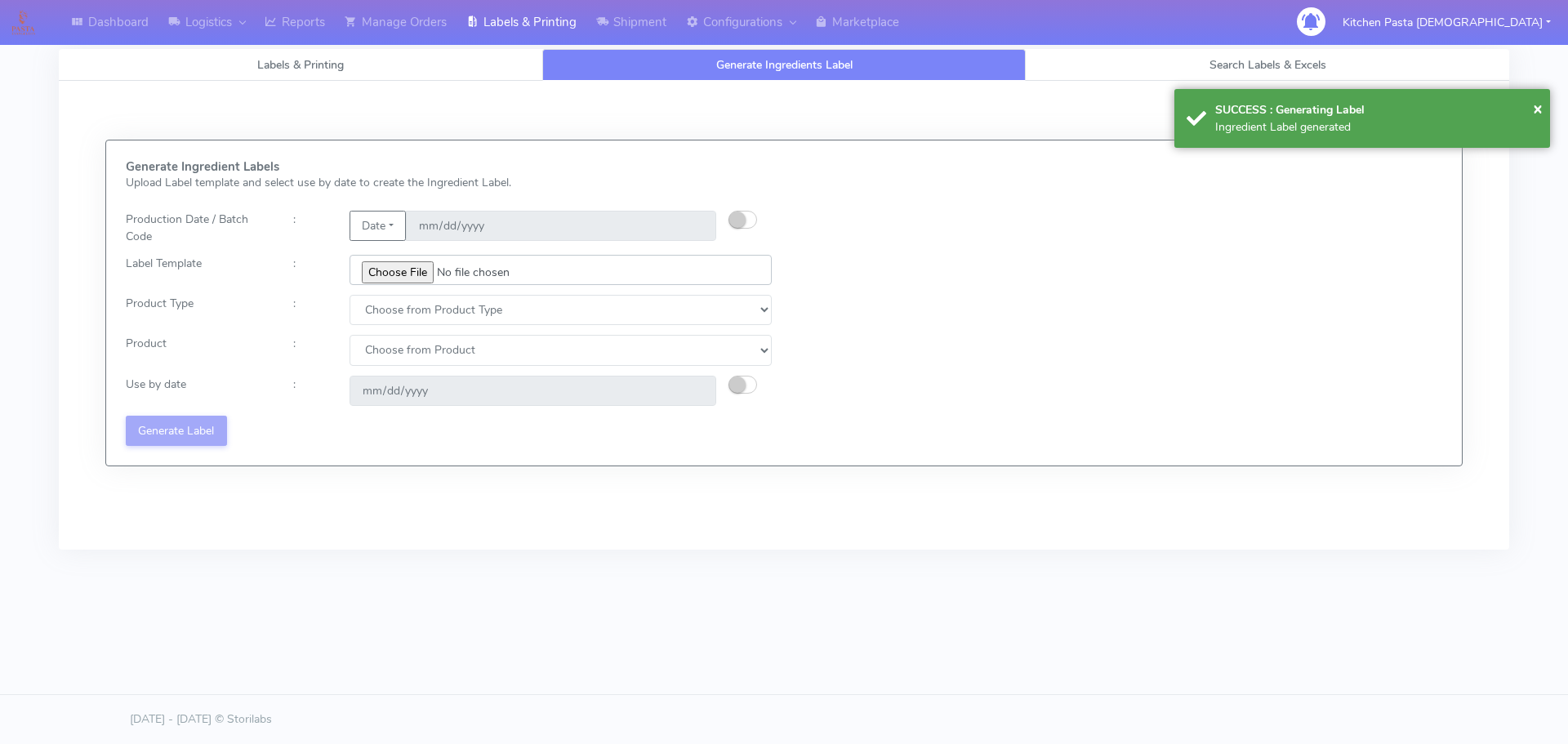
click at [400, 276] on input "file" at bounding box center [560, 270] width 422 height 30
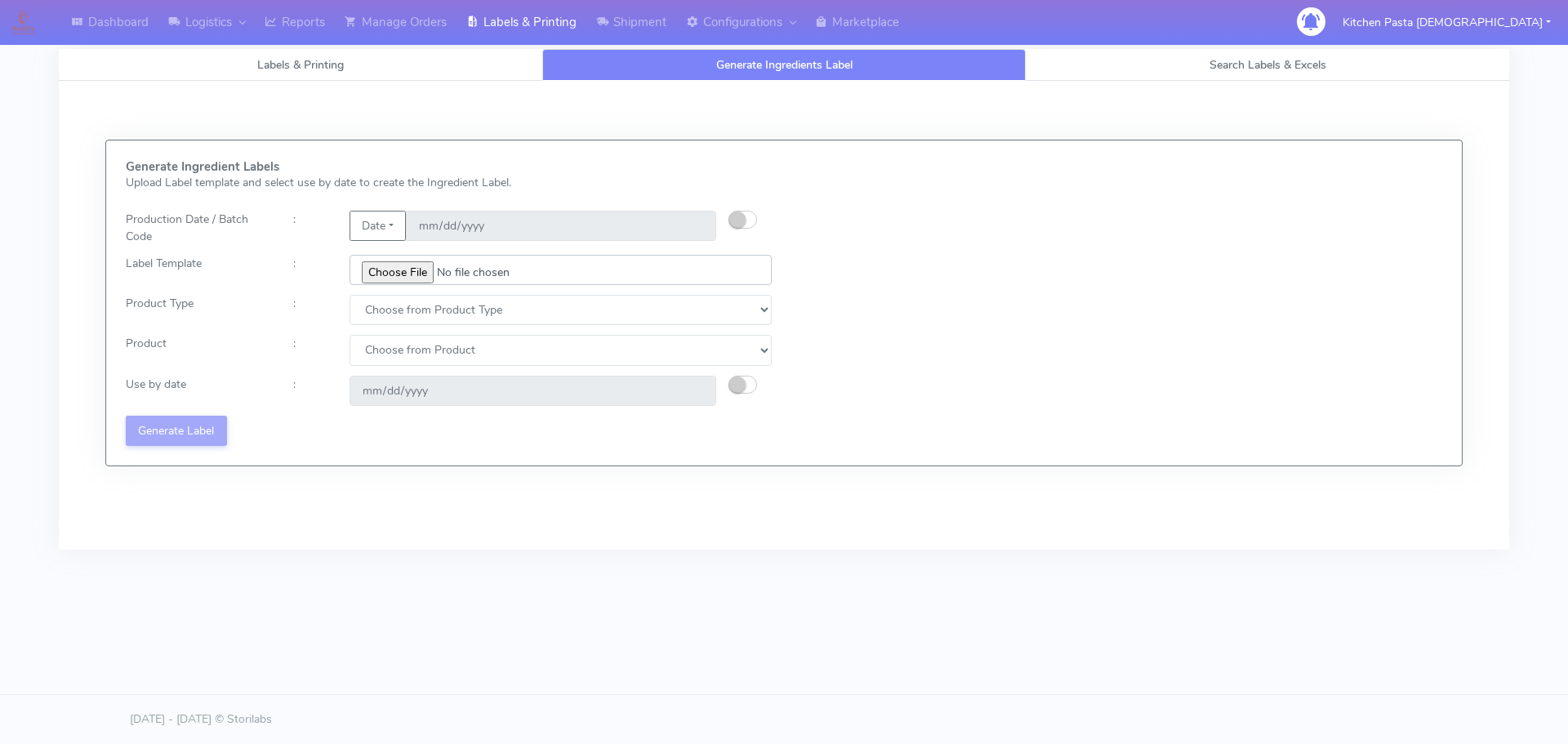
type input "C:\fakepath\Ecom_257_V4.jpg"
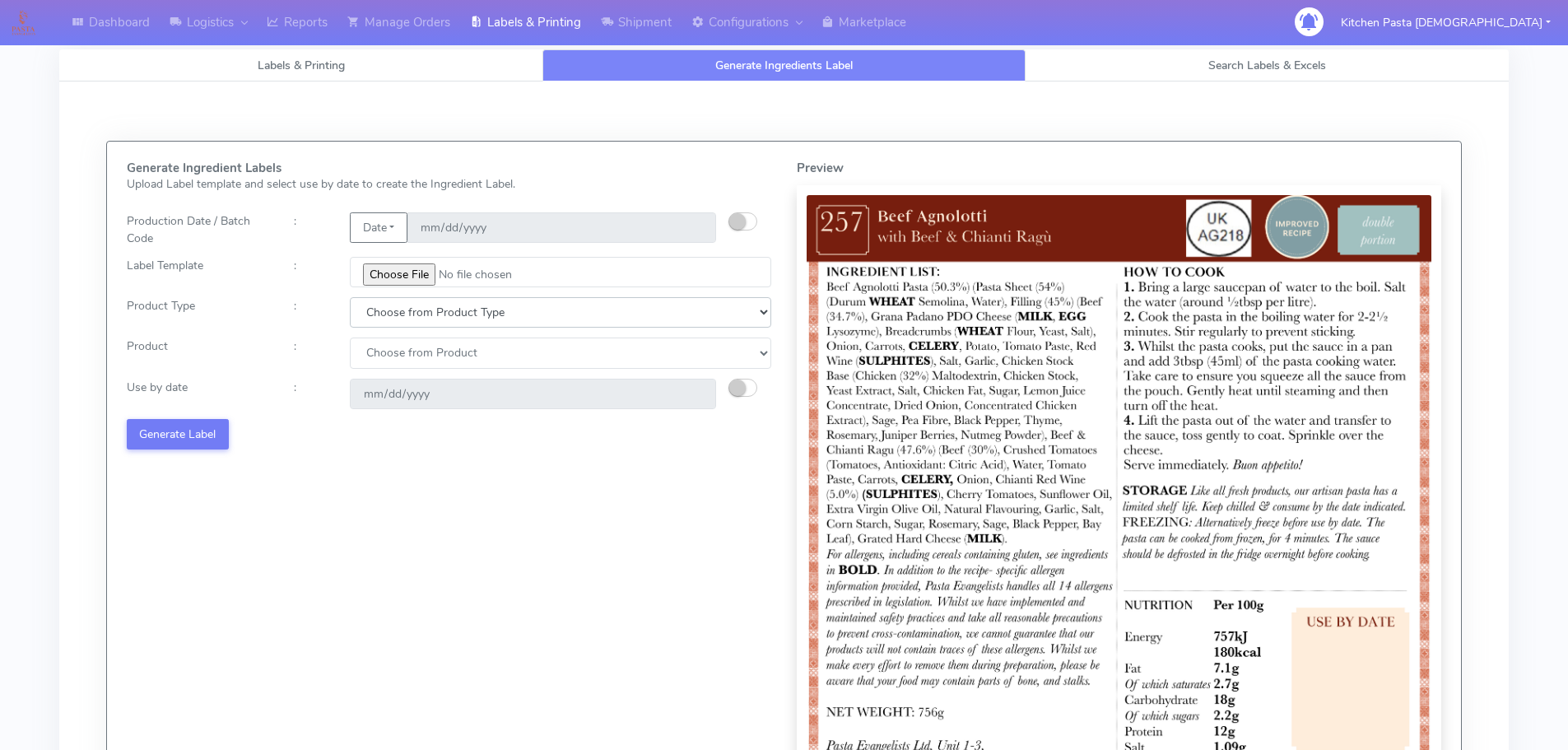
click at [462, 321] on select "Choose from Product Type ECOM ERETAIL CIRCULAR CIRC_DESERTS LASAGNE" at bounding box center [560, 312] width 422 height 31
select select "0"
click at [349, 297] on select "Choose from Product Type ECOM ERETAIL CIRCULAR CIRC_DESERTS LASAGNE" at bounding box center [560, 312] width 422 height 31
drag, startPoint x: 429, startPoint y: 354, endPoint x: 428, endPoint y: 368, distance: 14.0
click at [429, 355] on select "Choose from Product PLAIN PASTA (EXCEPT HURRA) HURRA FILLED PASTA BUTTER (INTER…" at bounding box center [560, 353] width 422 height 31
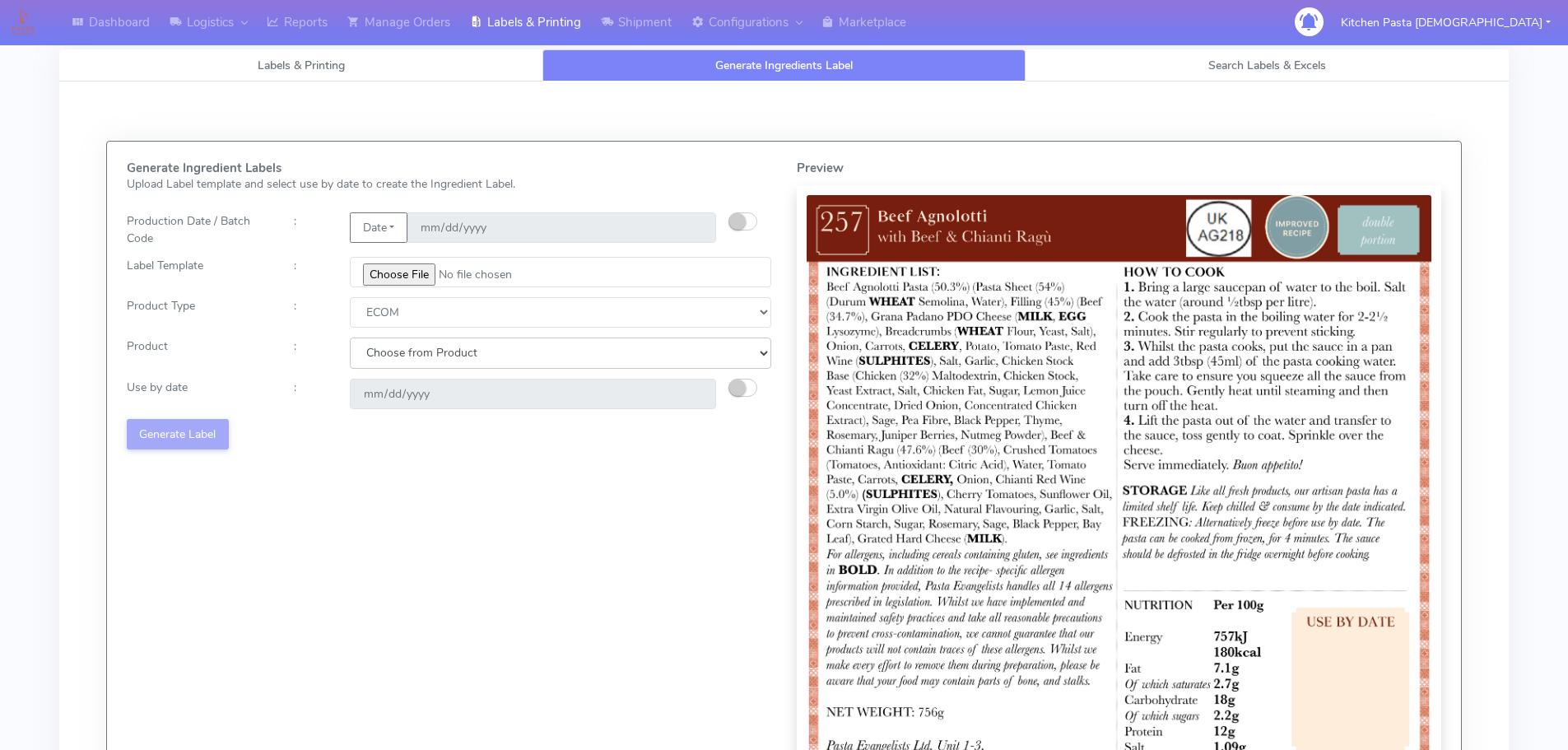
select select "0"
click at [349, 338] on select "Choose from Product PLAIN PASTA (EXCEPT HURRA) HURRA FILLED PASTA BUTTER (INTER…" at bounding box center [560, 353] width 422 height 31
click at [736, 385] on small "button" at bounding box center [737, 387] width 16 height 16
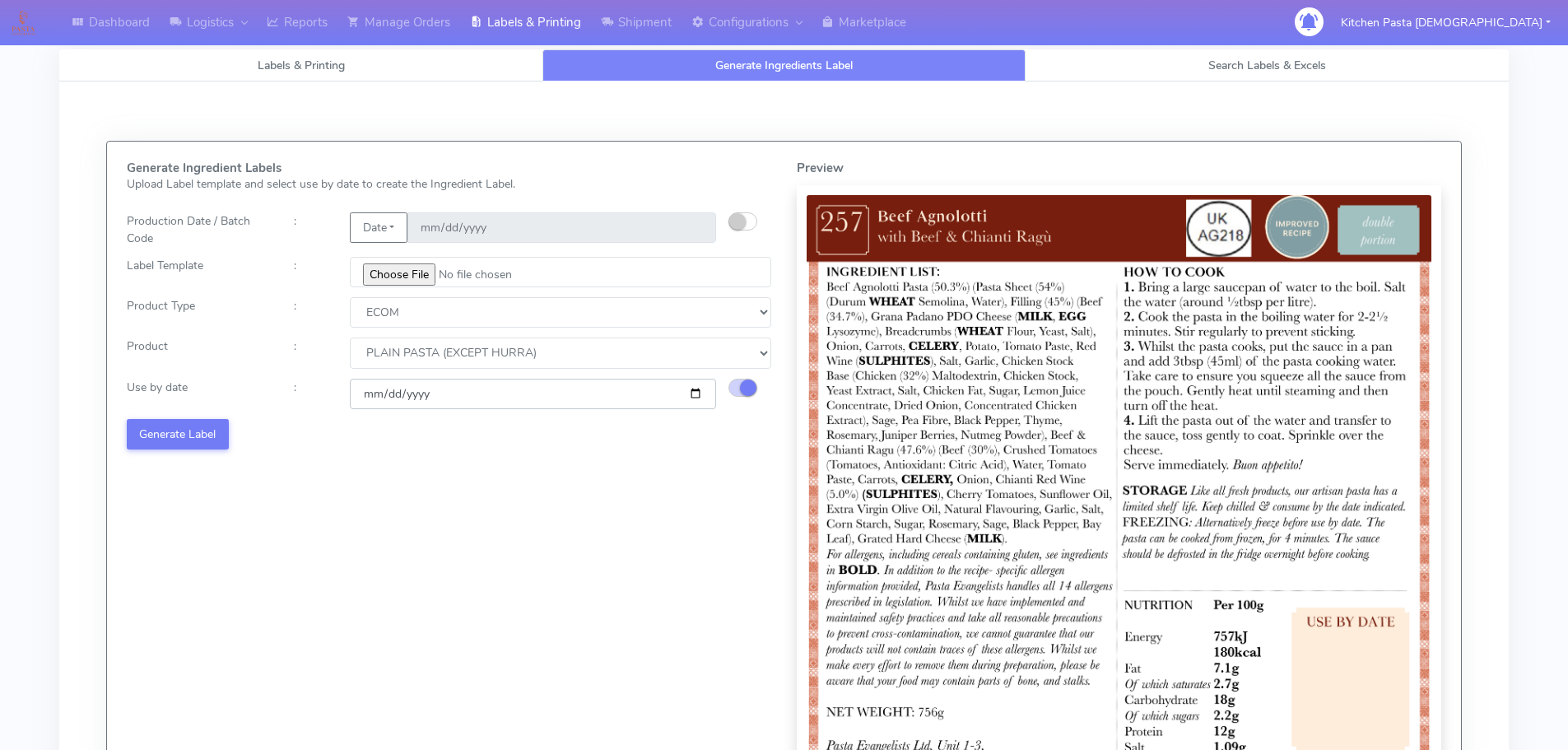
click at [694, 391] on input "[DATE]" at bounding box center [532, 394] width 366 height 31
type input "2025-09-27"
click at [171, 426] on button "Generate Label" at bounding box center [178, 435] width 102 height 31
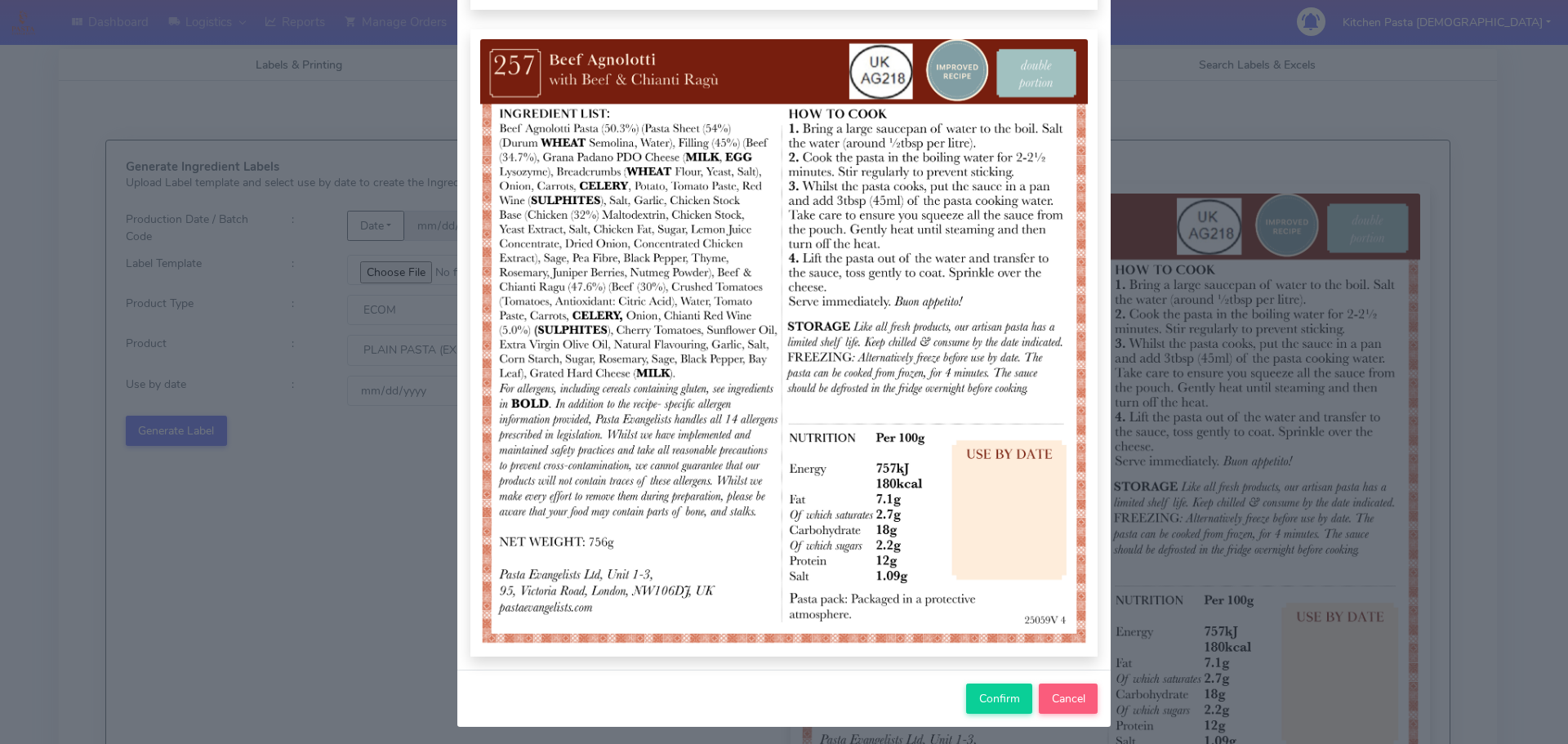
click at [972, 720] on div "Confirm Cancel" at bounding box center [784, 698] width 653 height 57
click at [979, 705] on span "Confirm" at bounding box center [1000, 698] width 40 height 15
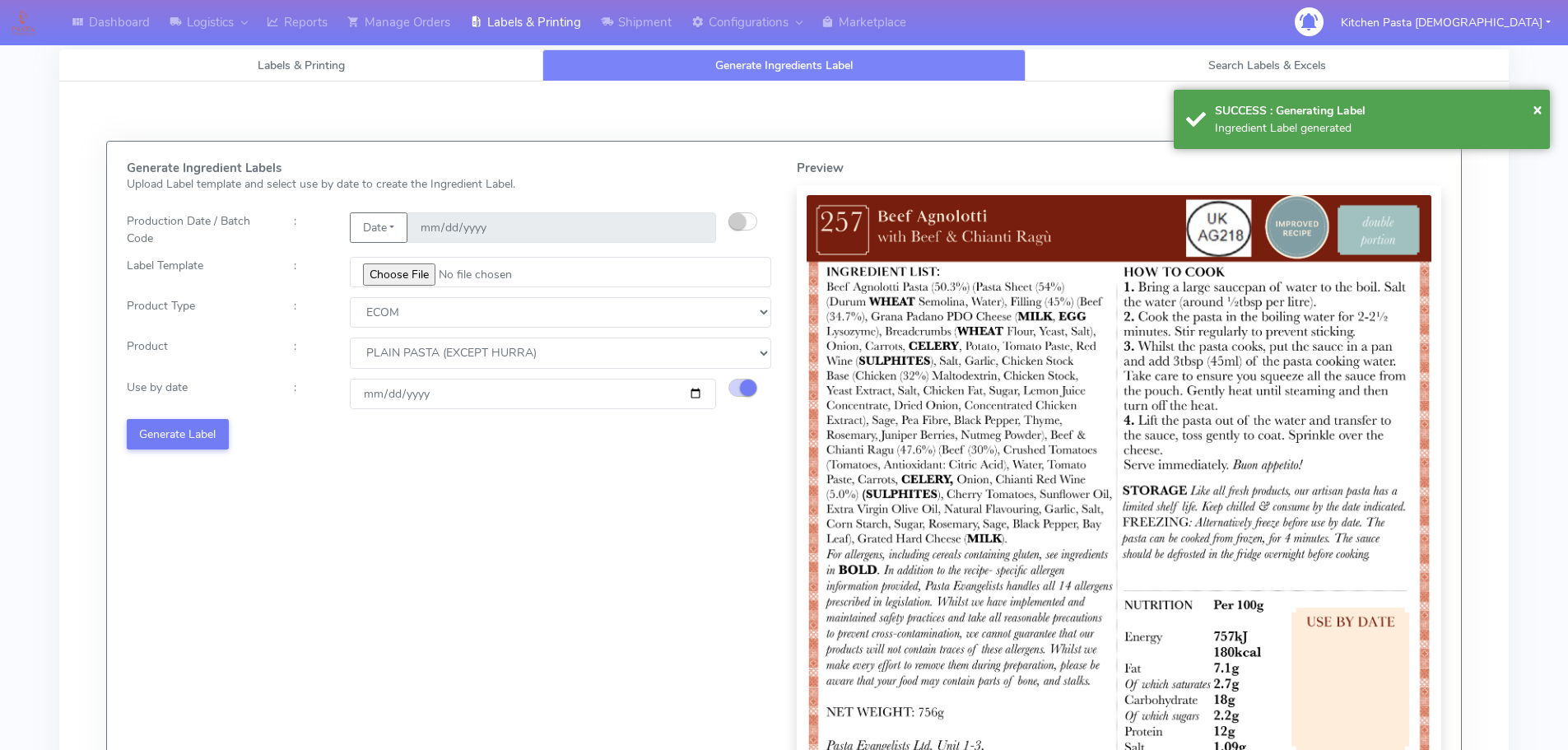
select select
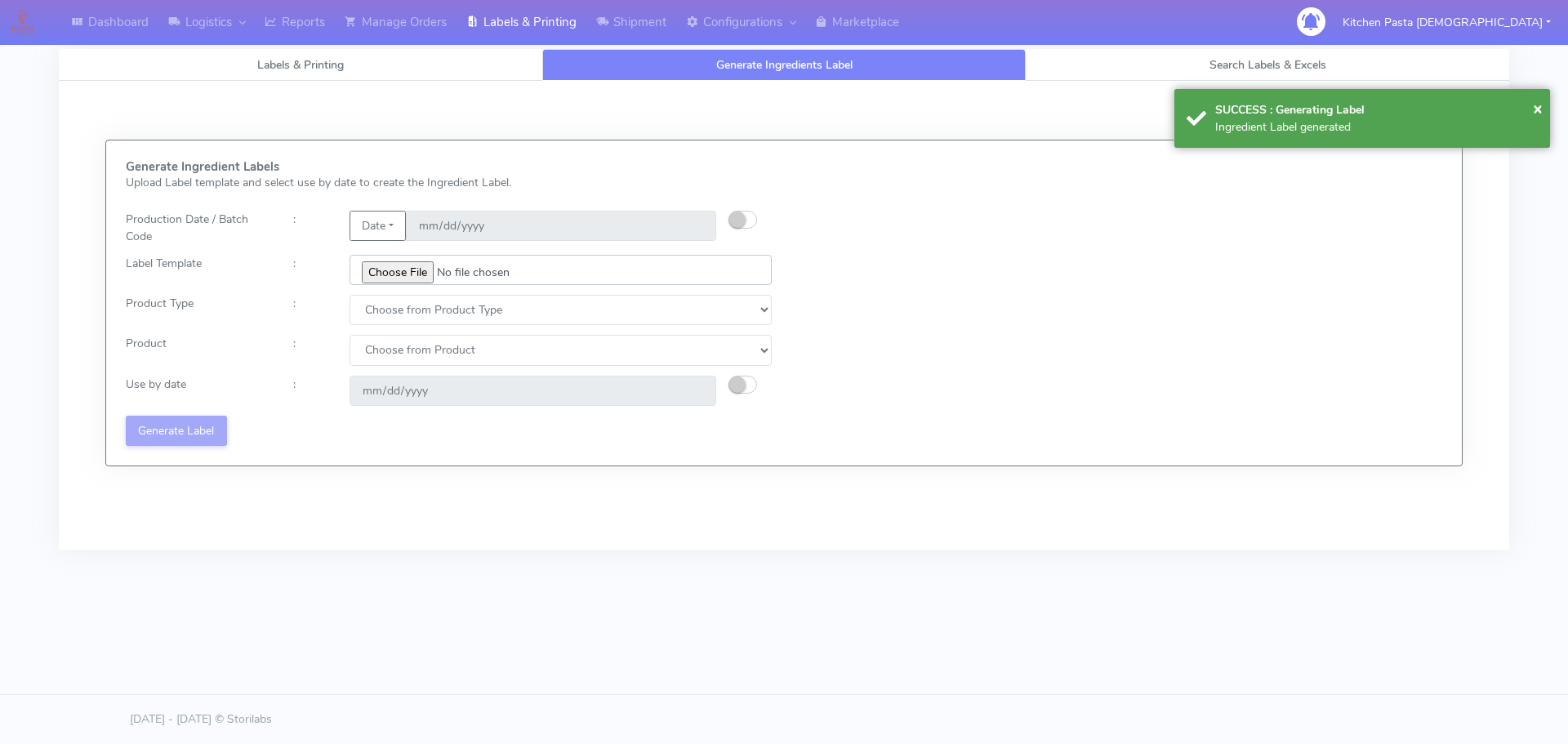
click at [410, 269] on input "file" at bounding box center [560, 270] width 422 height 30
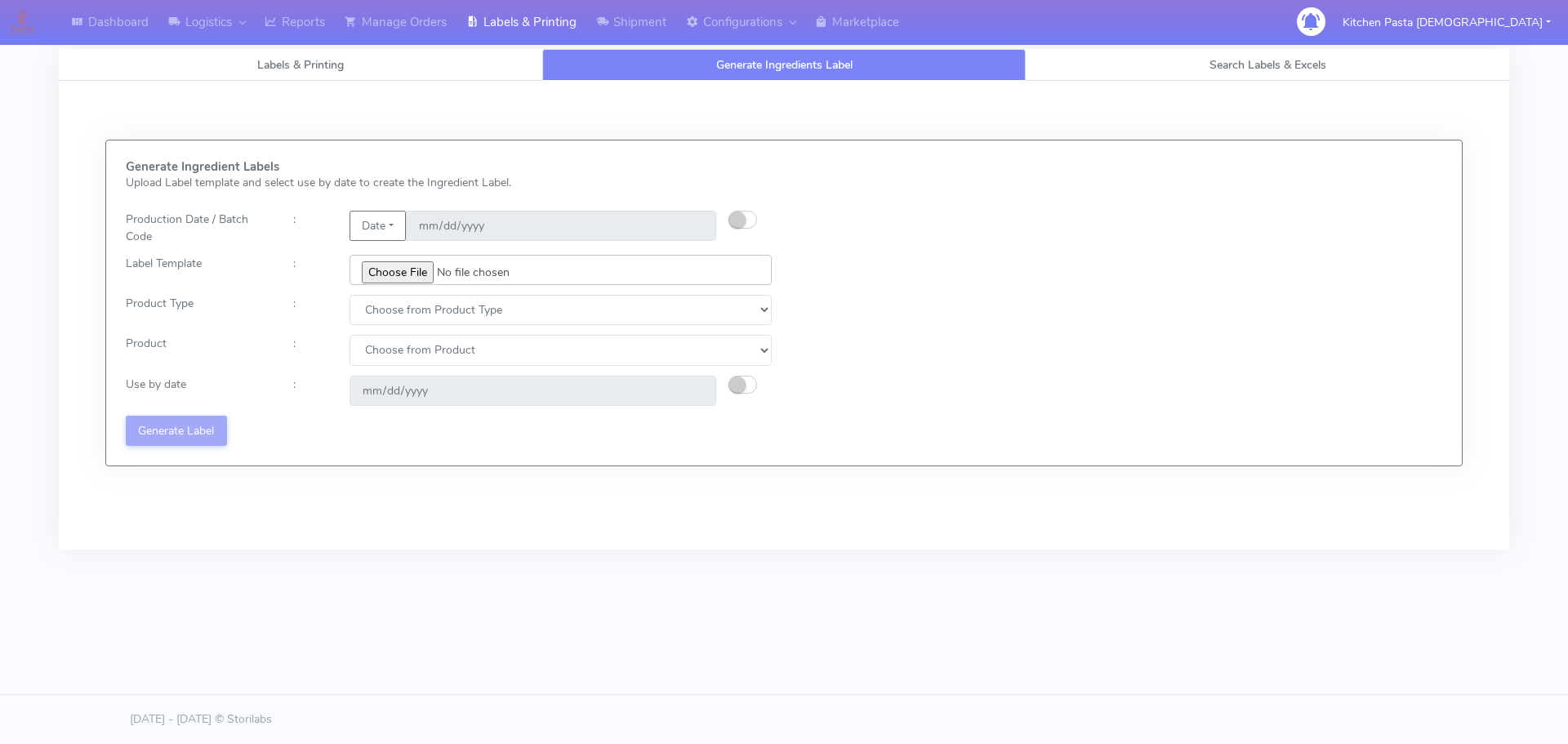
type input "C:\fakepath\Ecom_172_V3.jpg"
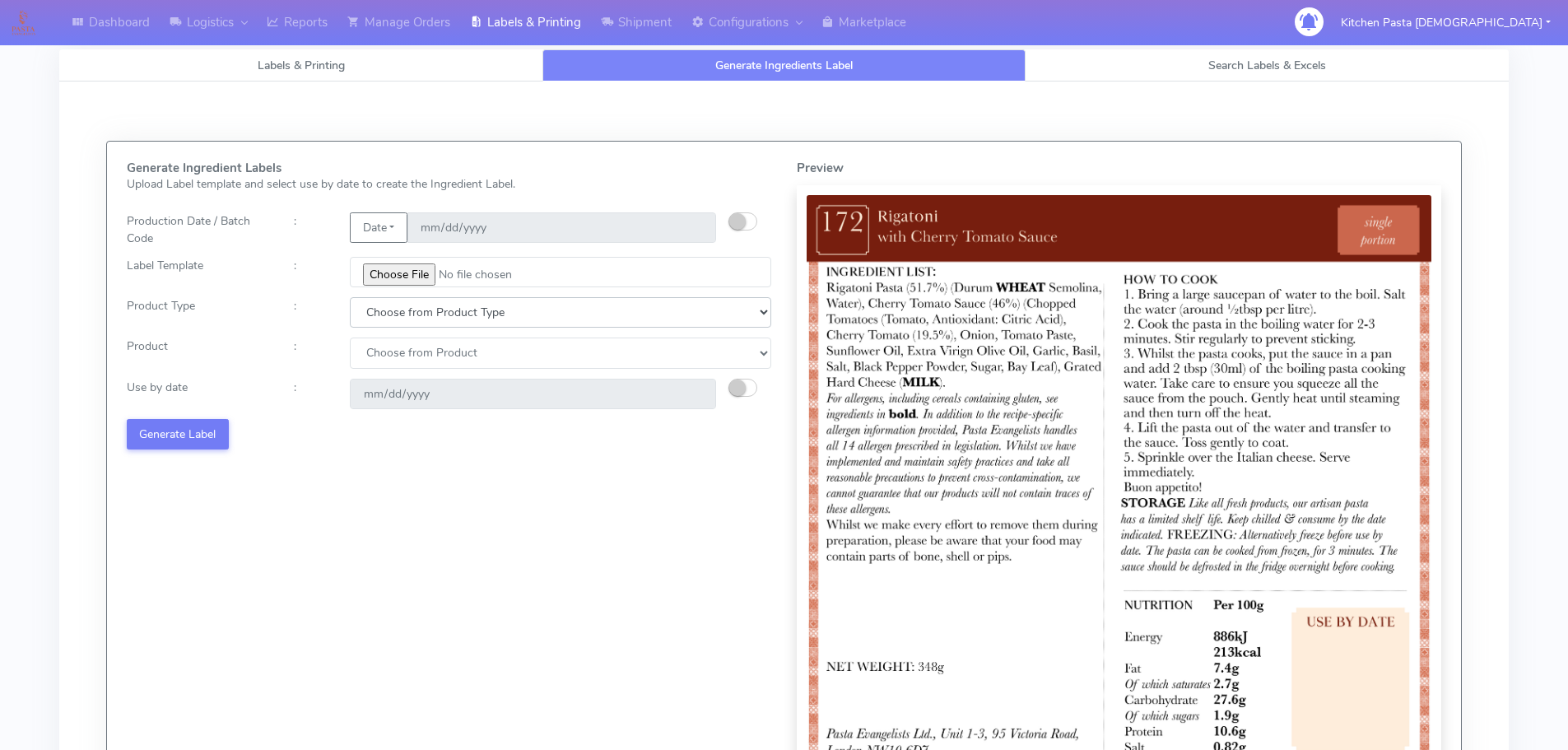
drag, startPoint x: 373, startPoint y: 309, endPoint x: 383, endPoint y: 327, distance: 20.6
click at [373, 309] on select "Choose from Product Type ECOM ERETAIL CIRCULAR CIRC_DESERTS LASAGNE" at bounding box center [560, 312] width 422 height 31
select select "0"
click at [349, 297] on select "Choose from Product Type ECOM ERETAIL CIRCULAR CIRC_DESERTS LASAGNE" at bounding box center [560, 312] width 422 height 31
click at [394, 366] on select "Choose from Product PLAIN PASTA (EXCEPT HURRA) HURRA FILLED PASTA BUTTER (INTER…" at bounding box center [560, 353] width 422 height 31
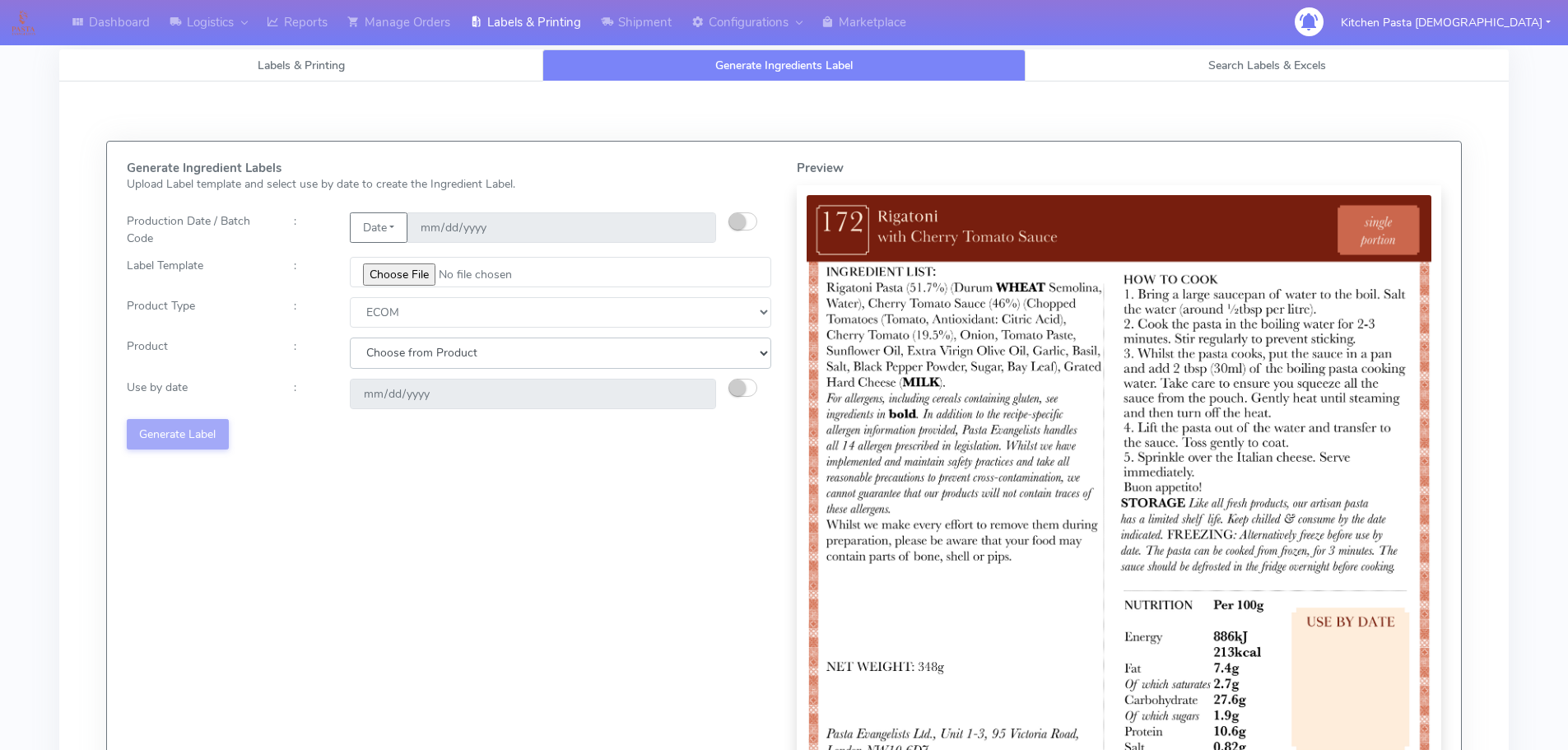
select select "0"
click at [349, 338] on select "Choose from Product PLAIN PASTA (EXCEPT HURRA) HURRA FILLED PASTA BUTTER (INTER…" at bounding box center [560, 353] width 422 height 31
click at [741, 390] on small "button" at bounding box center [737, 387] width 16 height 16
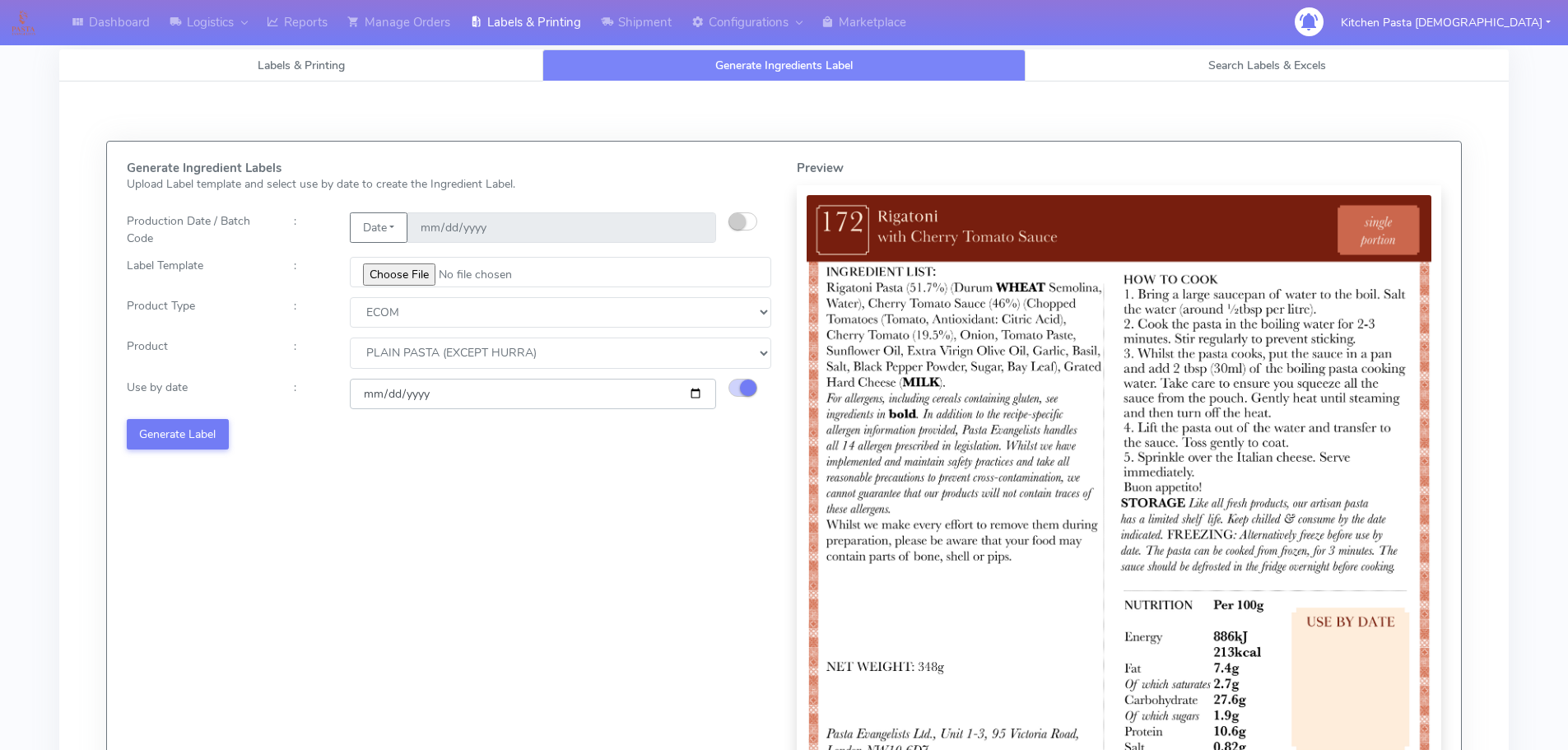
click at [691, 390] on input "[DATE]" at bounding box center [532, 394] width 366 height 31
type input "2025-09-24"
click at [176, 431] on button "Generate Label" at bounding box center [178, 435] width 102 height 31
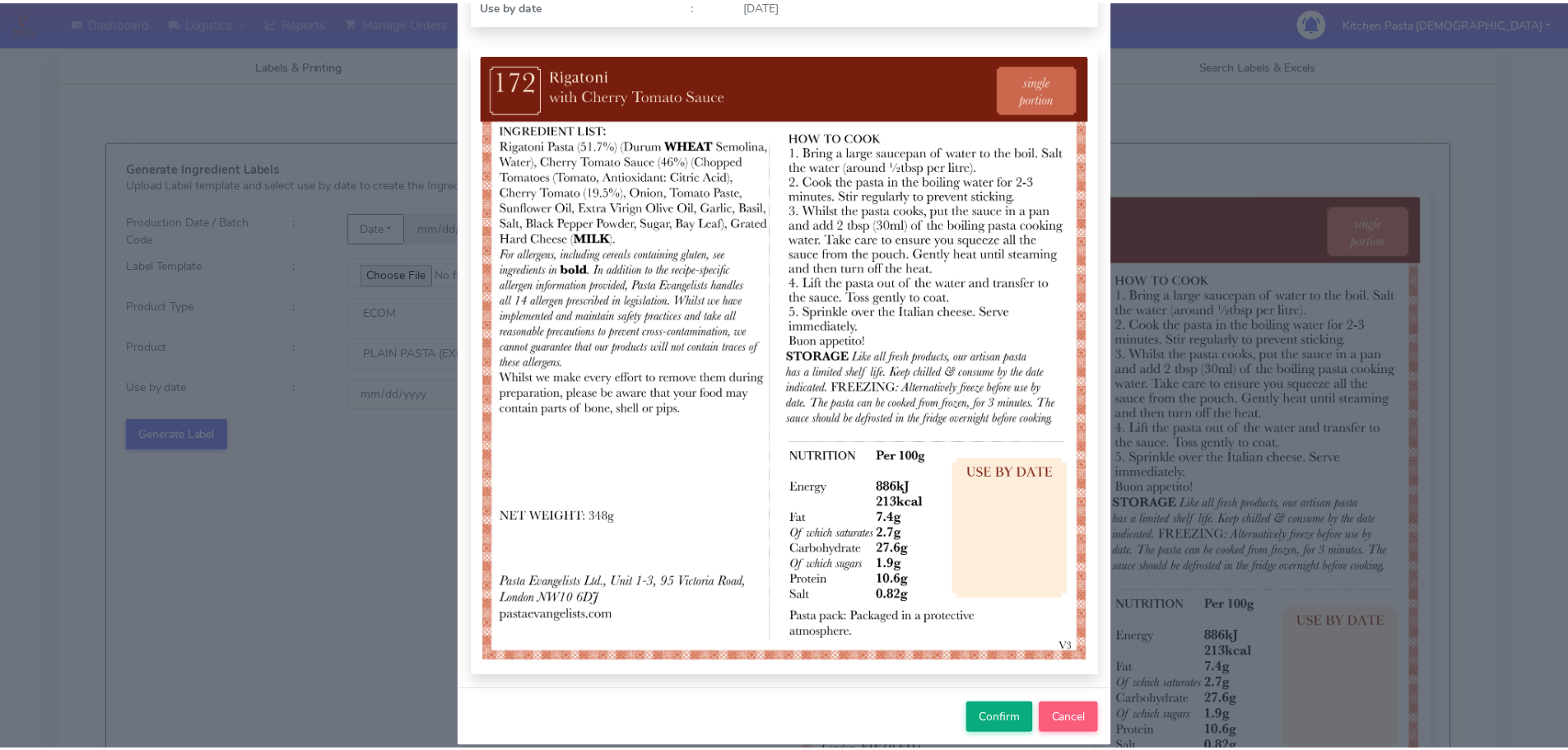
scroll to position [170, 0]
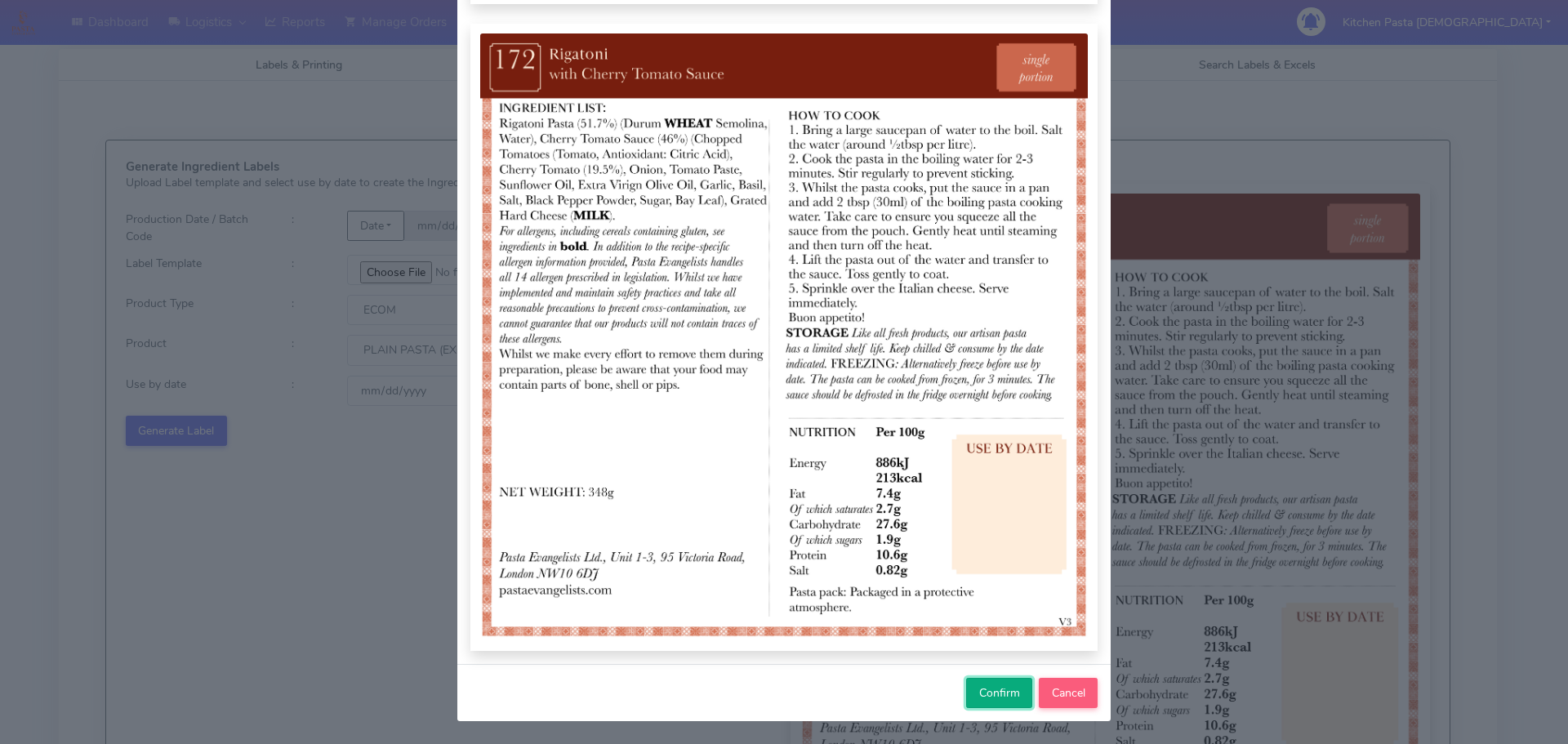
drag, startPoint x: 963, startPoint y: 689, endPoint x: 1057, endPoint y: 715, distance: 97.5
click at [966, 690] on button "Confirm" at bounding box center [999, 693] width 66 height 30
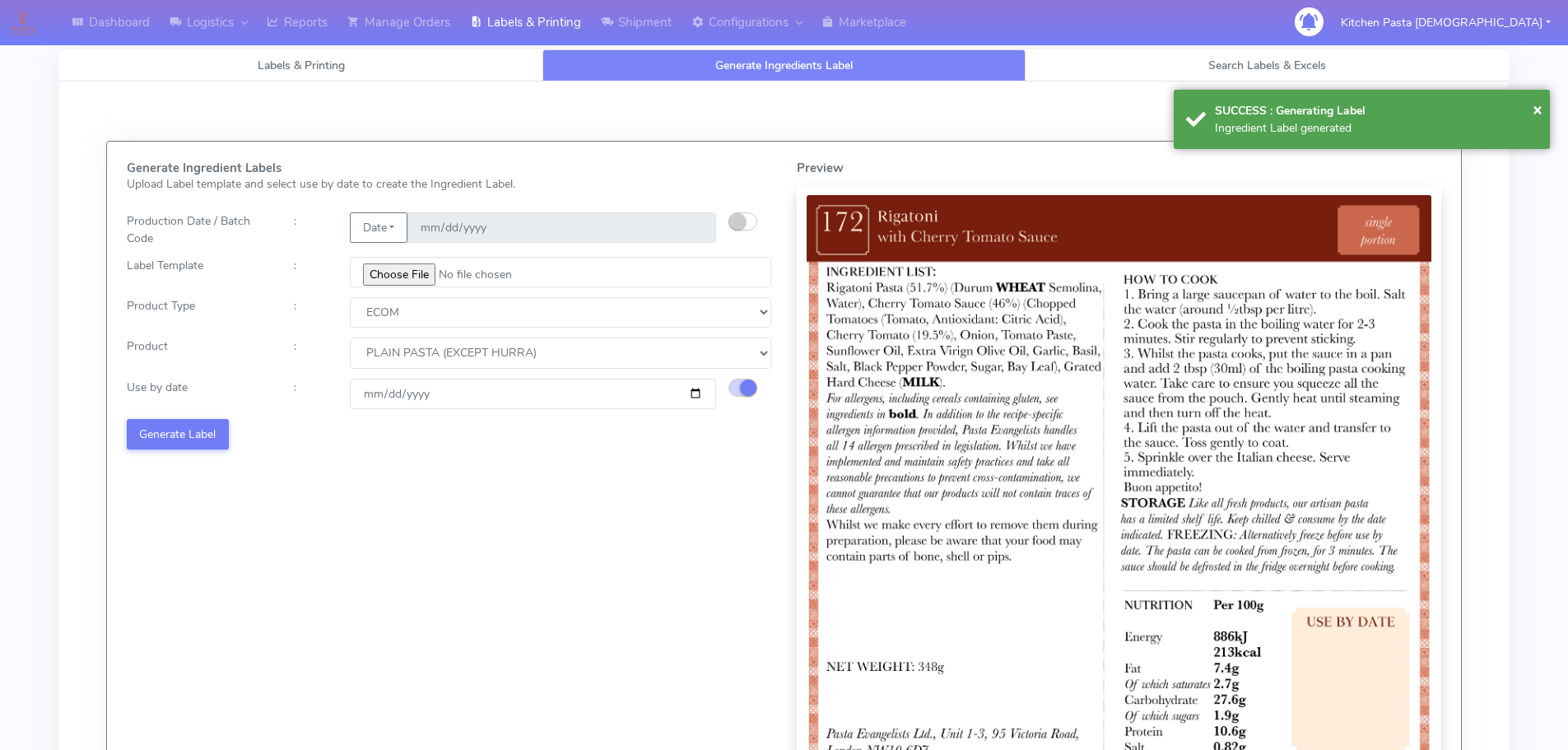
select select
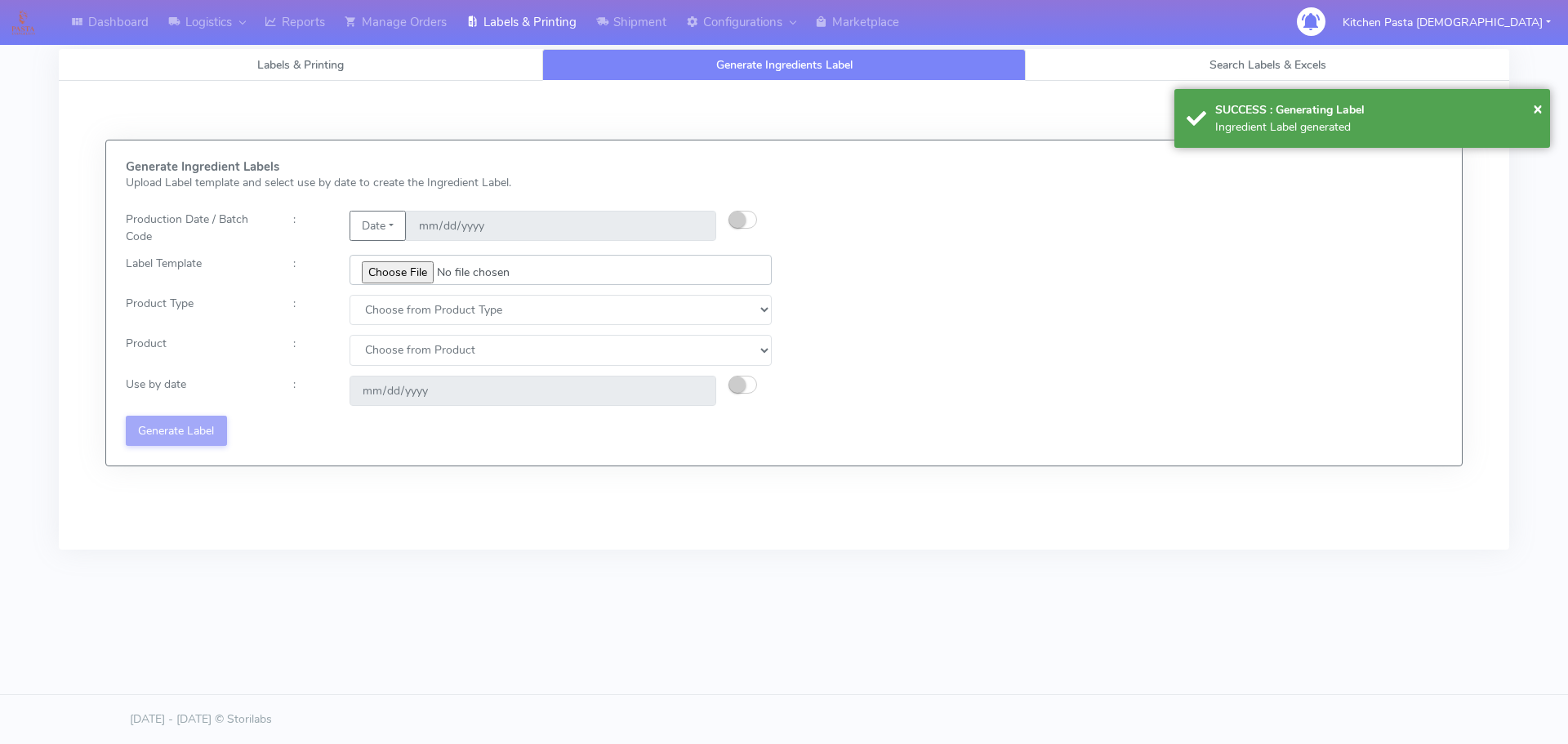
click at [416, 274] on input "file" at bounding box center [560, 270] width 422 height 30
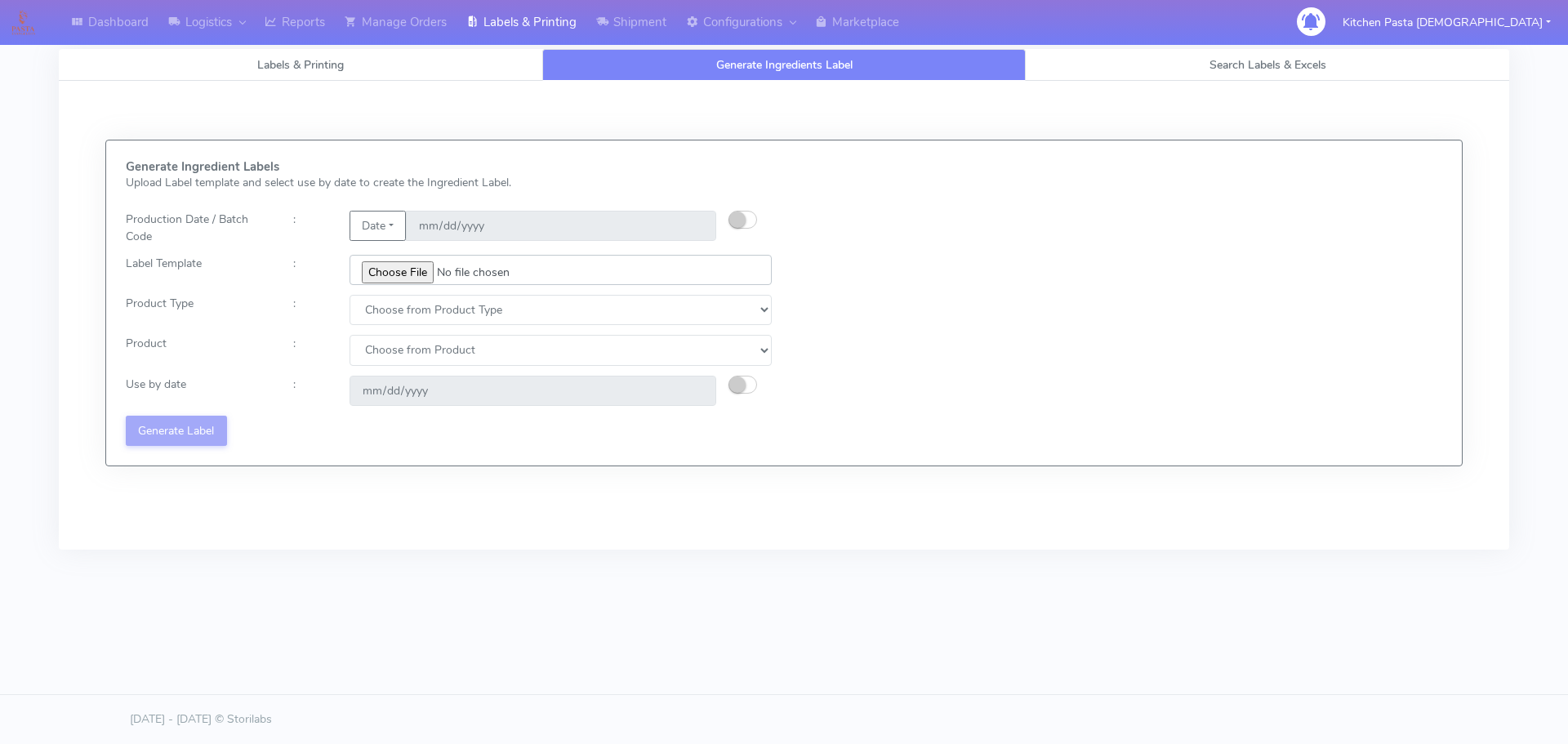
type input "C:\fakepath\Ecom_173_V3.jpg"
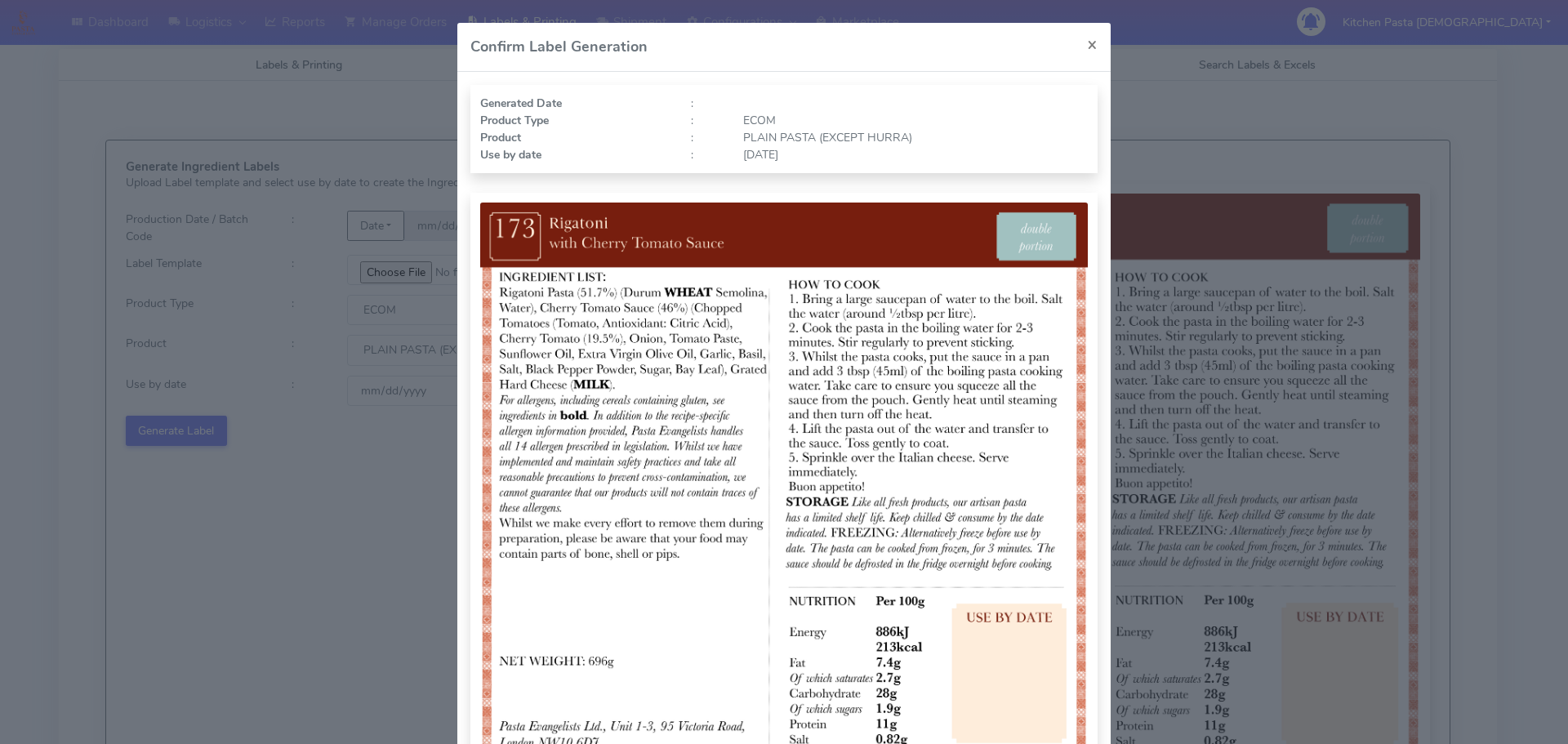
select select "0"
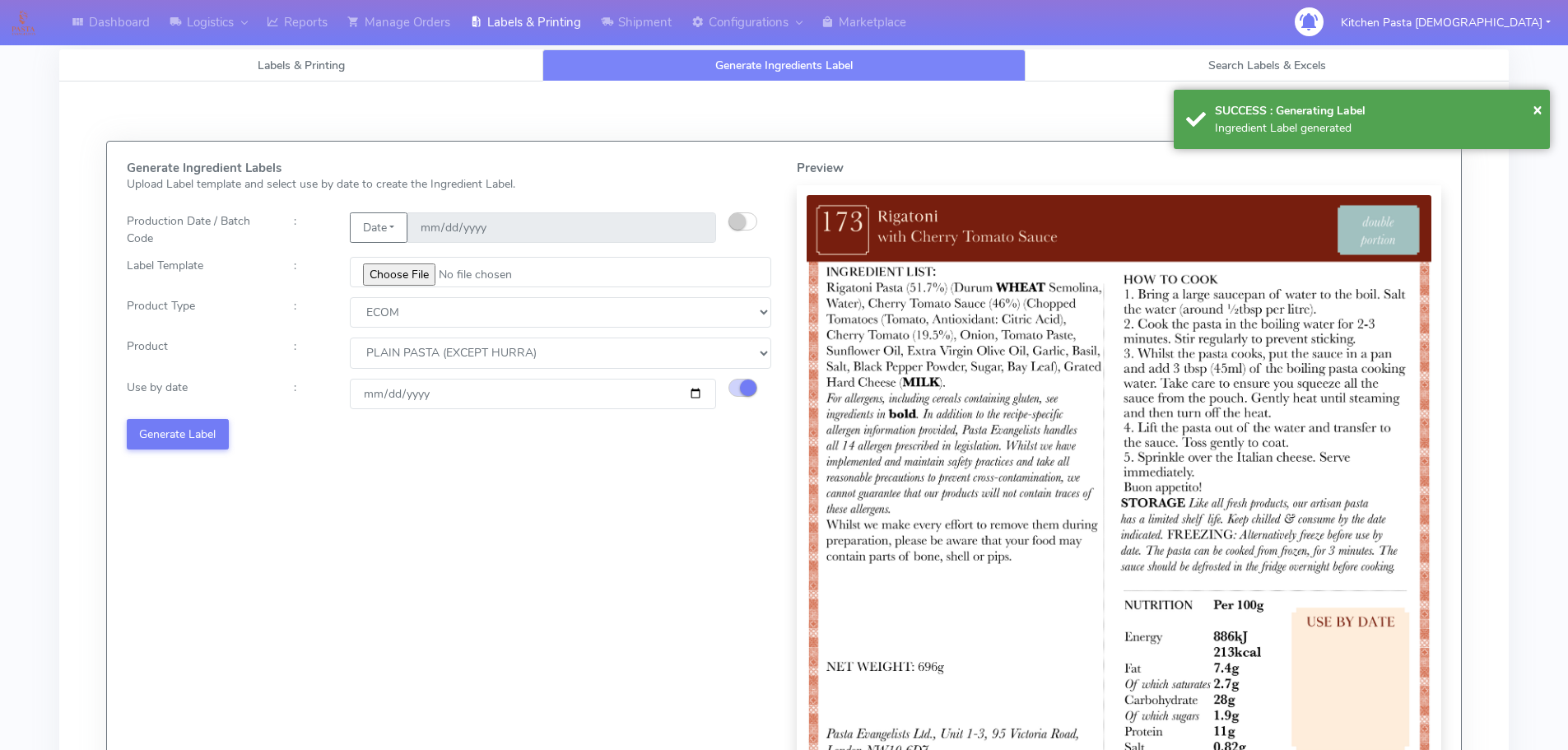
select select
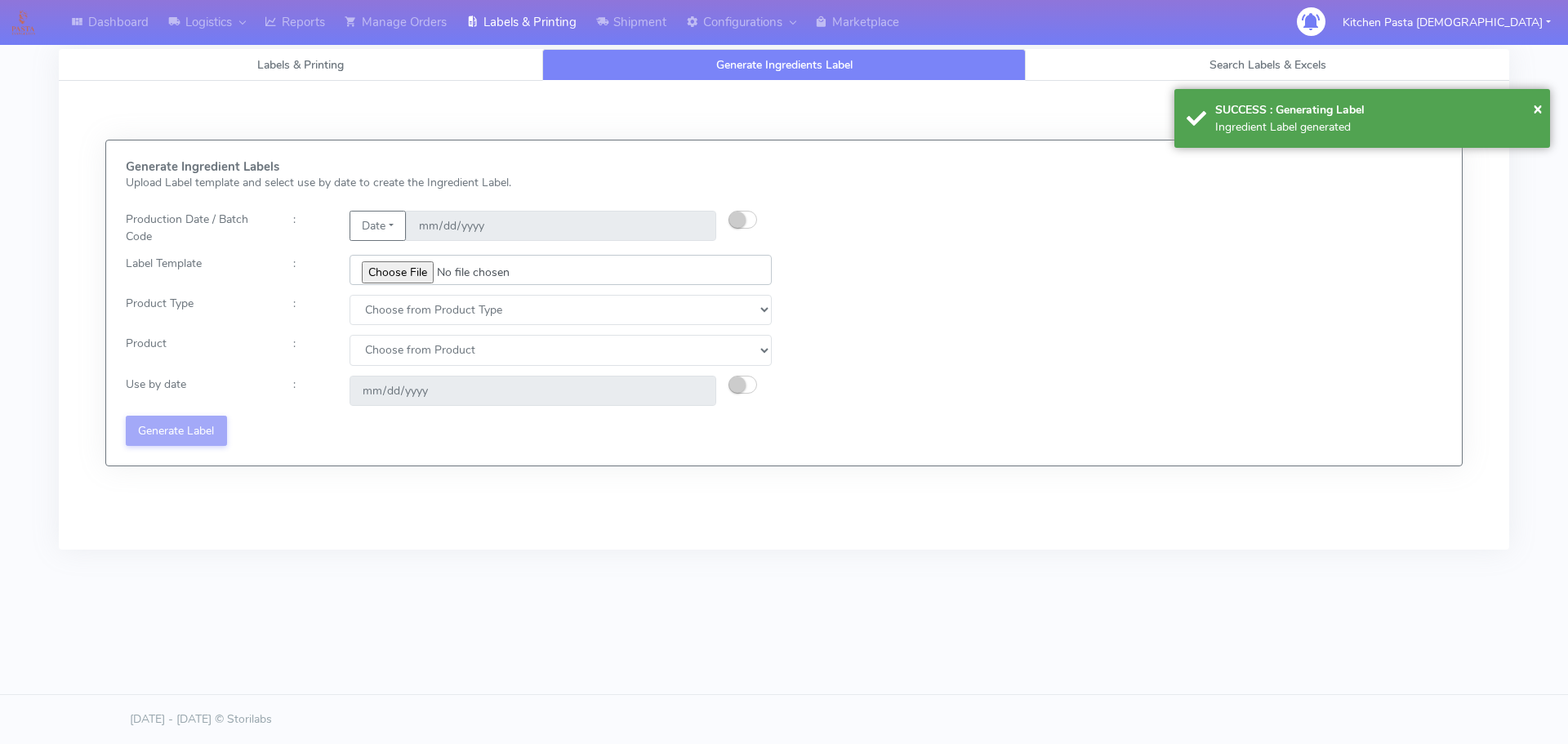
click at [363, 257] on input "file" at bounding box center [560, 270] width 422 height 30
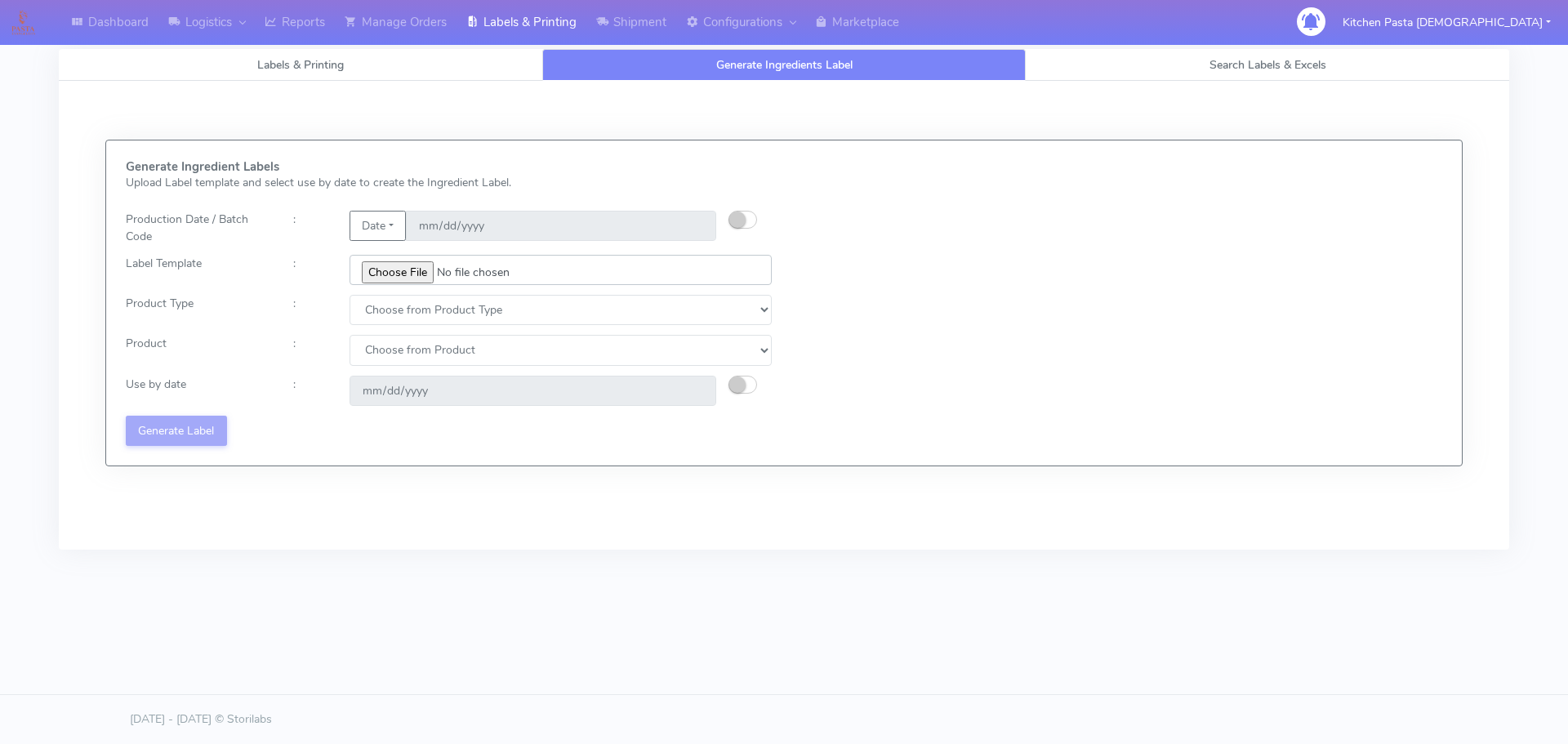
type input "C:\fakepath\Ecom_352_V2.jpg"
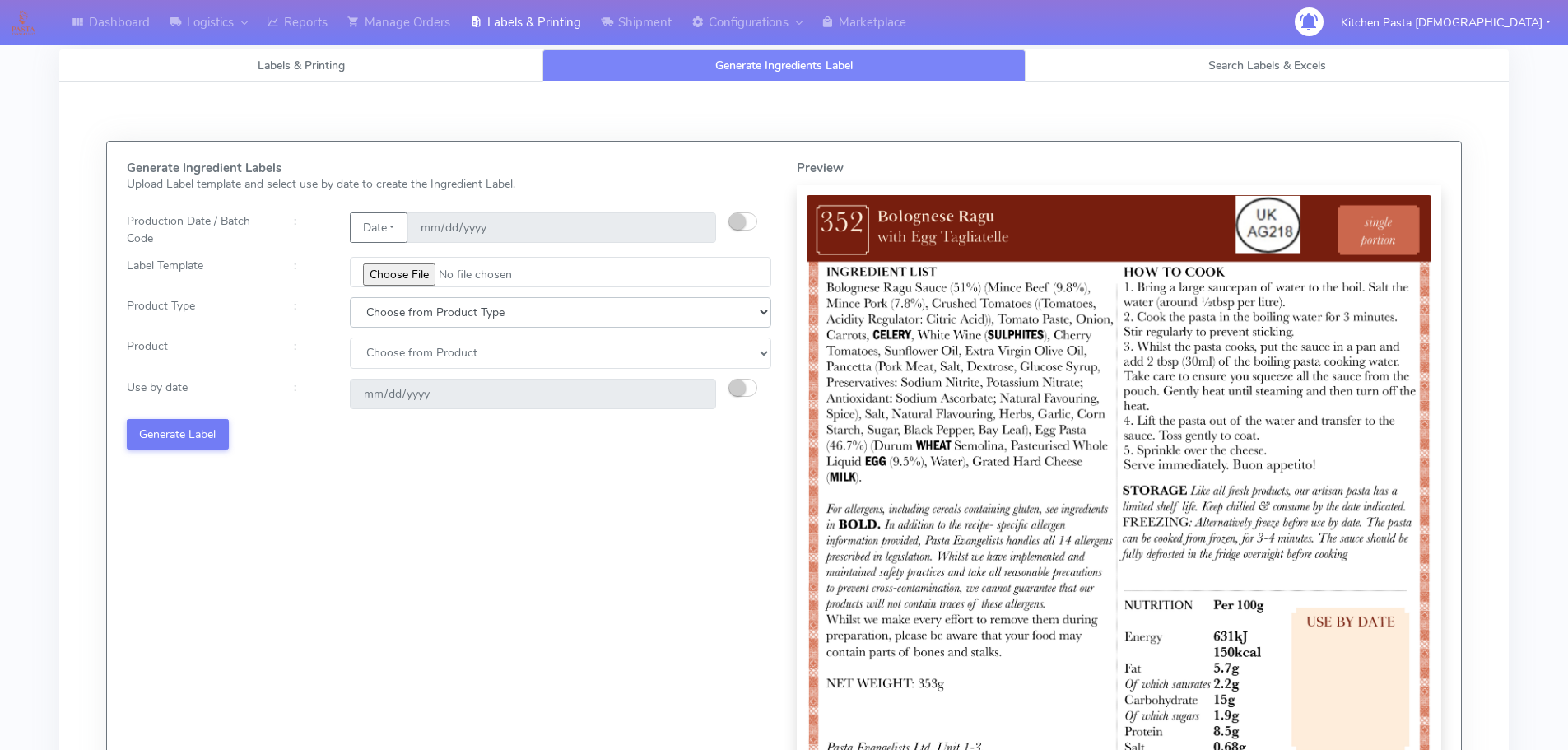
click at [443, 311] on select "Choose from Product Type ECOM ERETAIL CIRCULAR CIRC_DESERTS LASAGNE" at bounding box center [560, 312] width 422 height 31
select select "0"
click at [349, 297] on select "Choose from Product Type ECOM ERETAIL CIRCULAR CIRC_DESERTS LASAGNE" at bounding box center [560, 312] width 422 height 31
click at [398, 353] on select "Choose from Product PLAIN PASTA (EXCEPT HURRA) HURRA FILLED PASTA BUTTER (INTER…" at bounding box center [560, 353] width 422 height 31
select select "0"
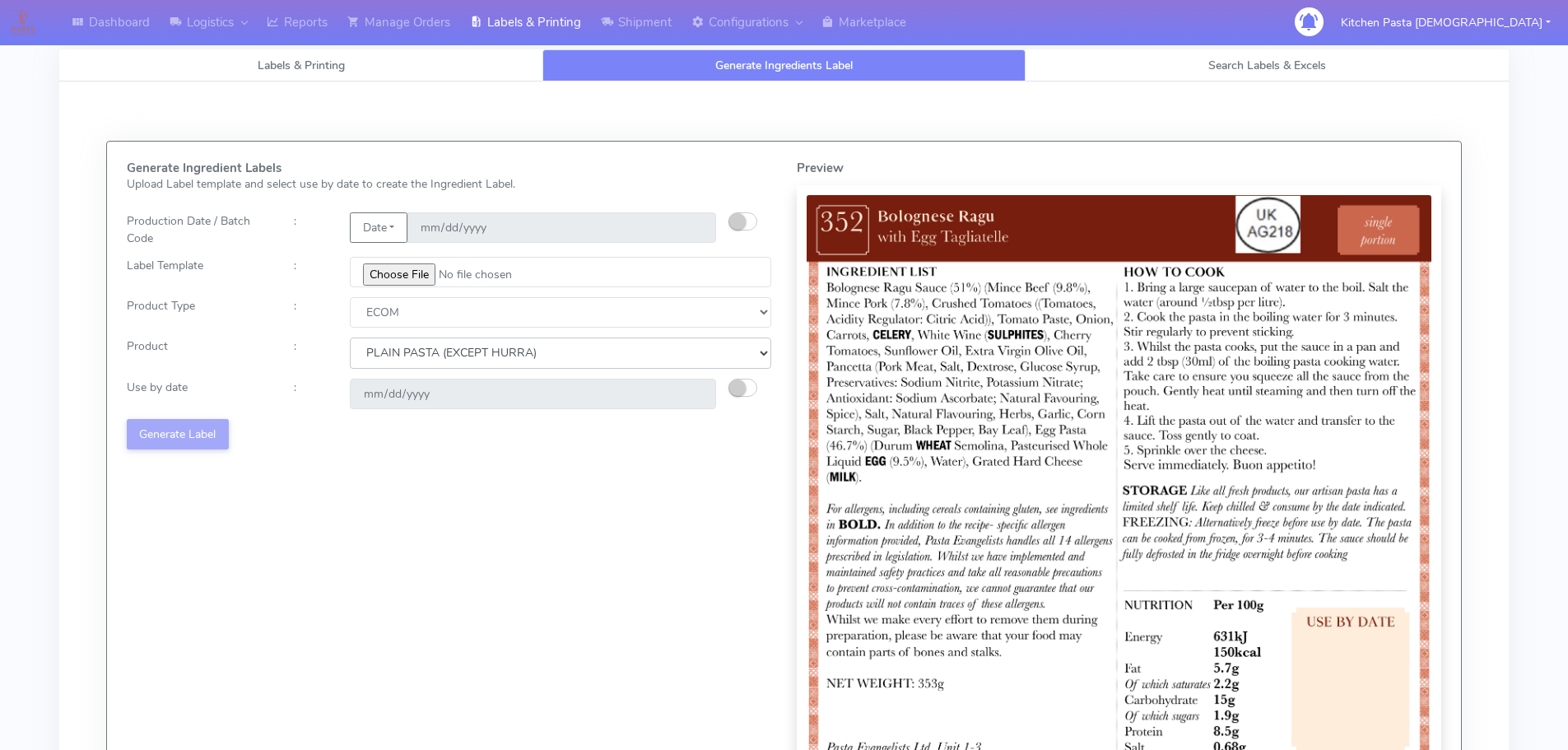
click at [349, 338] on select "Choose from Product PLAIN PASTA (EXCEPT HURRA) HURRA FILLED PASTA BUTTER (INTER…" at bounding box center [560, 353] width 422 height 31
click at [757, 382] on div at bounding box center [757, 394] width 56 height 31
click at [734, 387] on small "button" at bounding box center [737, 387] width 16 height 16
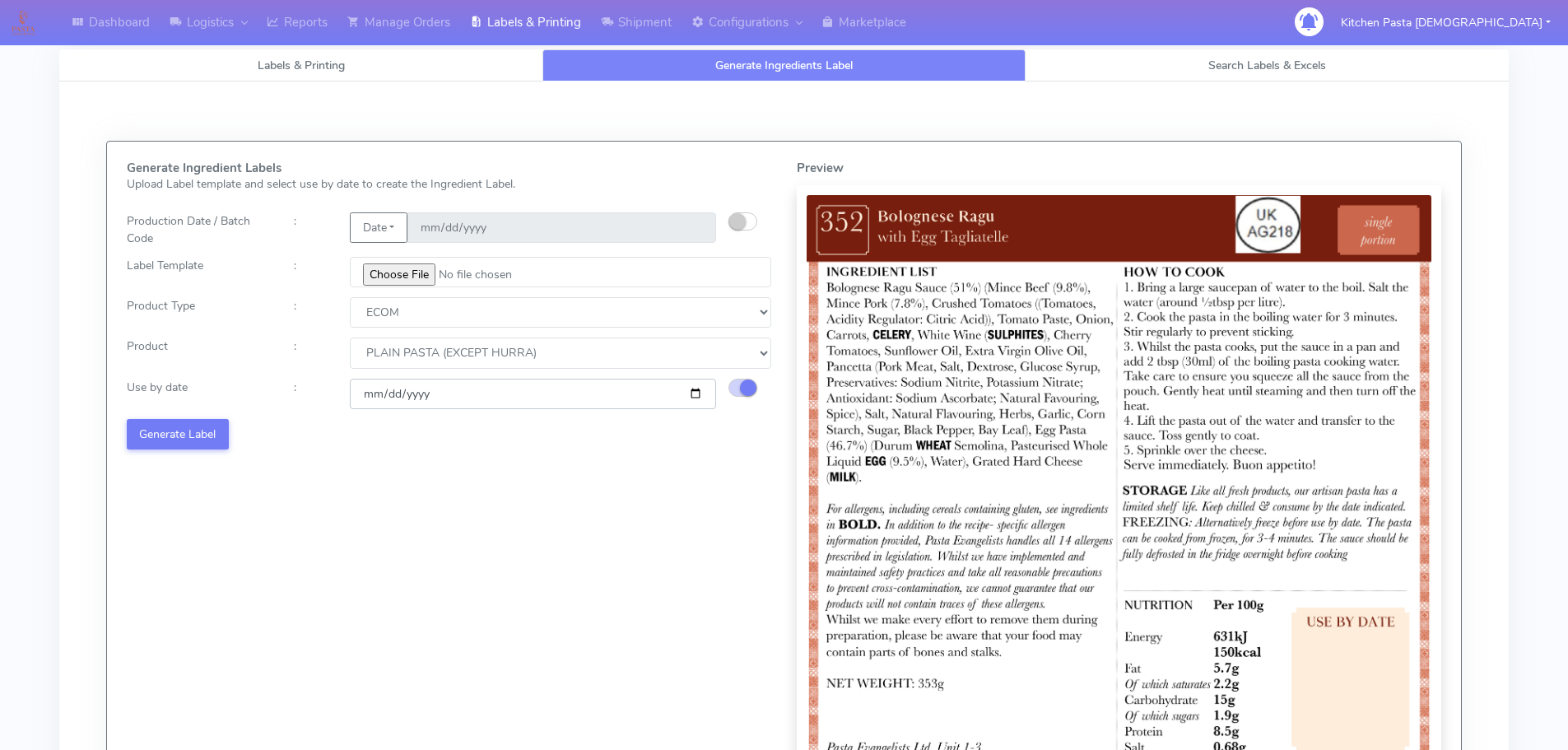
click at [698, 395] on input "[DATE]" at bounding box center [532, 394] width 366 height 31
type input "2025-09-27"
click at [192, 443] on button "Generate Label" at bounding box center [178, 435] width 102 height 31
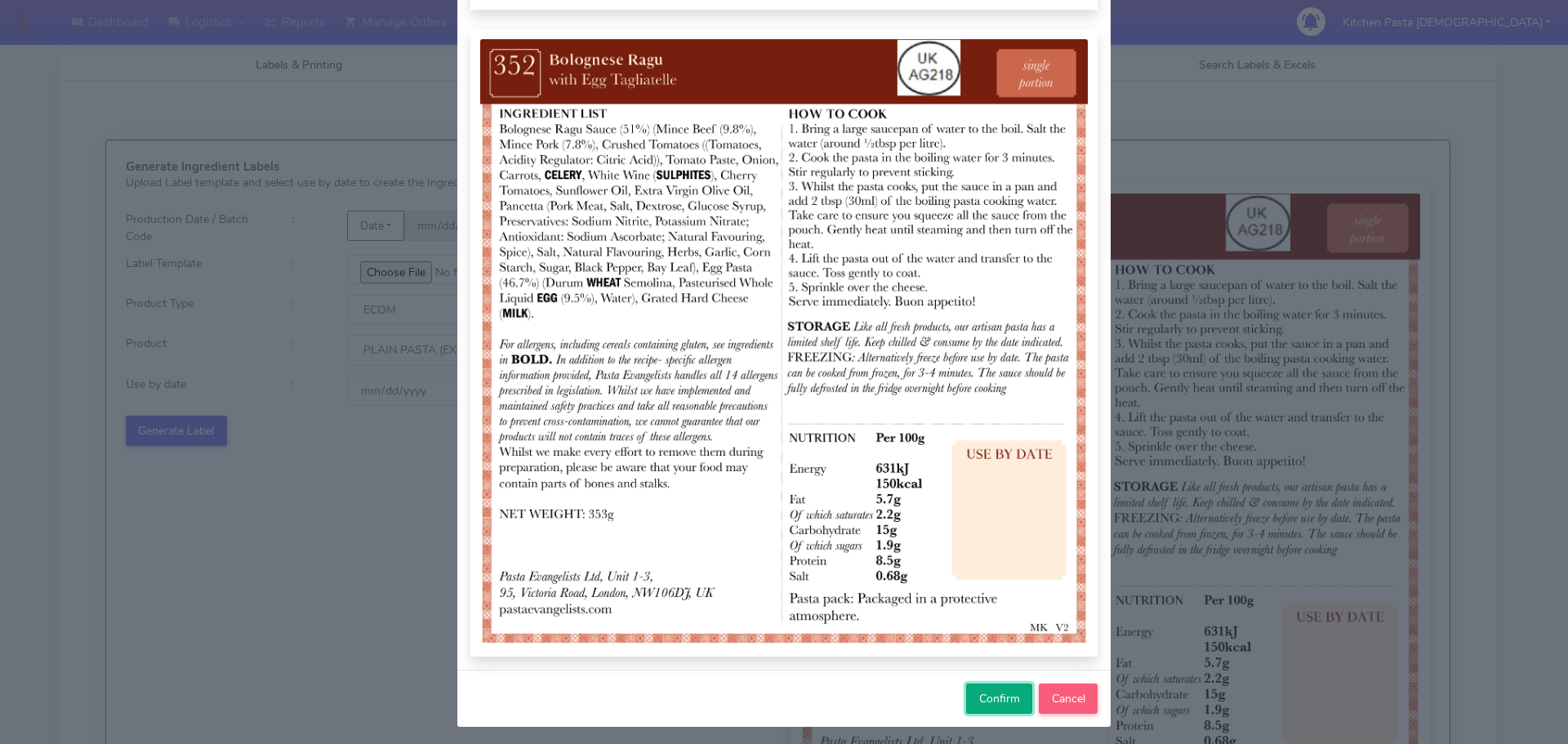
click at [987, 701] on span "Confirm" at bounding box center [1000, 698] width 40 height 15
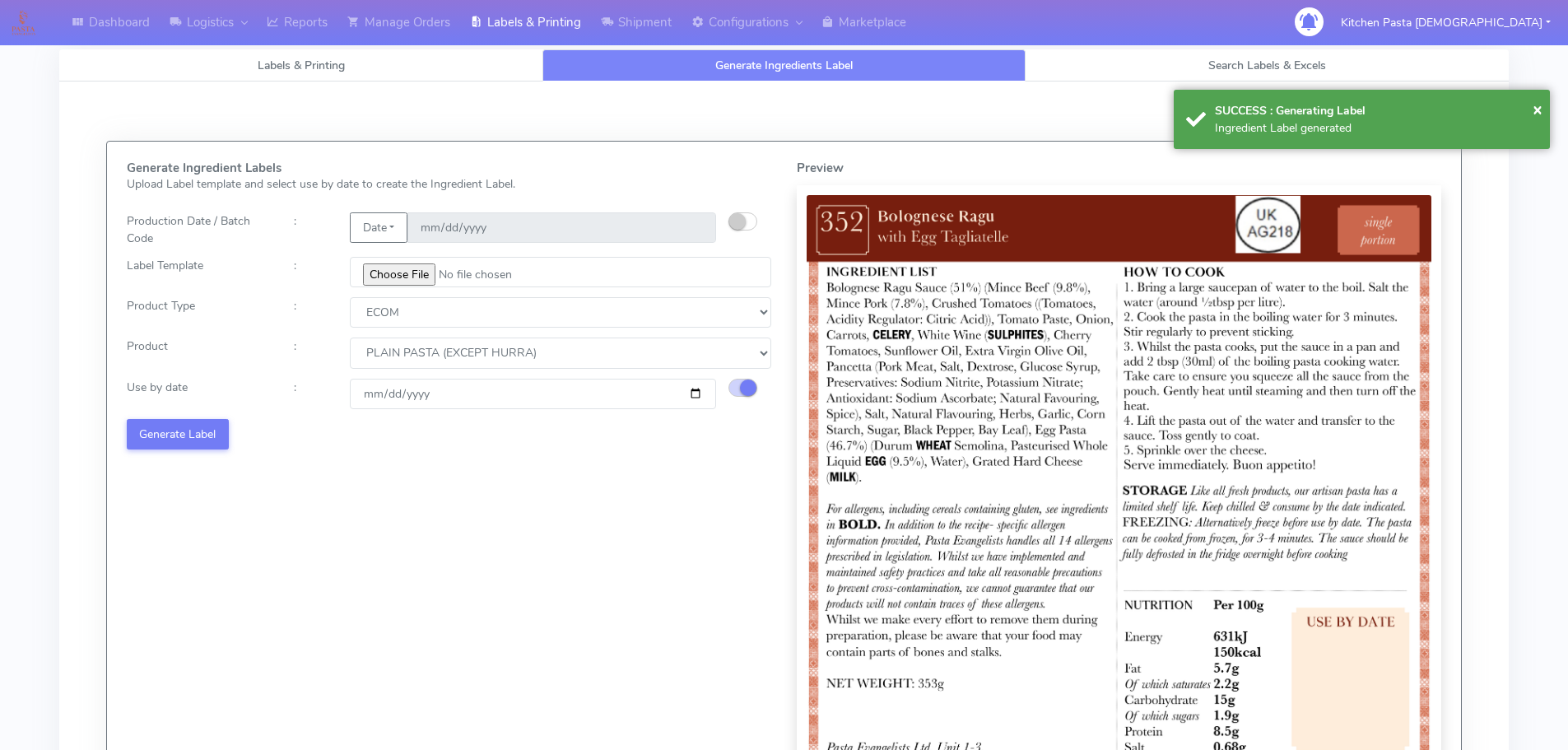
select select
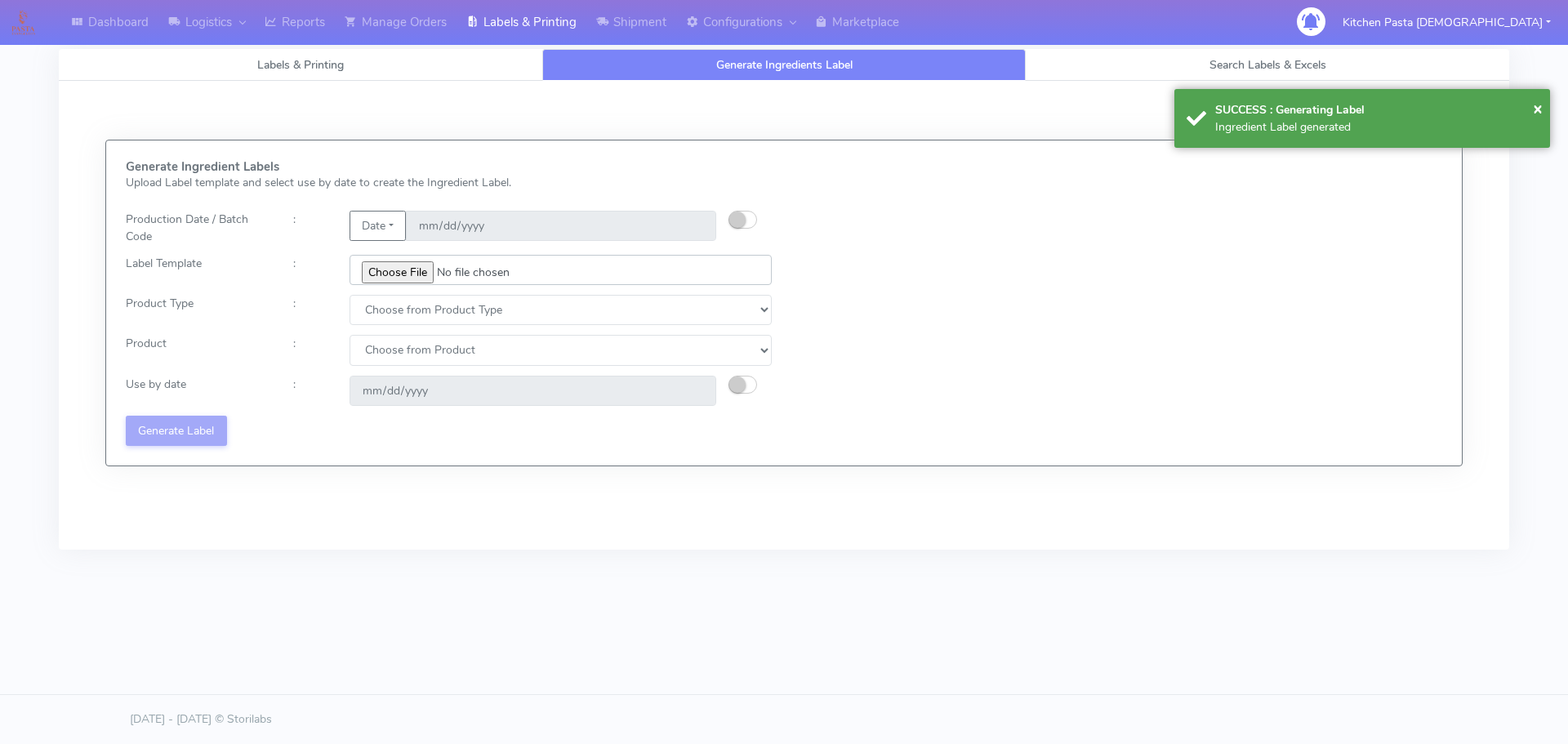
click at [401, 264] on input "file" at bounding box center [560, 270] width 422 height 30
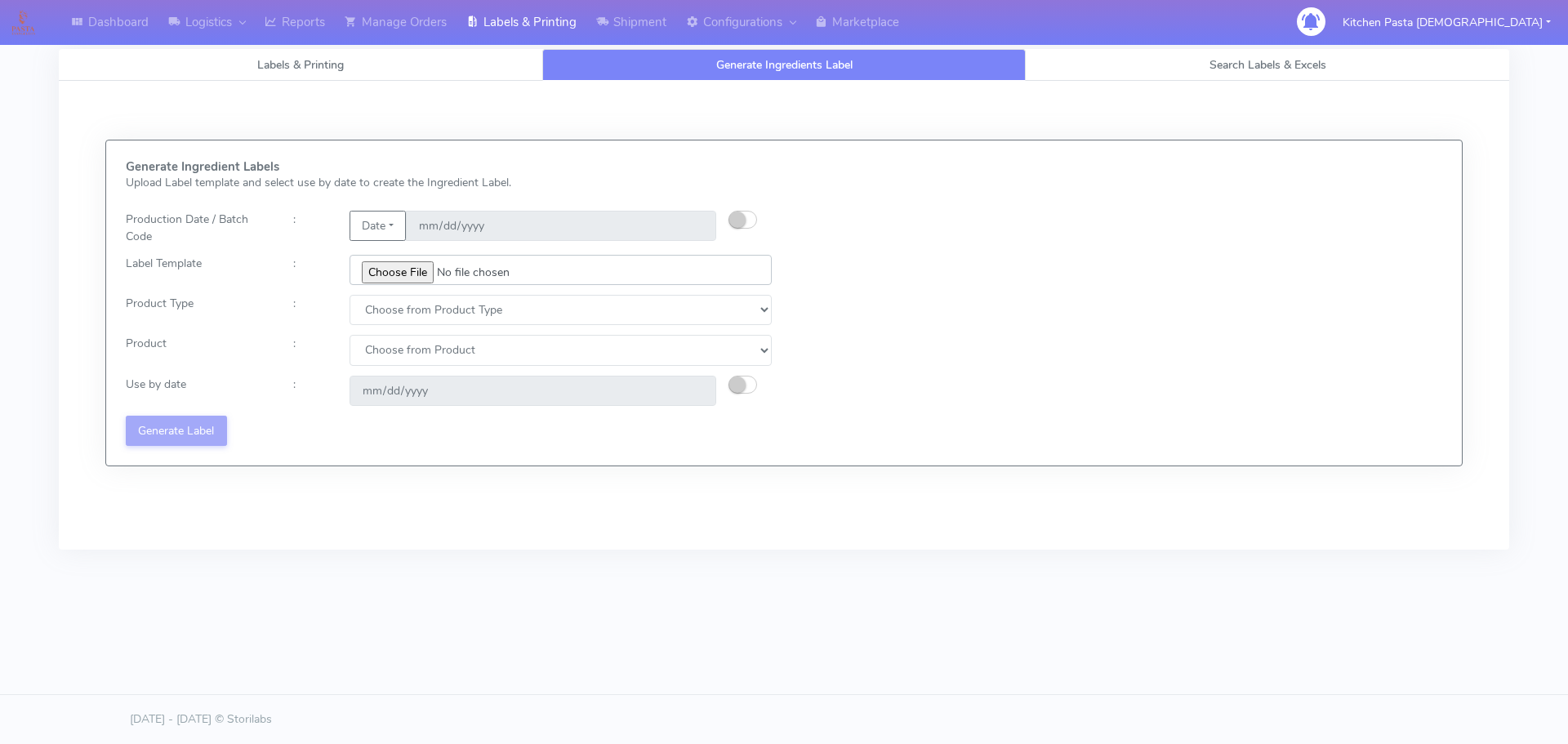
type input "C:\fakepath\Ecom_350_V1.jpg"
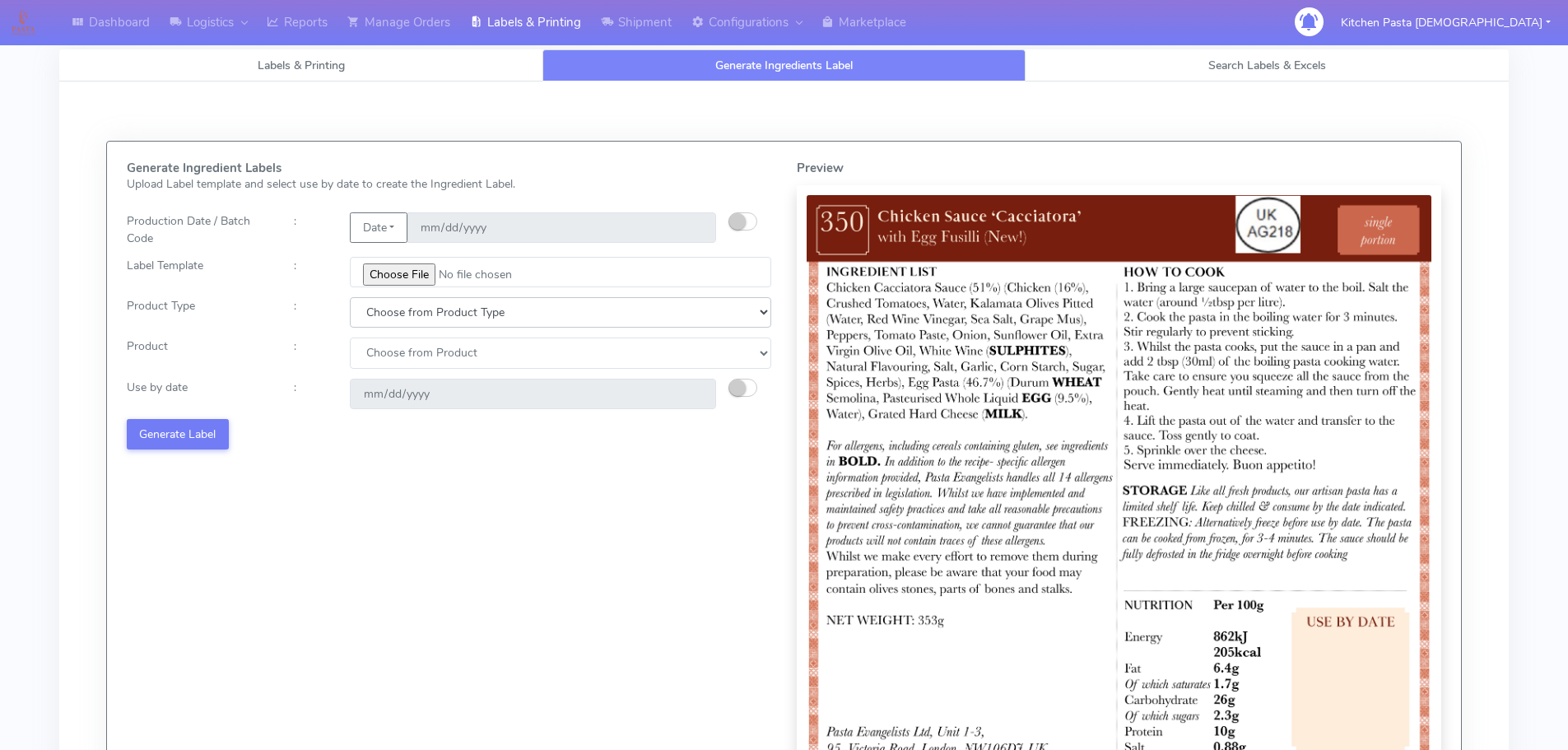
drag, startPoint x: 383, startPoint y: 314, endPoint x: 383, endPoint y: 325, distance: 11.0
click at [383, 314] on select "Choose from Product Type ECOM ERETAIL CIRCULAR CIRC_DESERTS LASAGNE" at bounding box center [560, 312] width 422 height 31
select select "0"
click at [349, 297] on select "Choose from Product Type ECOM ERETAIL CIRCULAR CIRC_DESERTS LASAGNE" at bounding box center [560, 312] width 422 height 31
drag, startPoint x: 389, startPoint y: 346, endPoint x: 396, endPoint y: 367, distance: 22.1
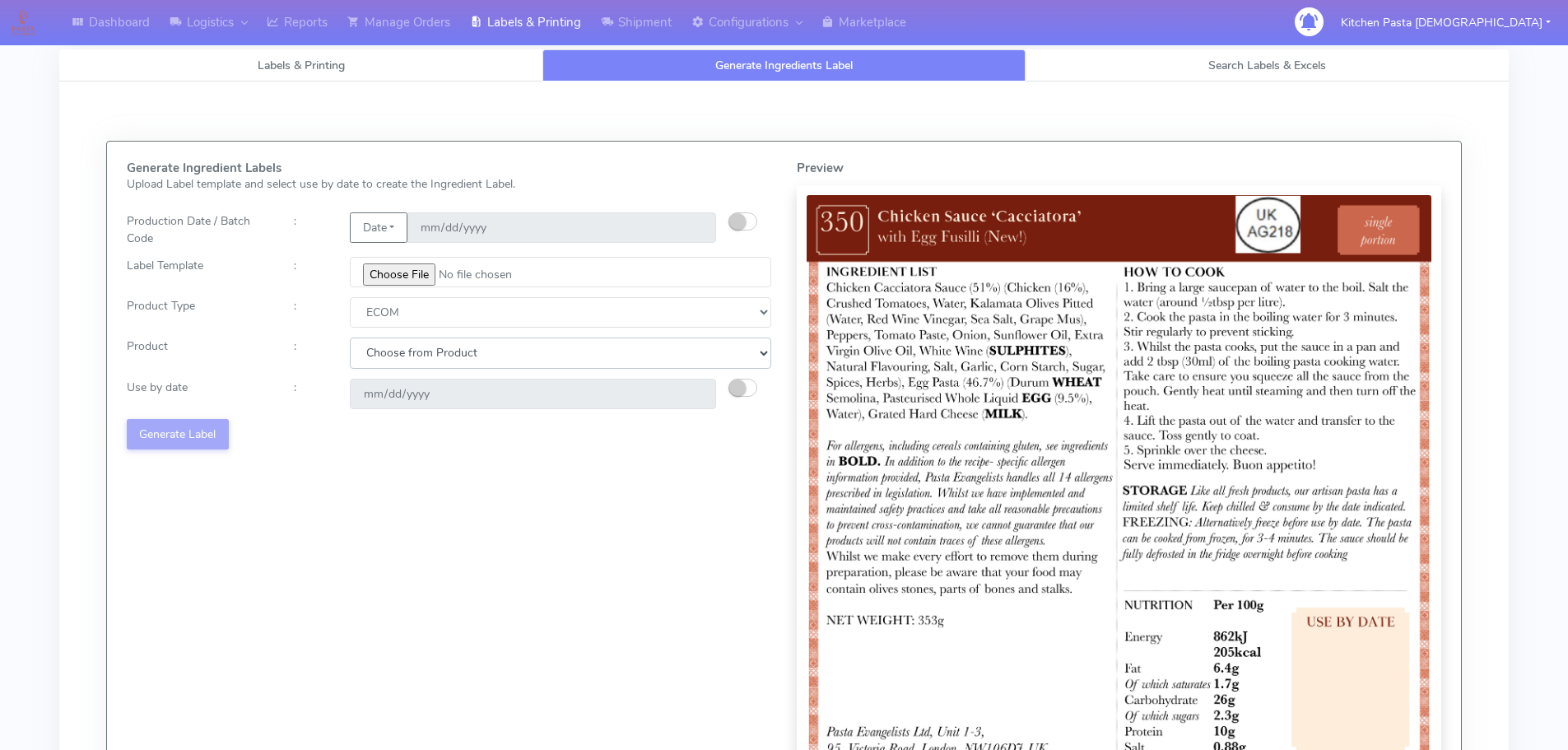
click at [394, 360] on select "Choose from Product PLAIN PASTA (EXCEPT HURRA) HURRA FILLED PASTA BUTTER (INTER…" at bounding box center [560, 353] width 422 height 31
select select "0"
click at [349, 338] on select "Choose from Product PLAIN PASTA (EXCEPT HURRA) HURRA FILLED PASTA BUTTER (INTER…" at bounding box center [560, 353] width 422 height 31
click at [746, 394] on button "button" at bounding box center [743, 387] width 29 height 18
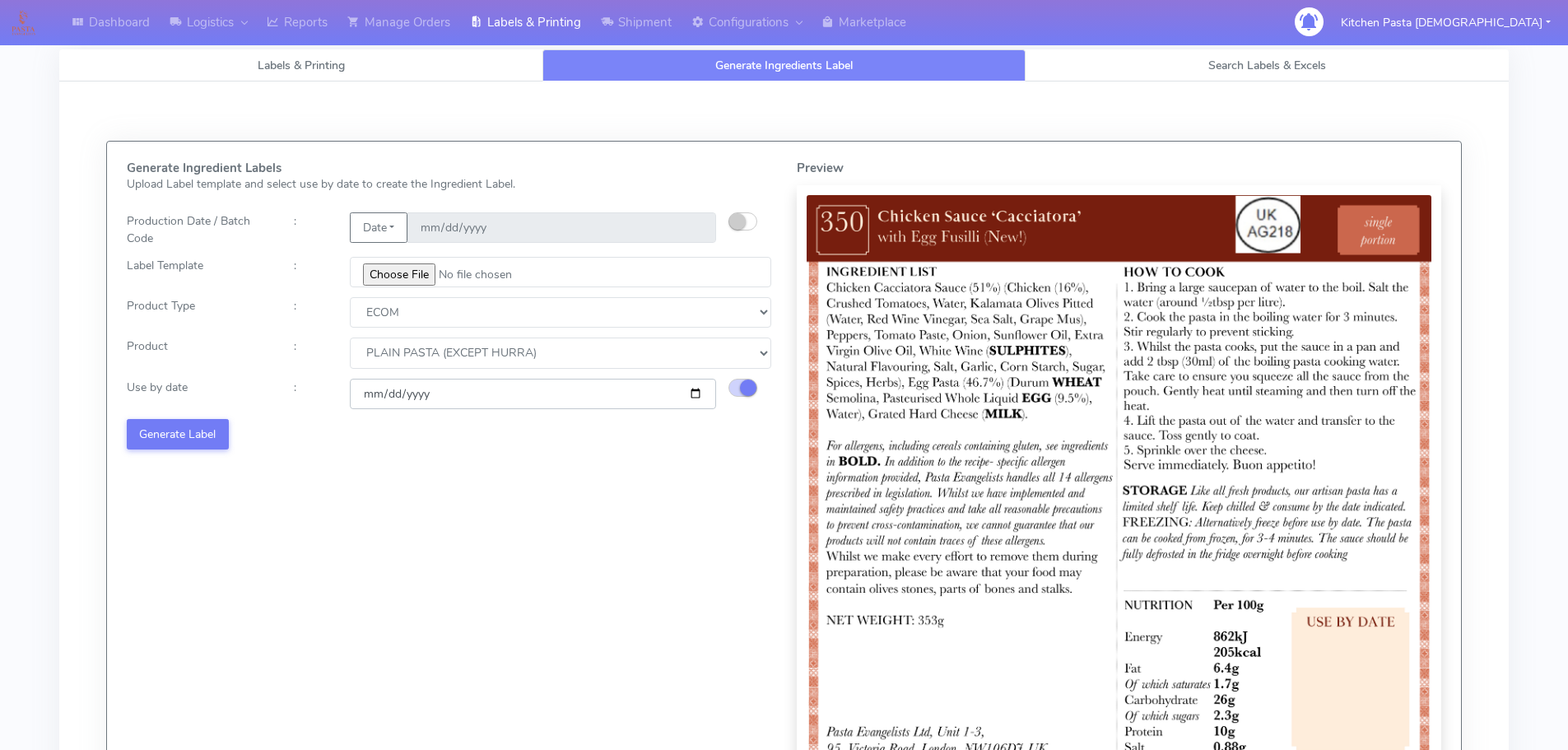
click at [693, 394] on input "[DATE]" at bounding box center [532, 394] width 366 height 31
type input "2025-09-27"
click at [185, 438] on button "Generate Label" at bounding box center [178, 435] width 102 height 31
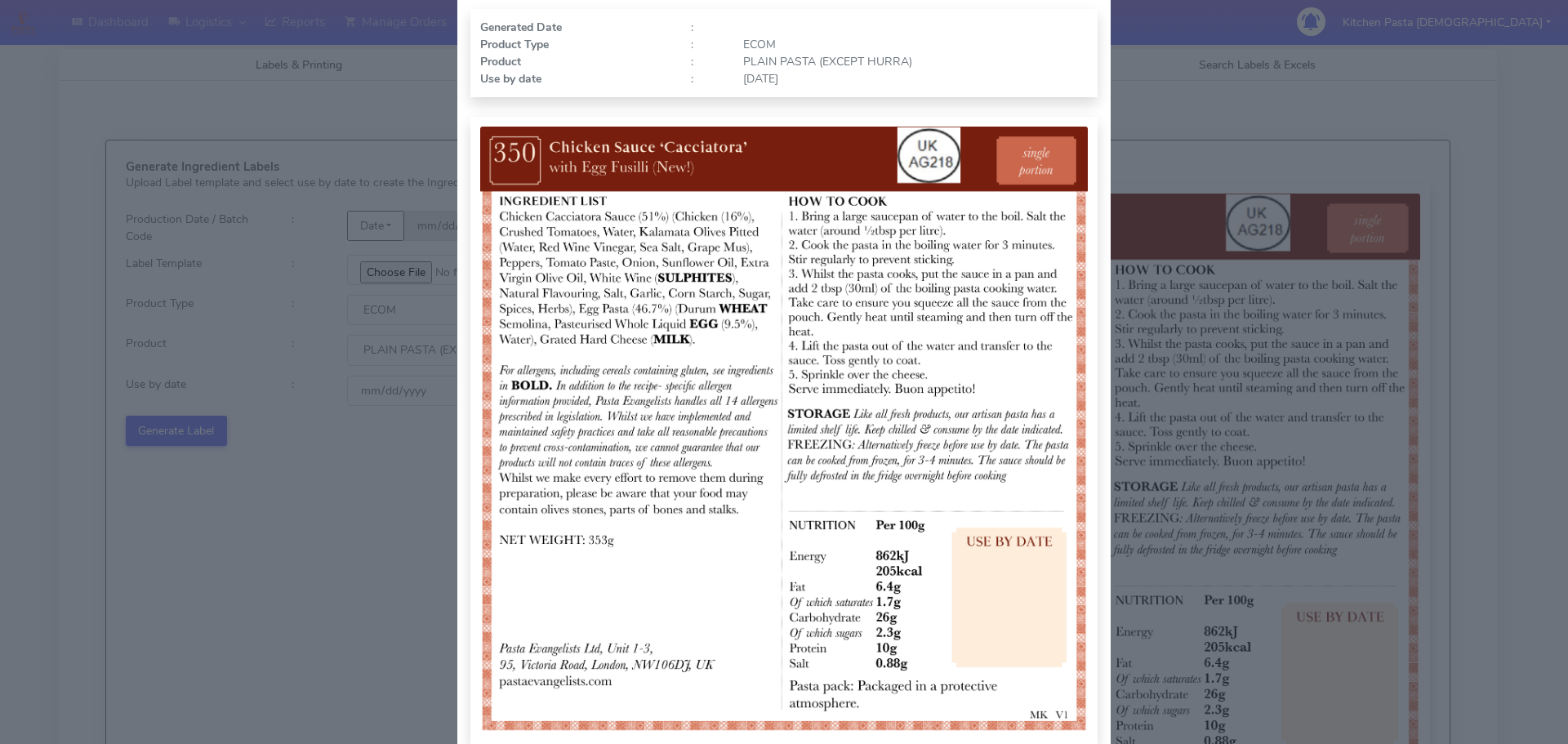
scroll to position [169, 0]
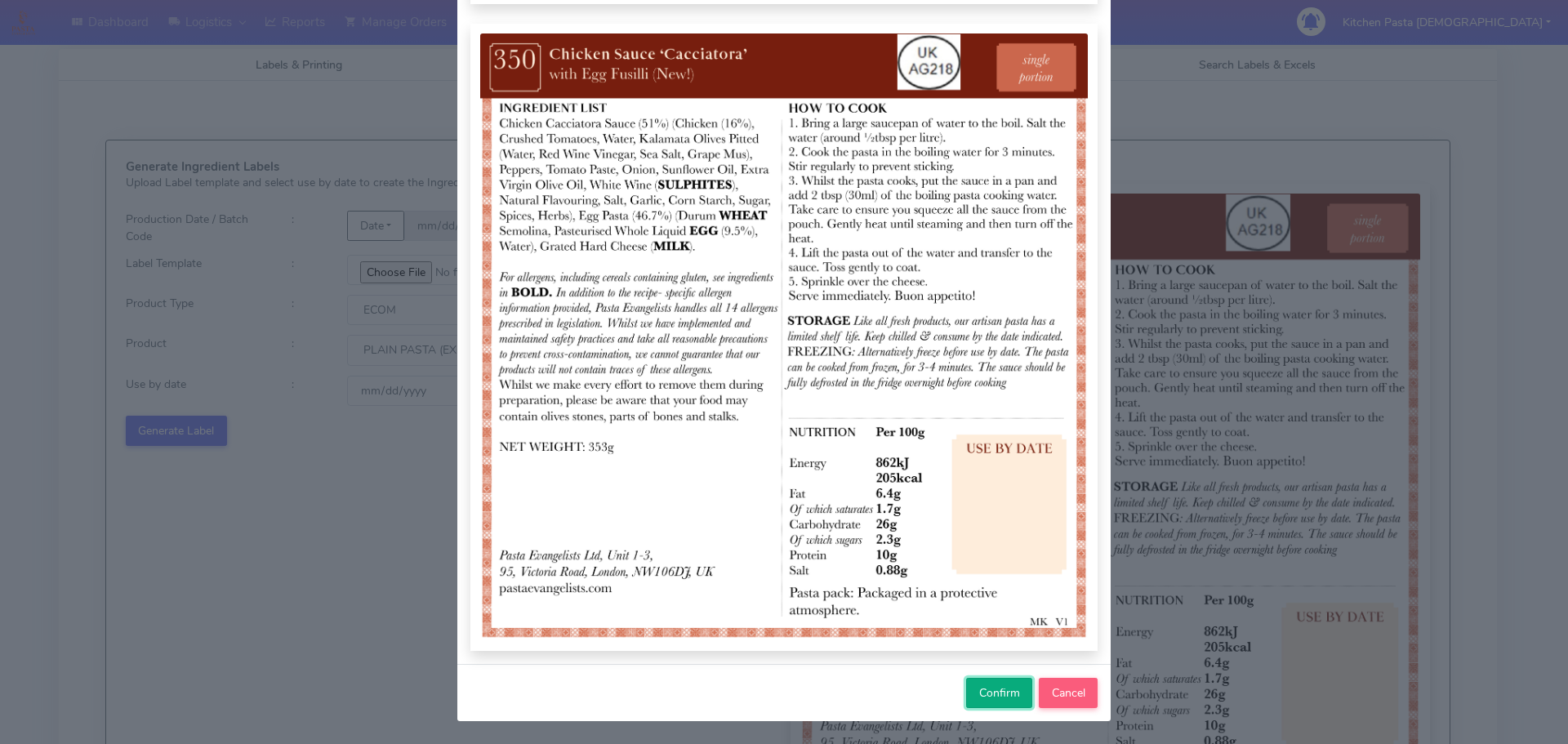
click at [979, 696] on span "Confirm" at bounding box center [1000, 693] width 40 height 15
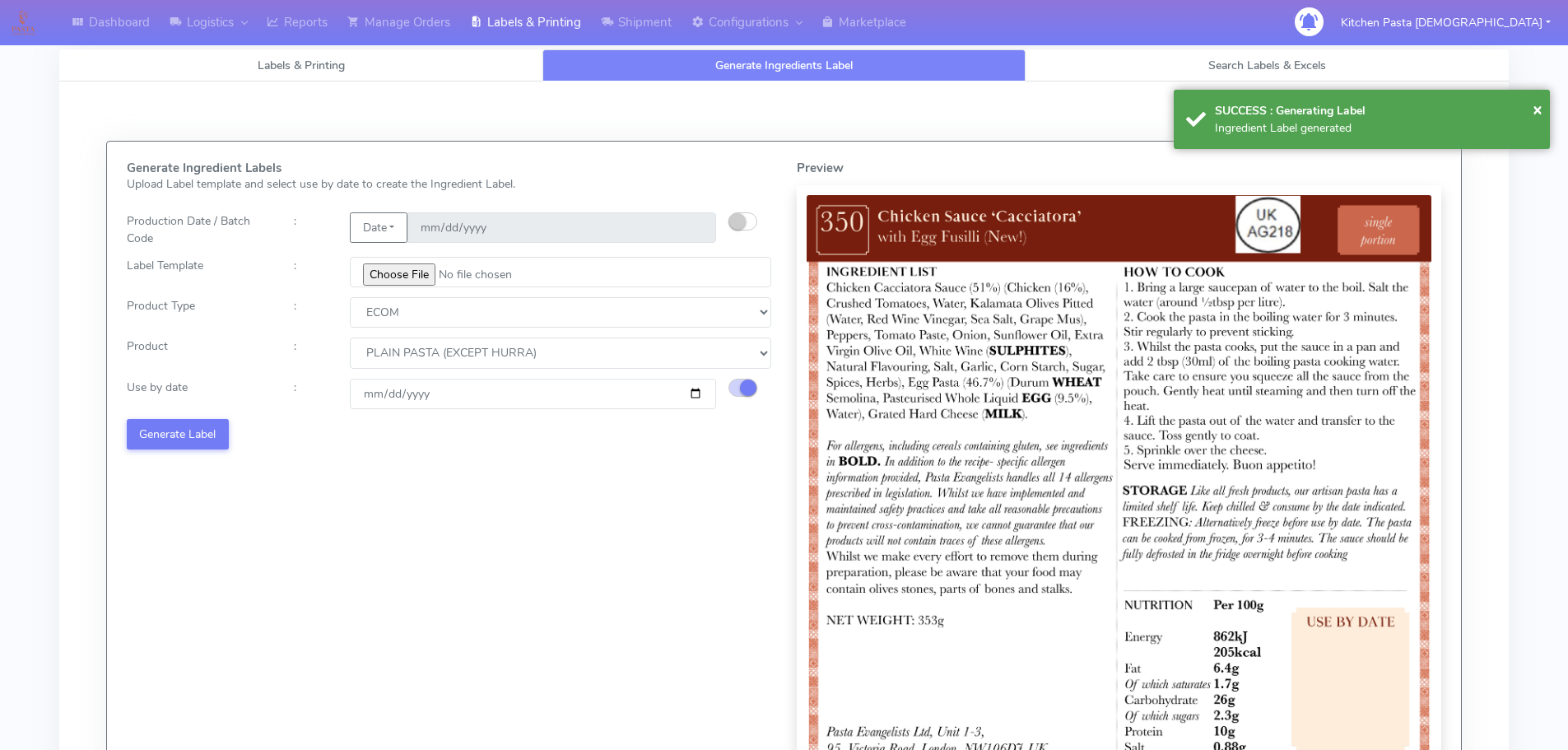
select select
